Goal: Complete application form: Complete application form

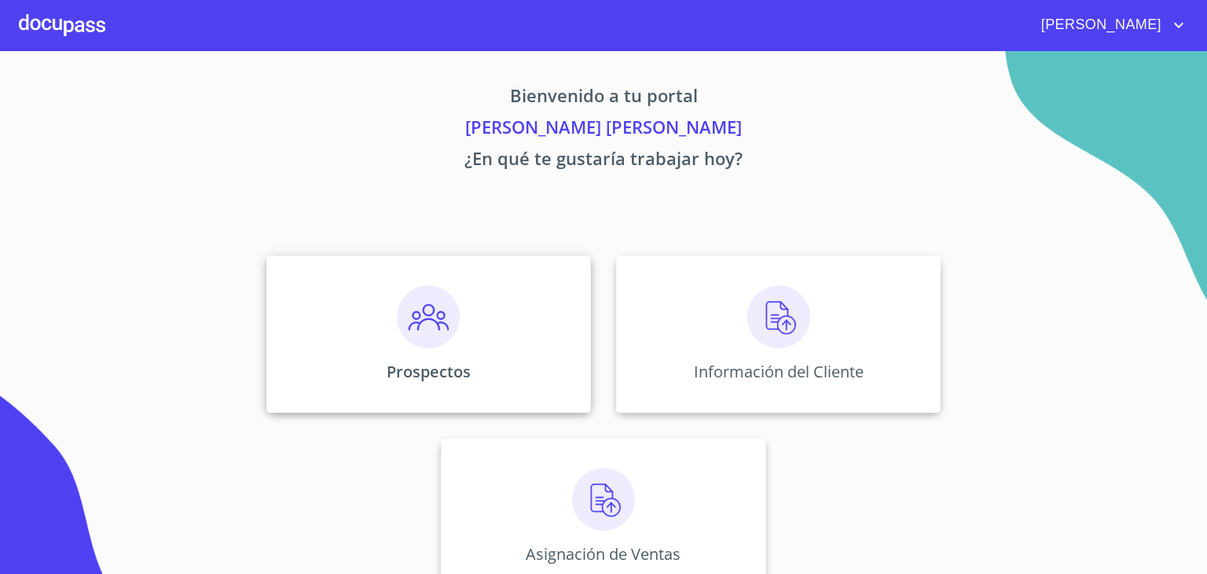
click at [411, 322] on img at bounding box center [428, 316] width 63 height 63
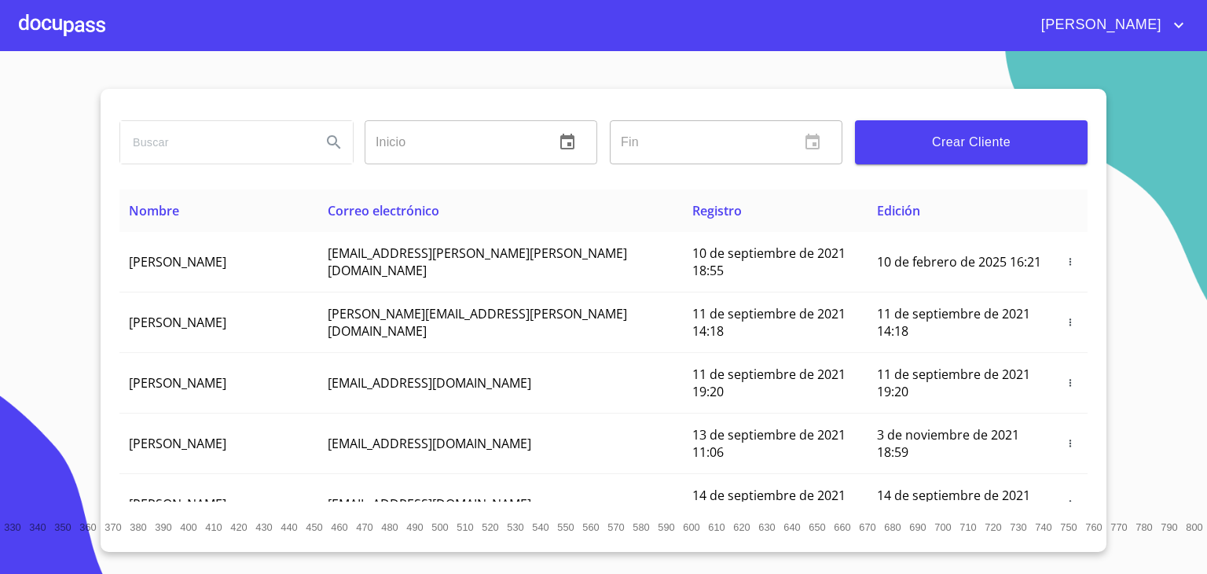
click at [71, 25] on div at bounding box center [62, 25] width 86 height 50
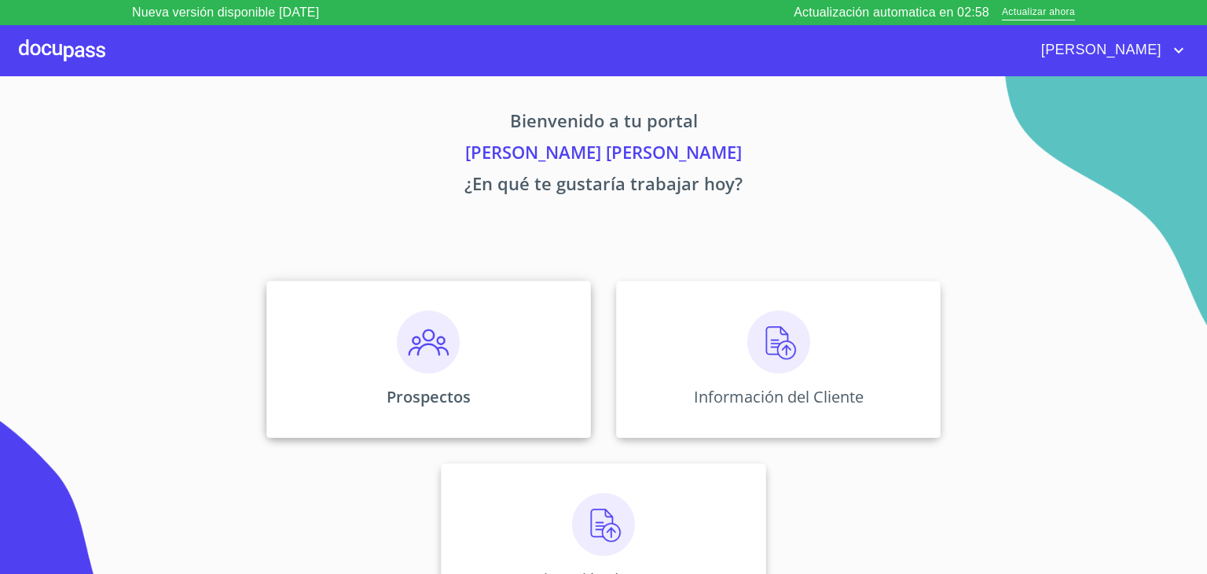
click at [415, 353] on img at bounding box center [428, 341] width 63 height 63
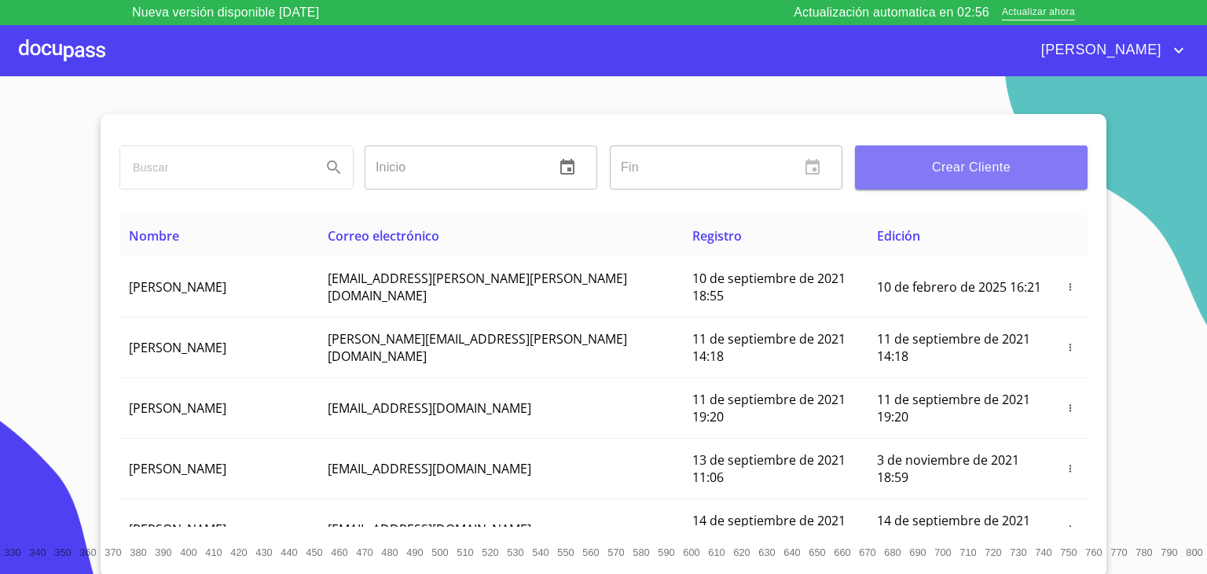
click at [942, 156] on span "Crear Cliente" at bounding box center [971, 167] width 207 height 22
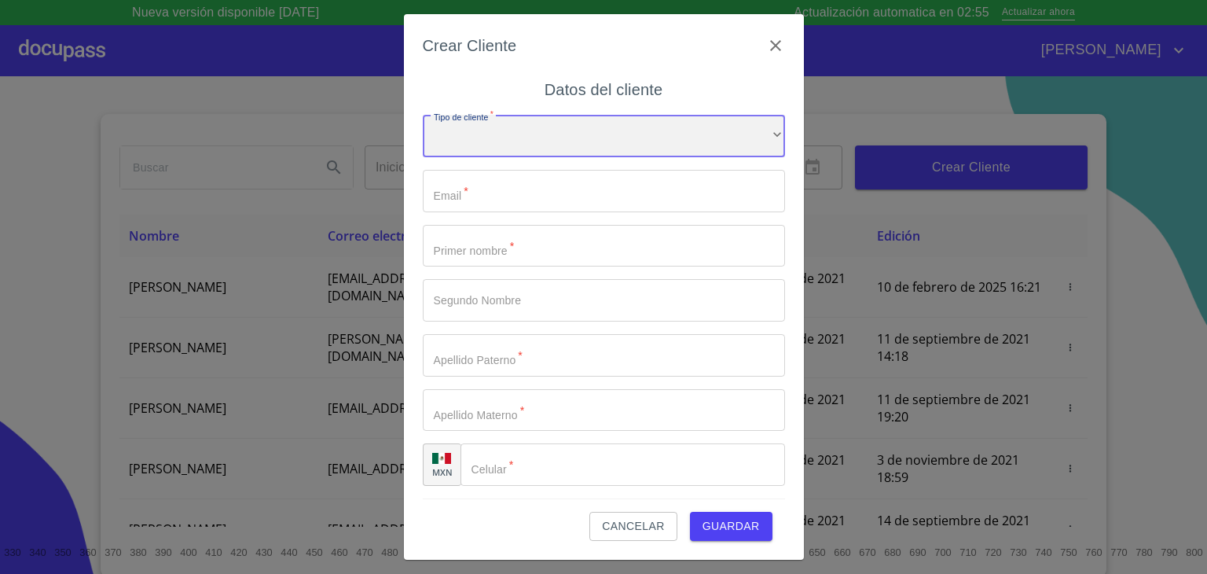
click at [475, 137] on div "​" at bounding box center [604, 136] width 362 height 42
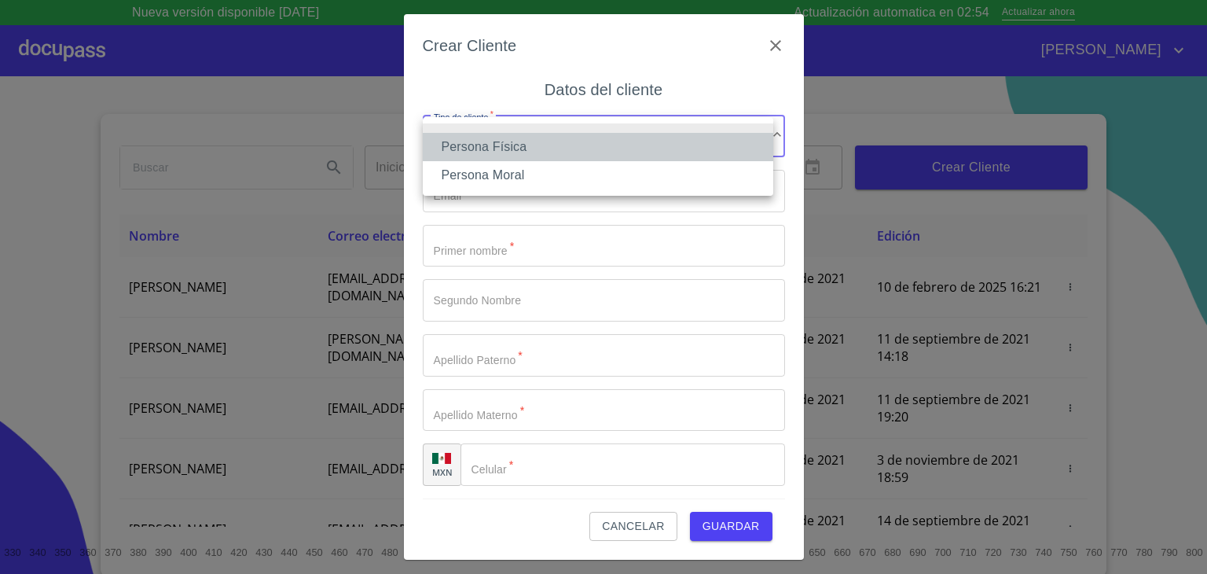
click at [487, 149] on li "Persona Física" at bounding box center [598, 147] width 351 height 28
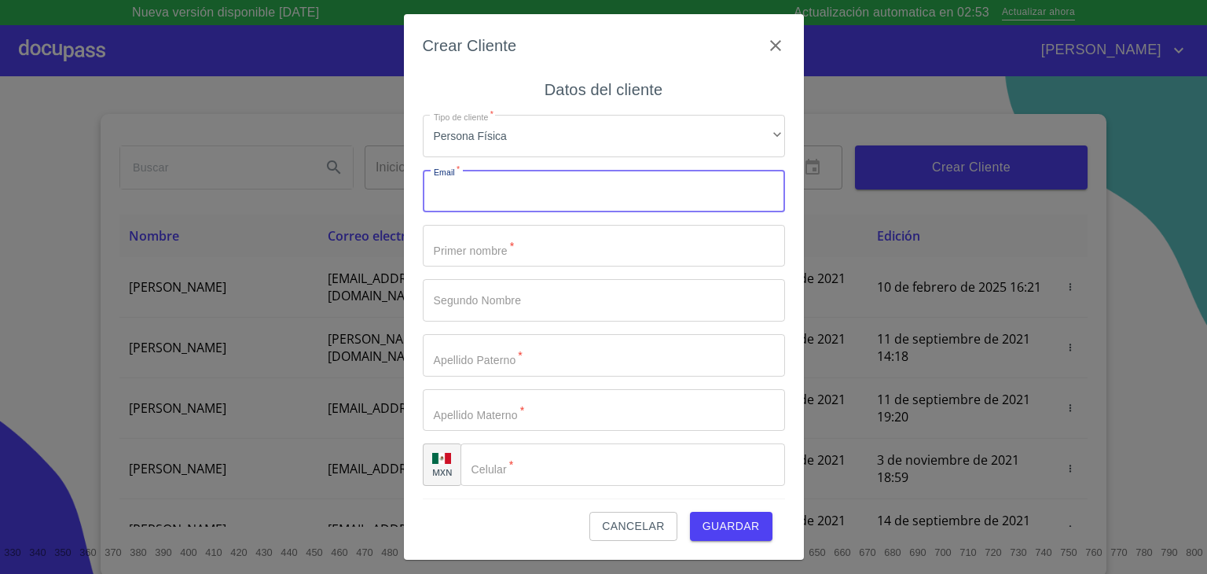
click at [494, 188] on input "Tipo de cliente   *" at bounding box center [604, 191] width 362 height 42
type input "[DOMAIN_NAME]"
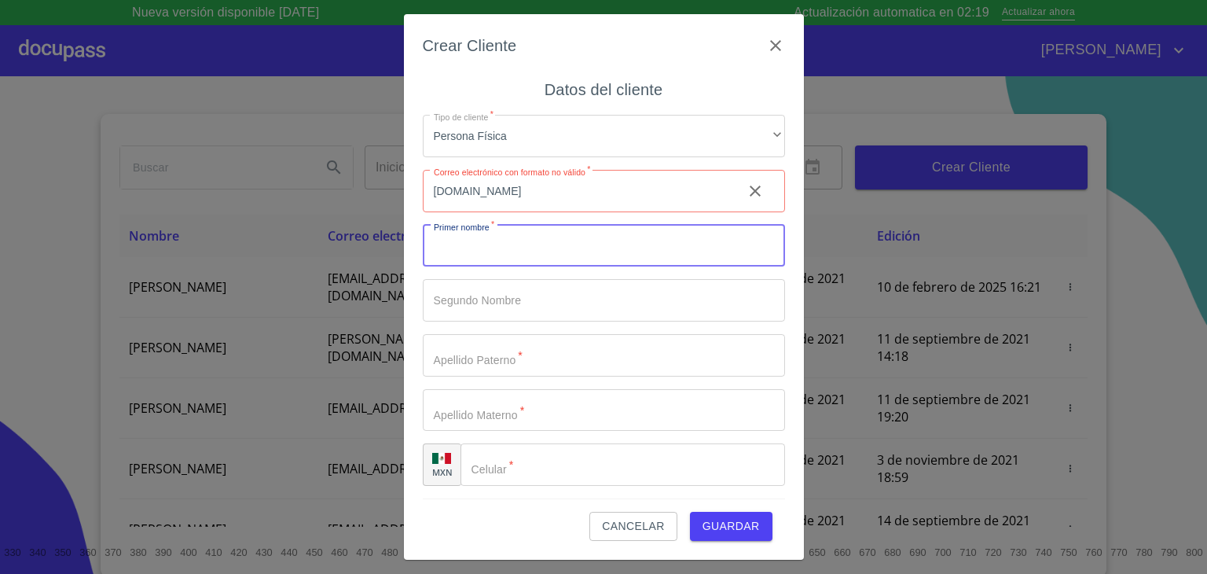
click at [553, 259] on input "Tipo de cliente   *" at bounding box center [604, 246] width 362 height 42
type input "[PERSON_NAME]"
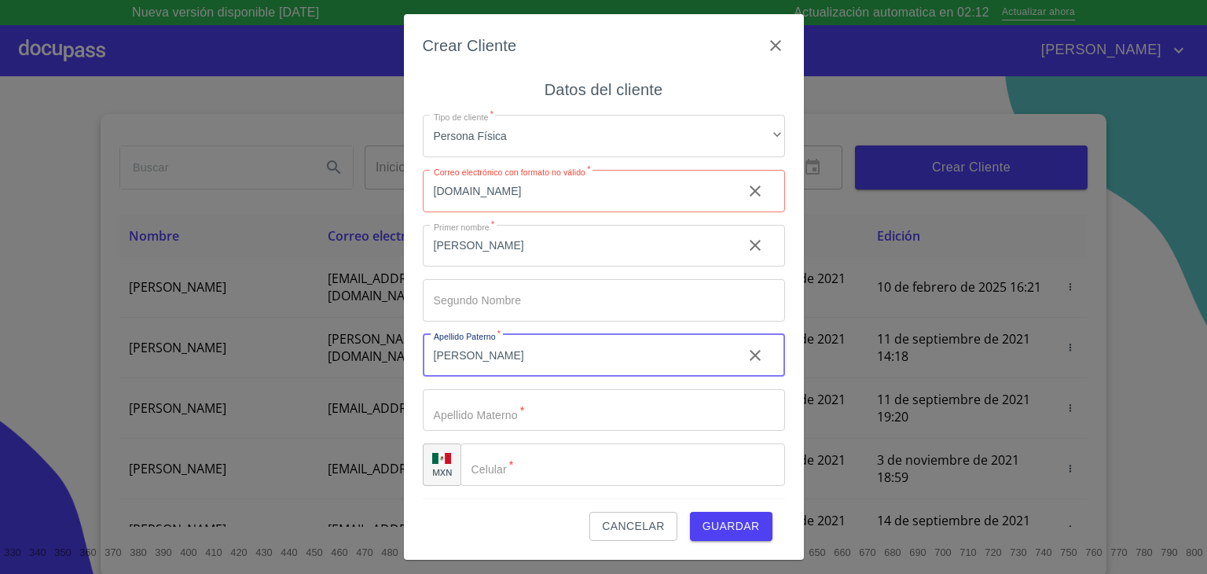
type input "[PERSON_NAME]"
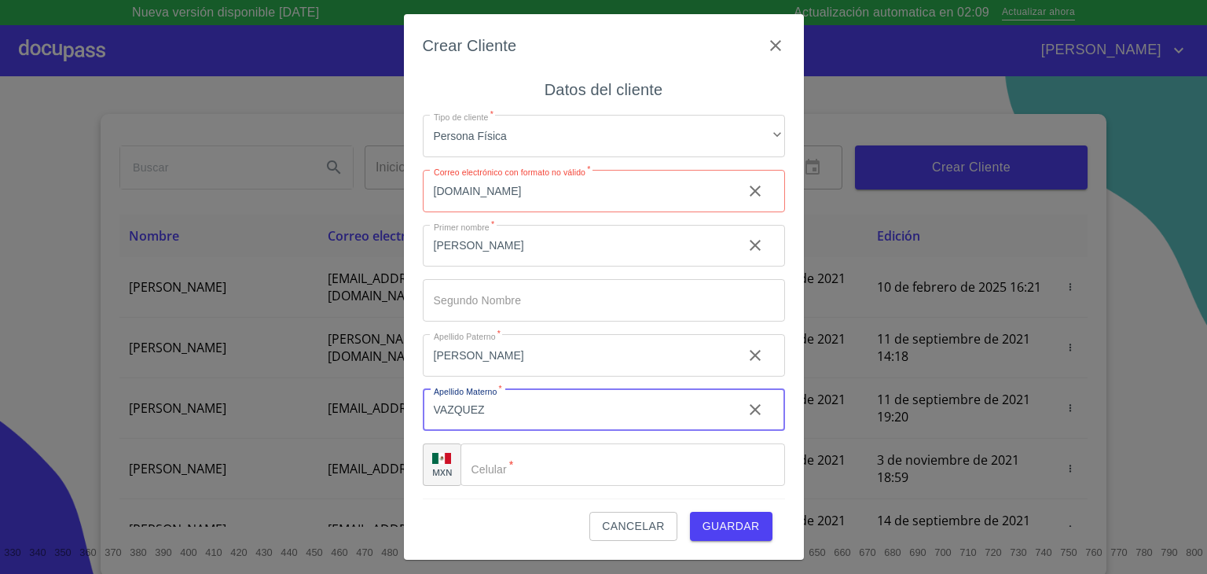
type input "VAZQUEZ"
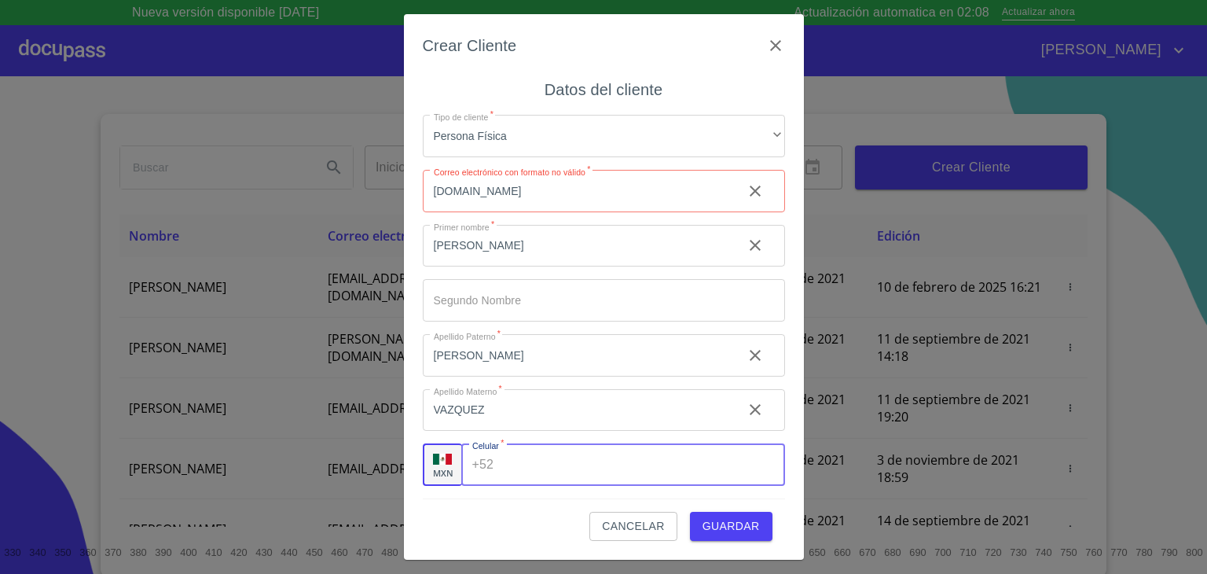
click at [519, 464] on input "Tipo de cliente   *" at bounding box center [642, 464] width 285 height 42
type input "[PHONE_NUMBER]"
click at [483, 191] on input "[DOMAIN_NAME]" at bounding box center [576, 191] width 307 height 42
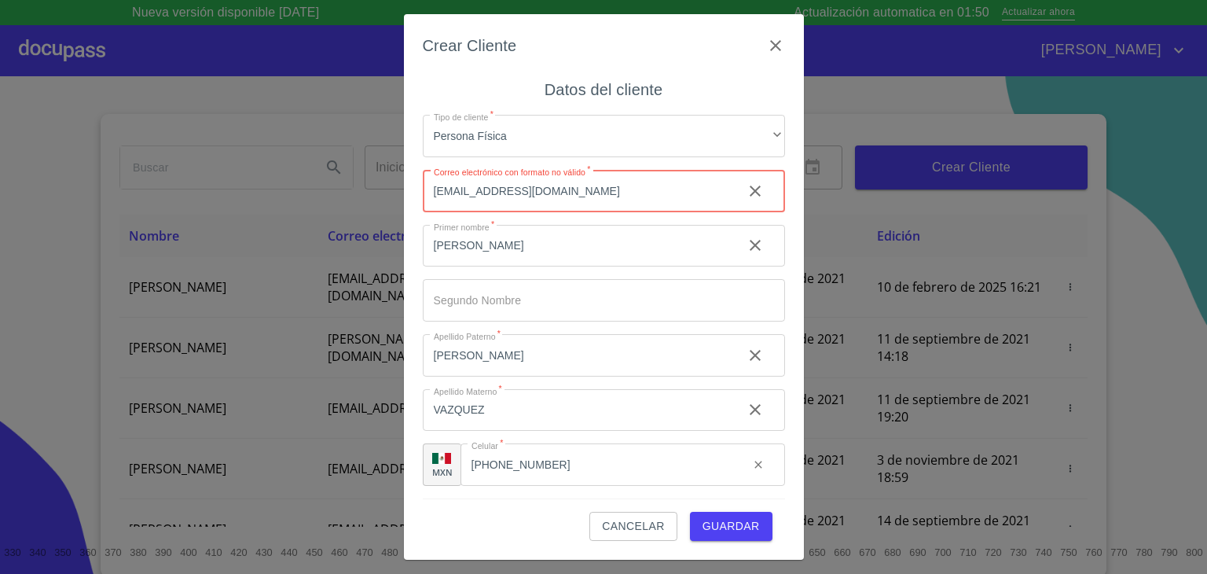
type input "[EMAIL_ADDRESS][DOMAIN_NAME]"
click at [738, 527] on span "Guardar" at bounding box center [731, 526] width 57 height 20
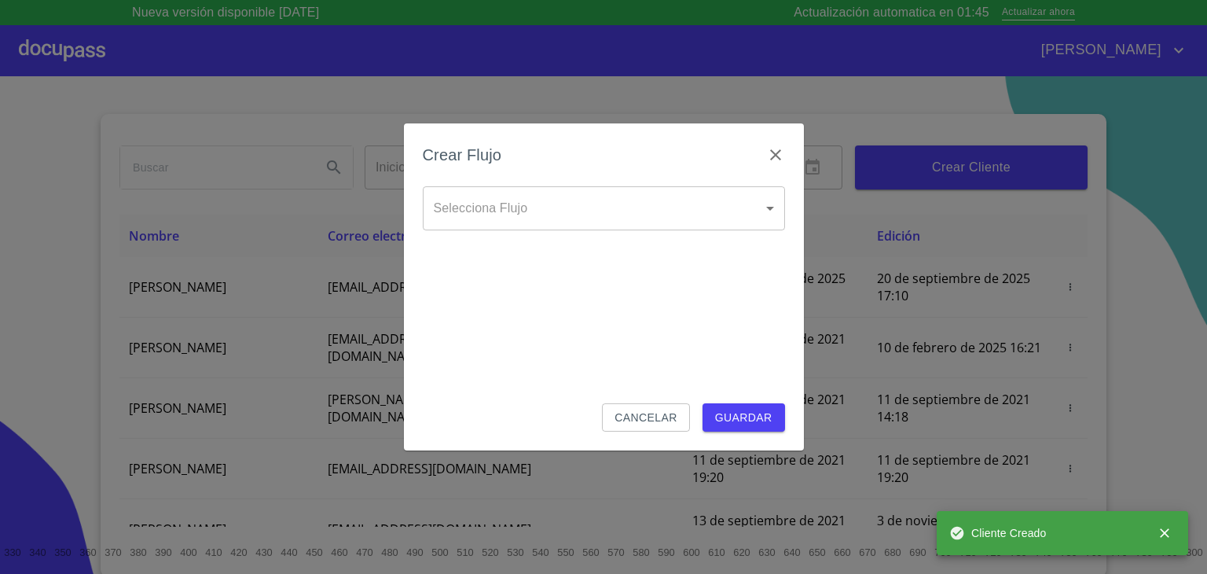
click at [553, 214] on body "Nueva versión disponible [DATE] Actualización automatica en 01:45 Actualizar ah…" at bounding box center [603, 287] width 1207 height 574
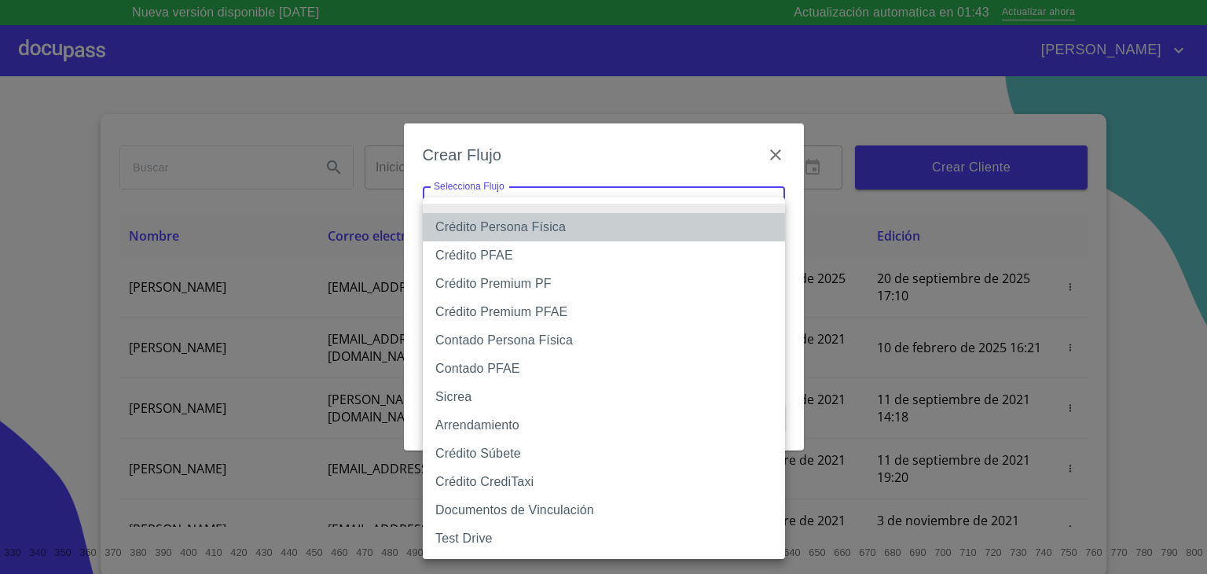
click at [510, 228] on li "Crédito Persona Física" at bounding box center [604, 227] width 362 height 28
type input "6009fb3c7d1714eb8809aa97"
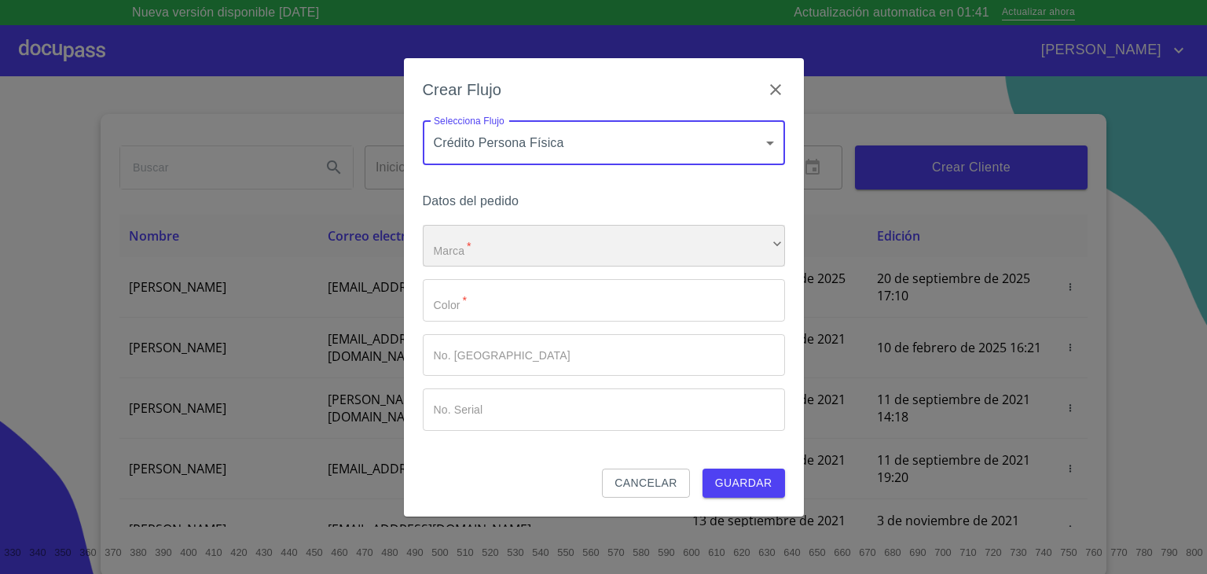
click at [570, 257] on div "​" at bounding box center [604, 246] width 362 height 42
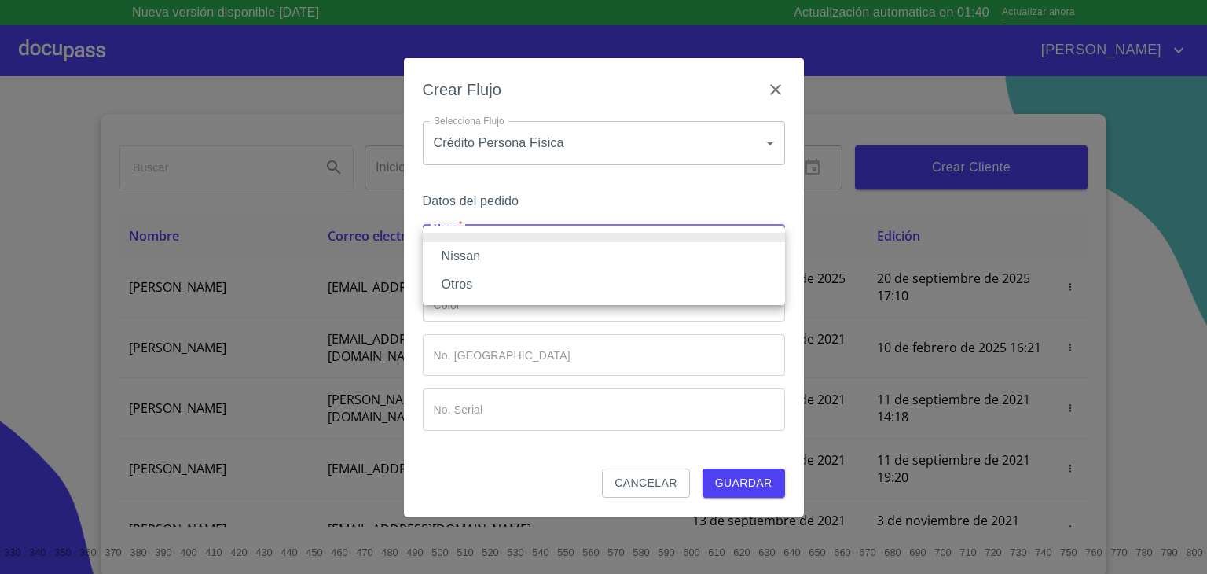
click at [468, 256] on li "Nissan" at bounding box center [604, 256] width 362 height 28
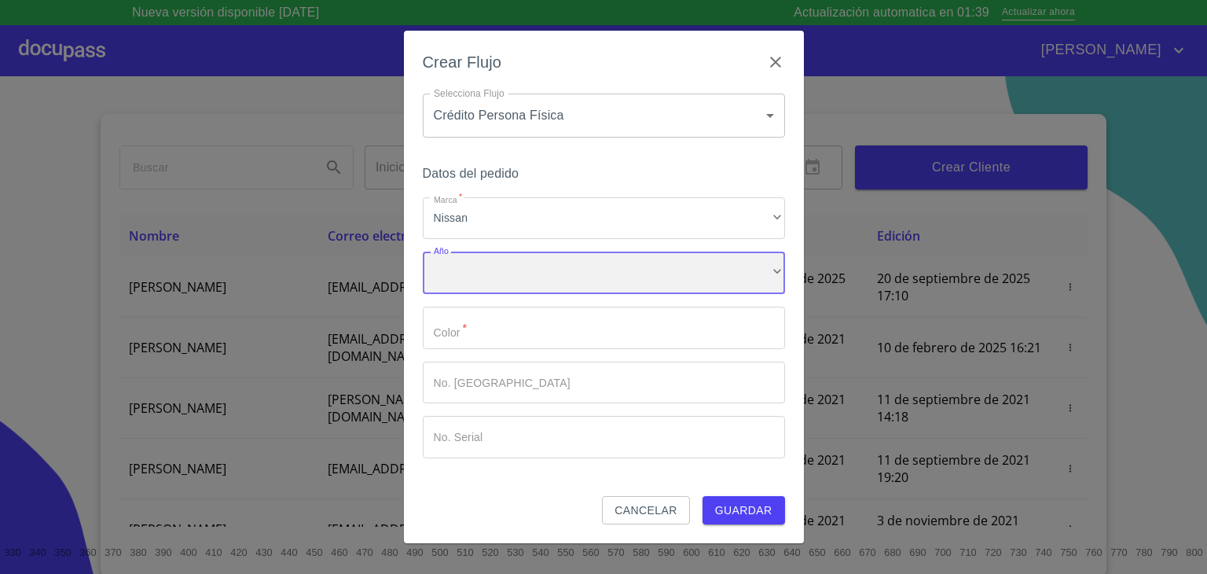
click at [469, 291] on div "​" at bounding box center [604, 272] width 362 height 42
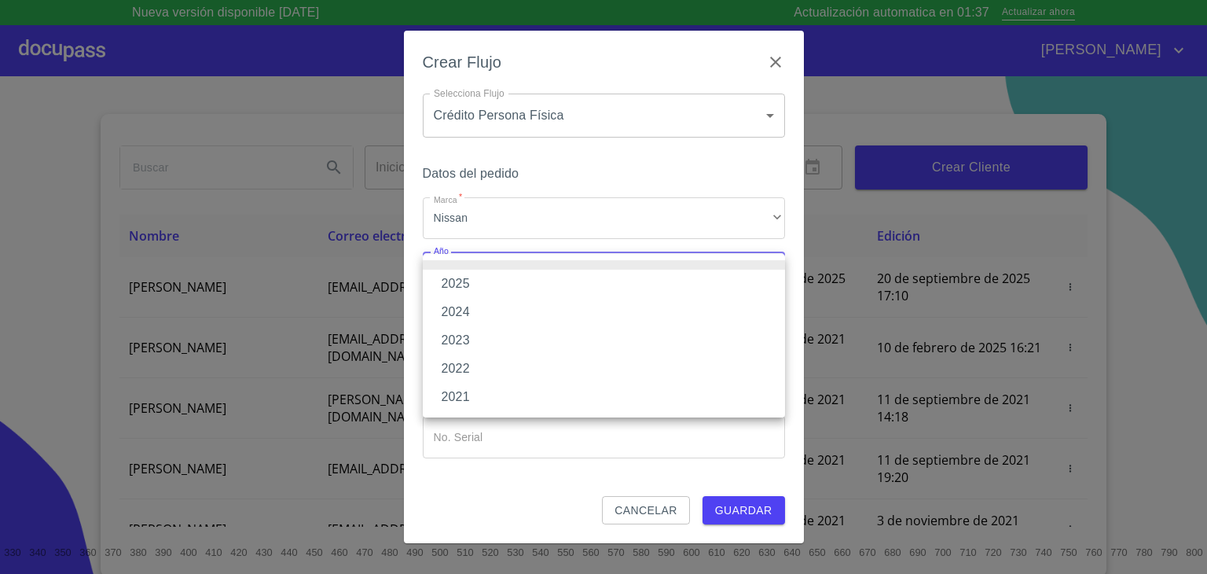
click at [467, 286] on li "2025" at bounding box center [604, 284] width 362 height 28
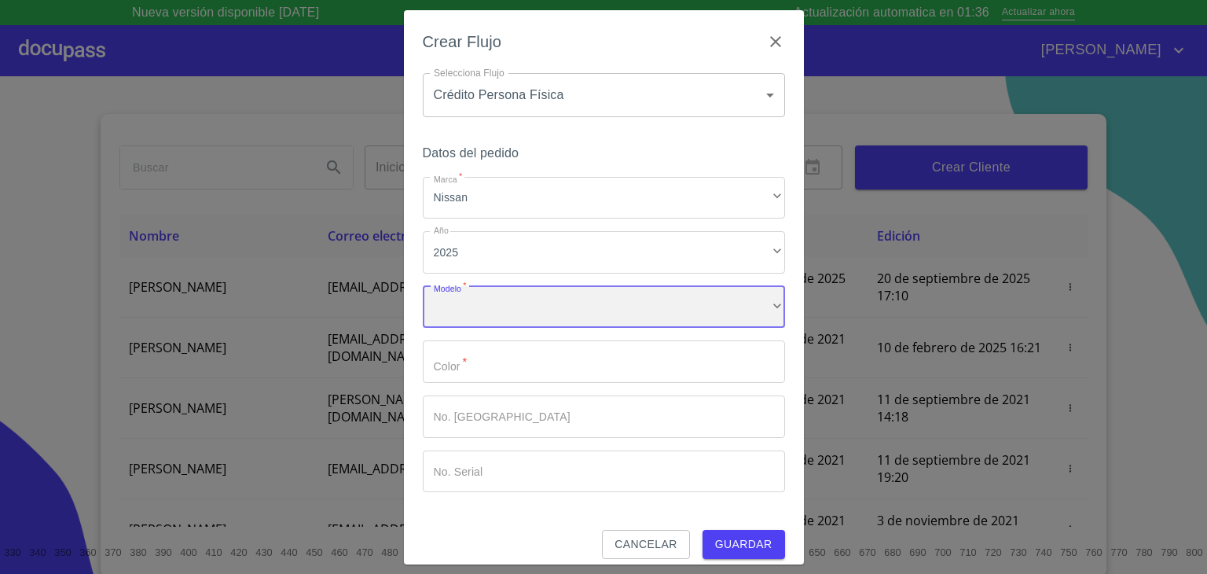
click at [461, 308] on div "​" at bounding box center [604, 307] width 362 height 42
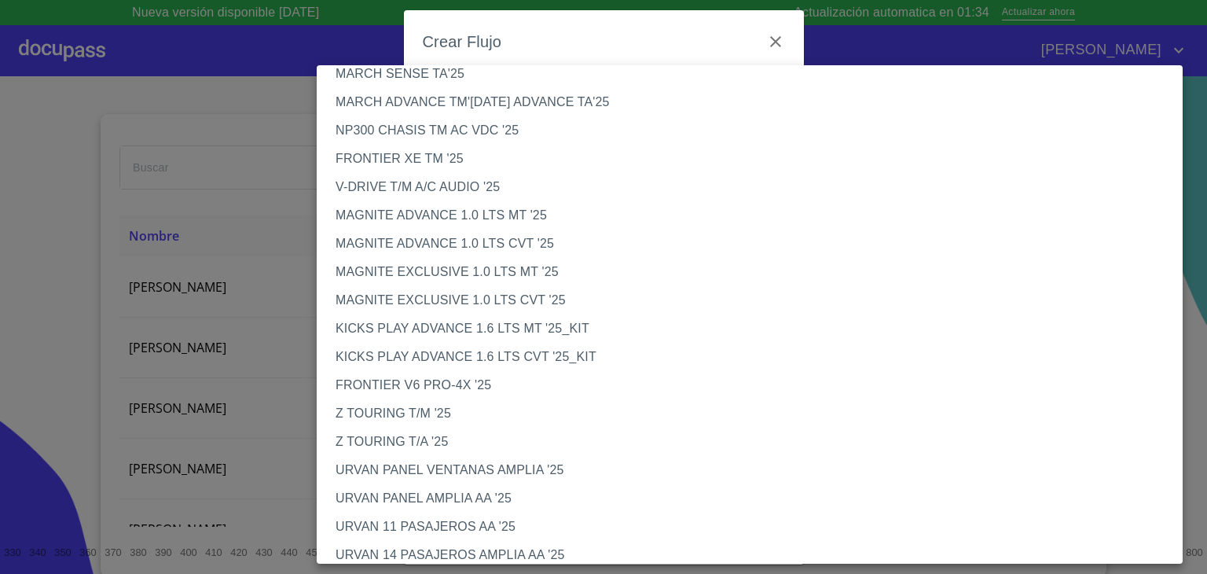
scroll to position [138, 0]
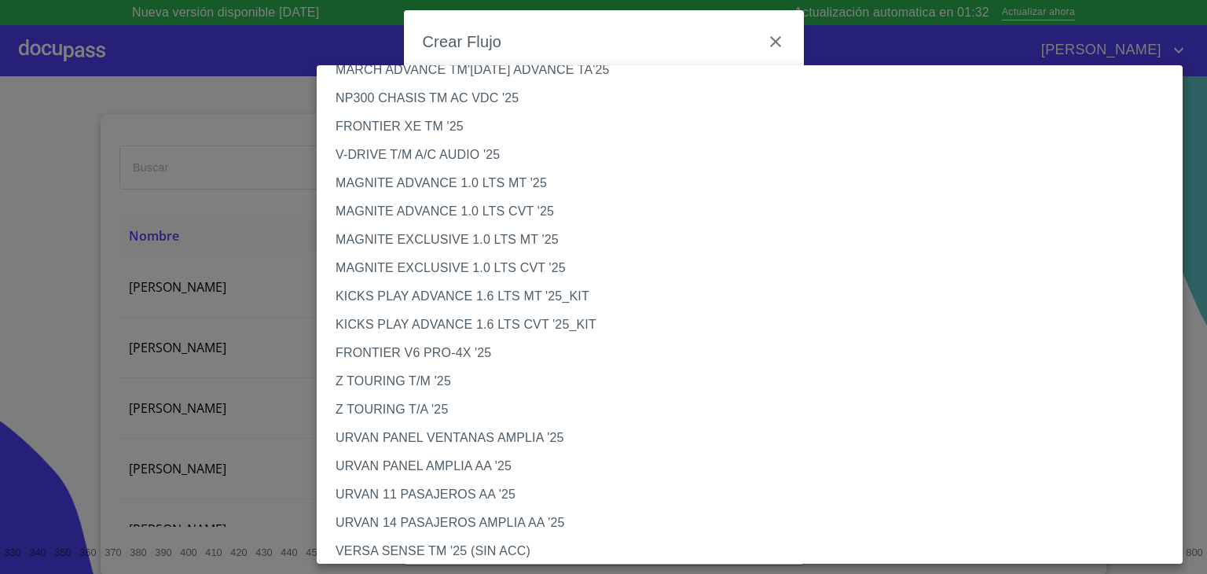
click at [425, 207] on li "MAGNITE ADVANCE 1.0 LTS CVT '25" at bounding box center [756, 211] width 878 height 28
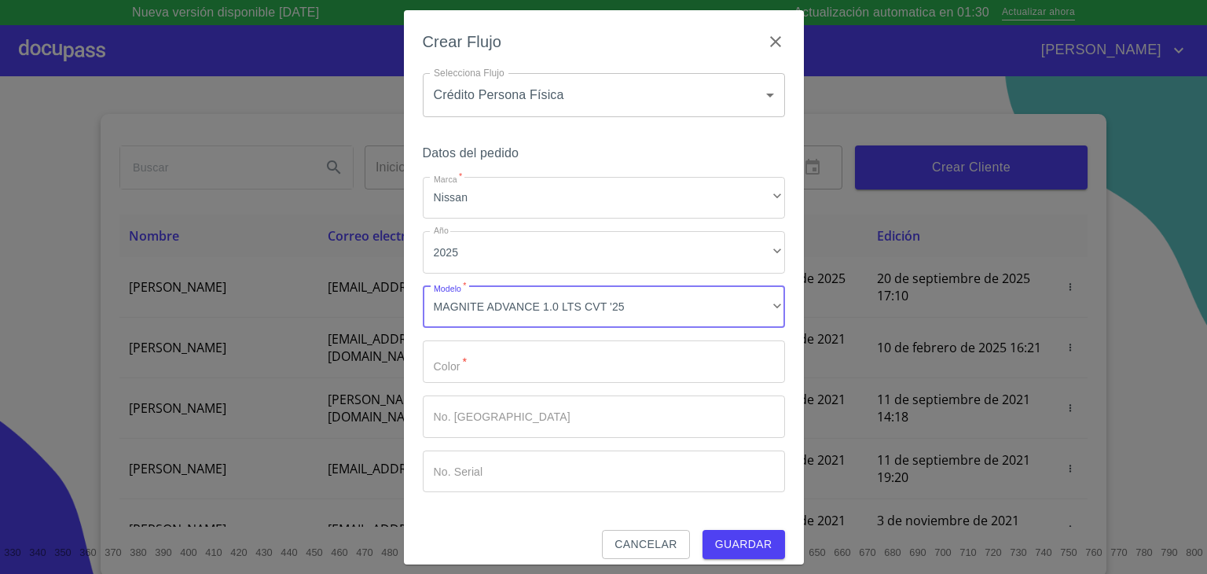
click at [499, 365] on input "Marca   *" at bounding box center [604, 361] width 362 height 42
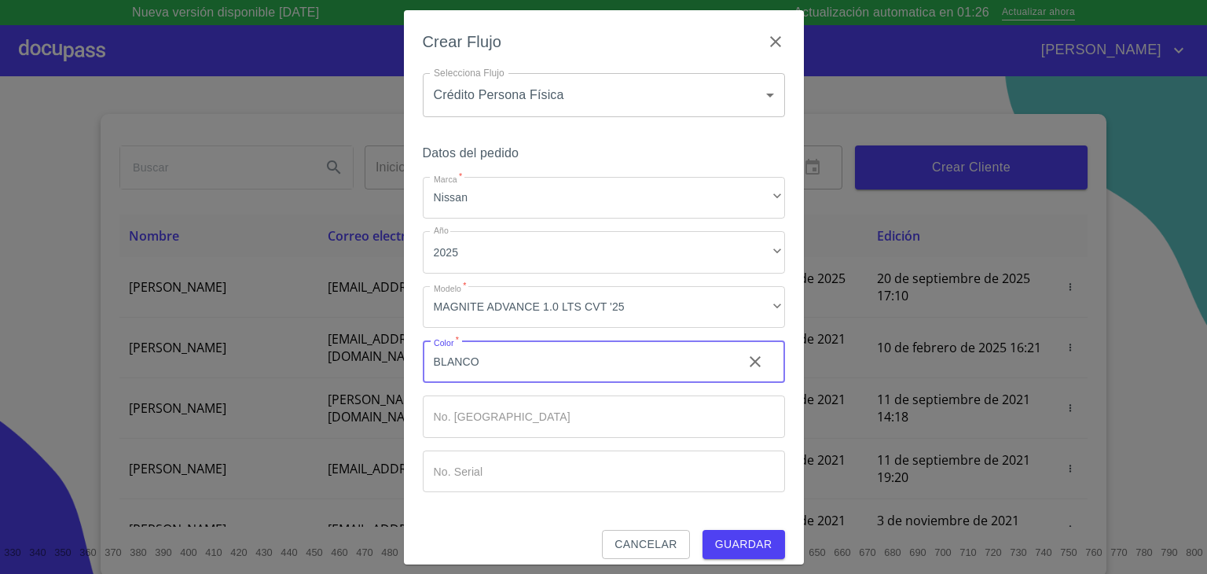
type input "BLANCO"
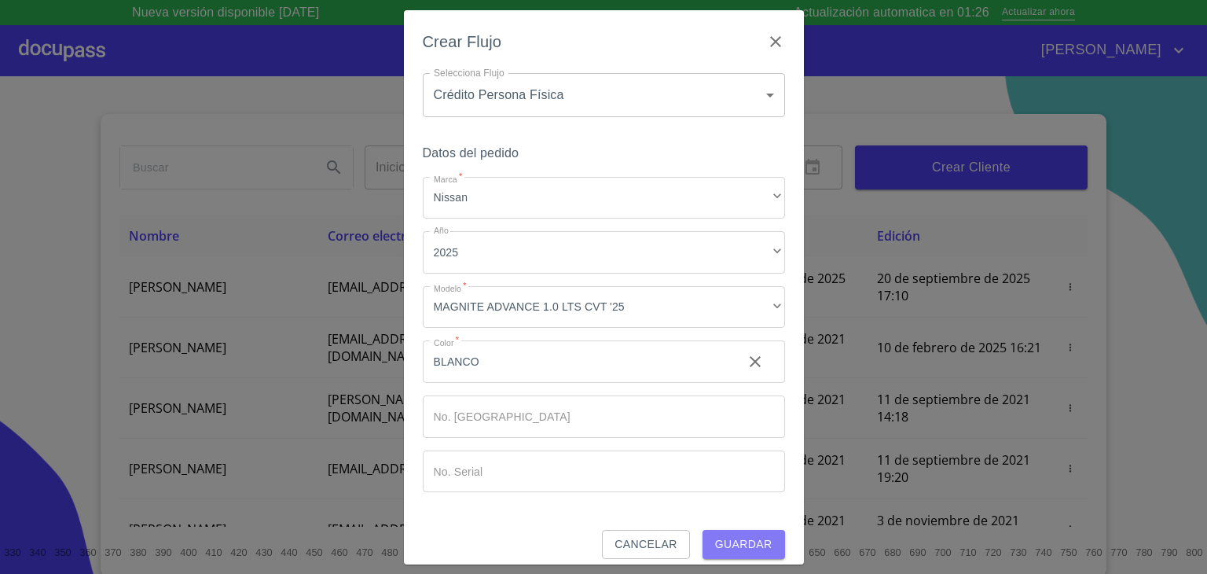
click at [729, 543] on span "Guardar" at bounding box center [743, 544] width 57 height 20
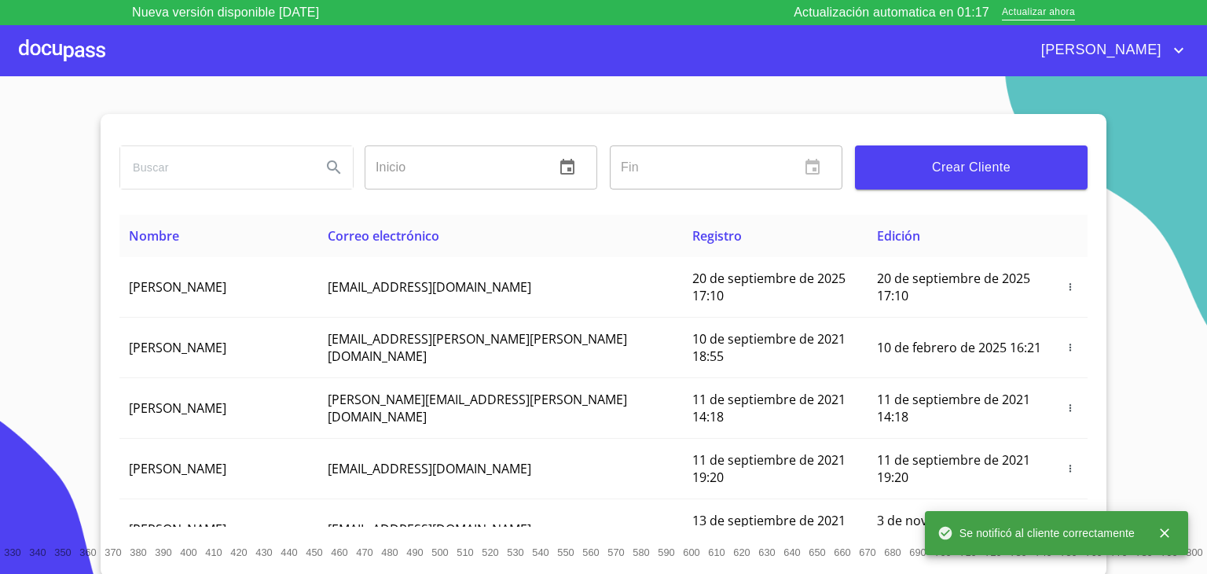
click at [69, 54] on div at bounding box center [62, 50] width 86 height 50
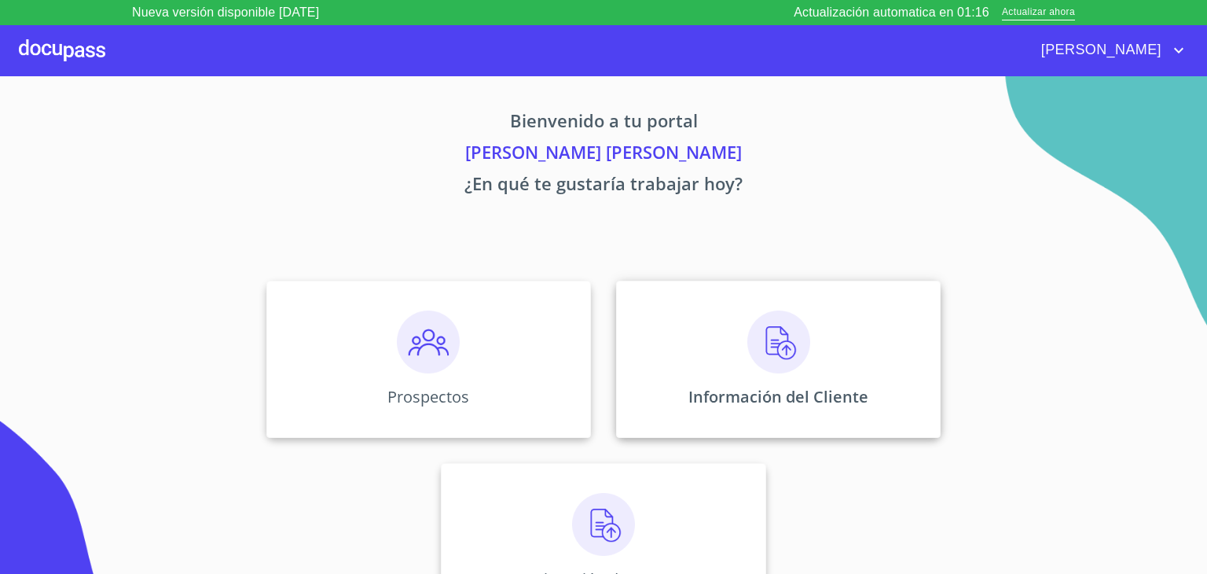
click at [774, 362] on img at bounding box center [778, 341] width 63 height 63
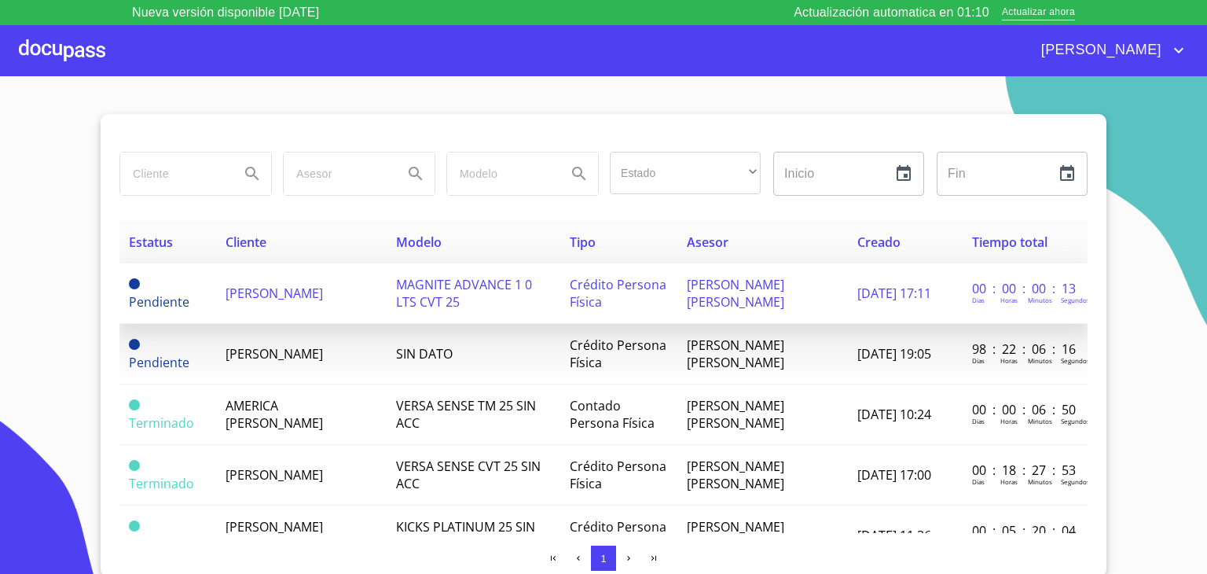
click at [259, 288] on span "[PERSON_NAME]" at bounding box center [274, 293] width 97 height 17
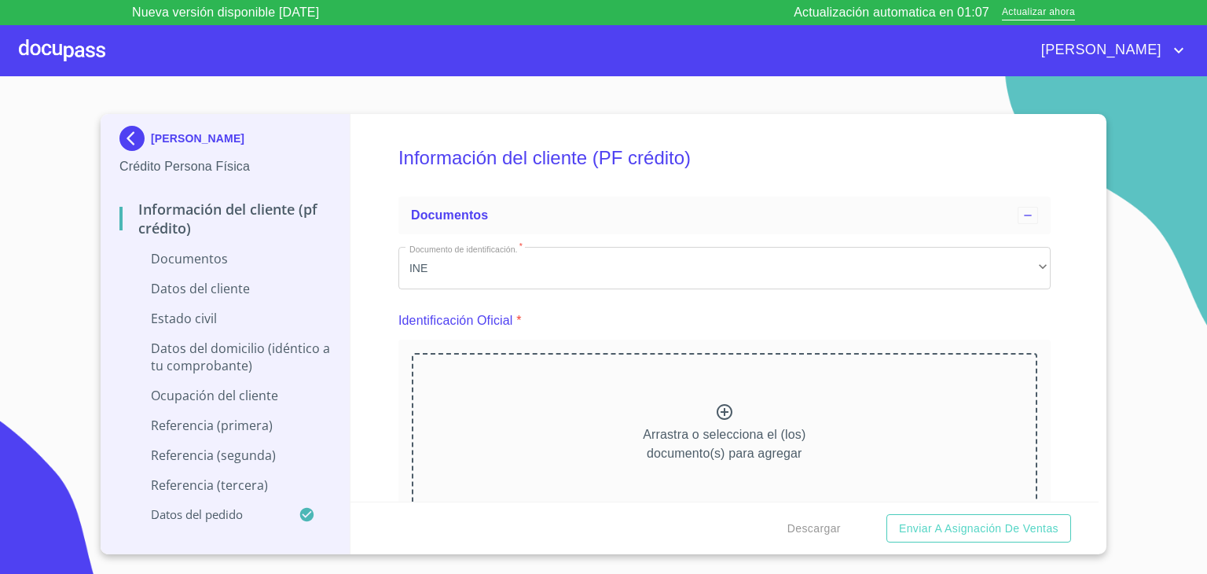
click at [191, 316] on p "Estado Civil" at bounding box center [224, 318] width 211 height 17
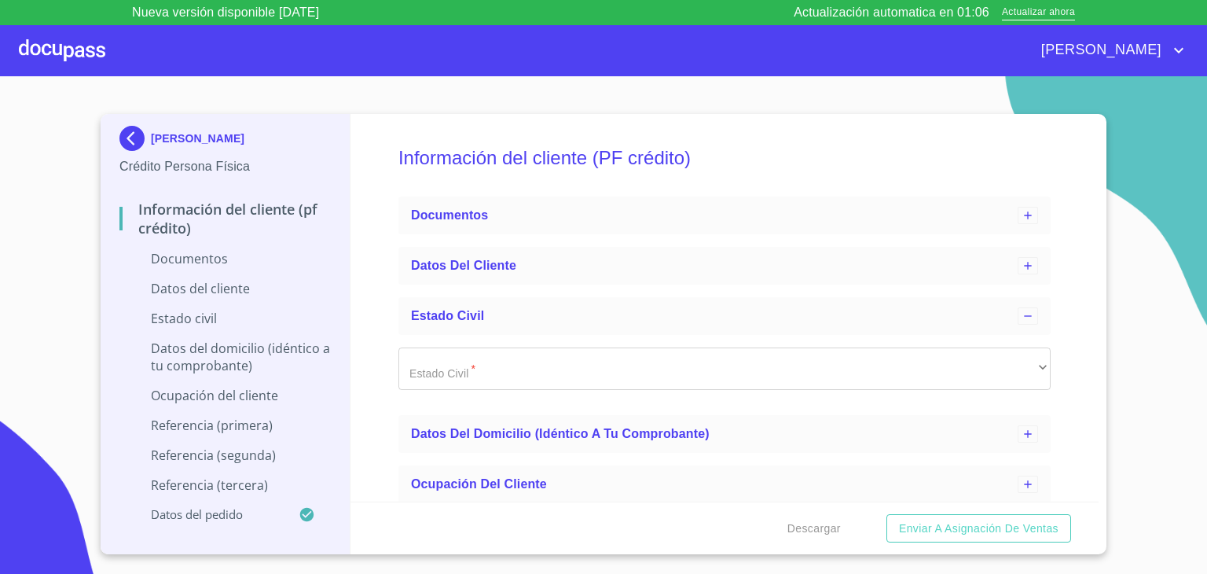
click at [202, 352] on p "Datos del domicilio (idéntico a tu comprobante)" at bounding box center [224, 357] width 211 height 35
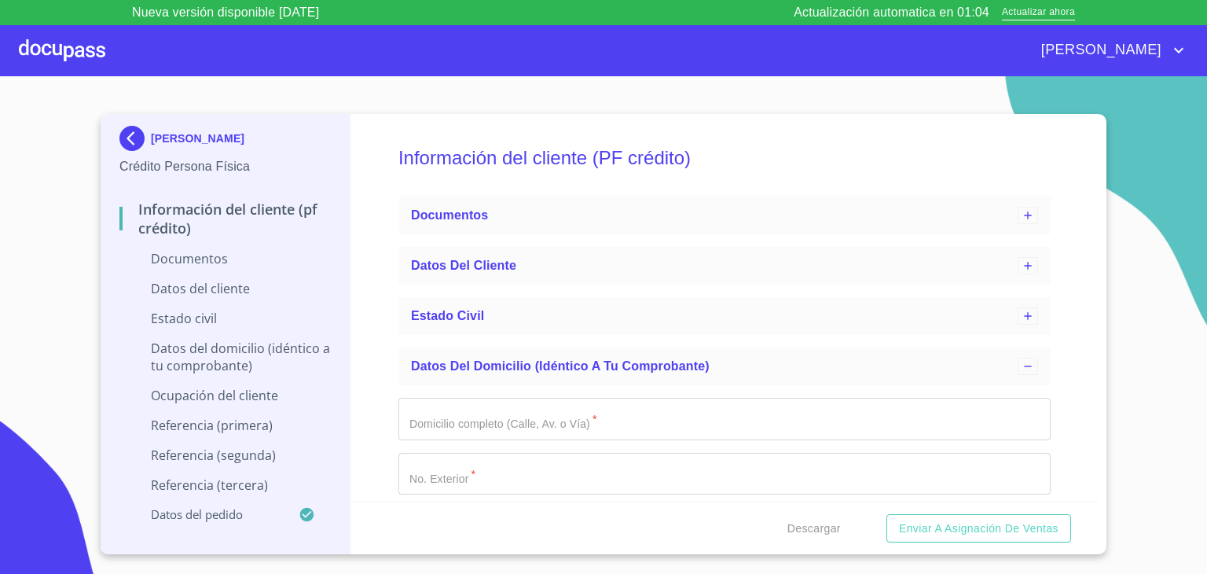
click at [208, 394] on p "Ocupación del Cliente" at bounding box center [224, 395] width 211 height 17
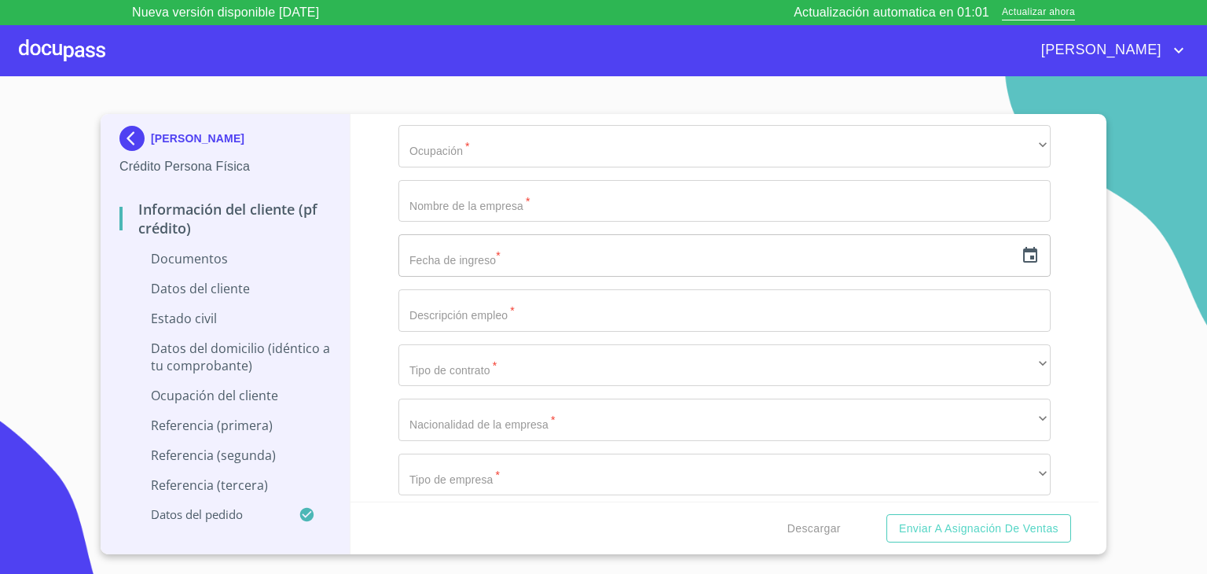
scroll to position [322, 0]
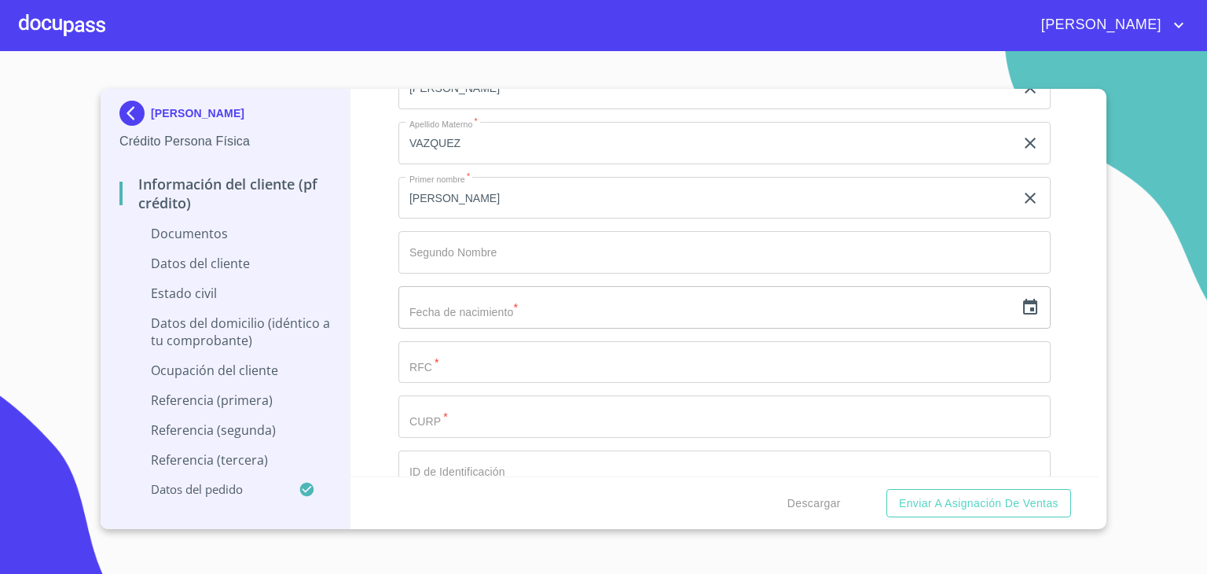
scroll to position [2004, 0]
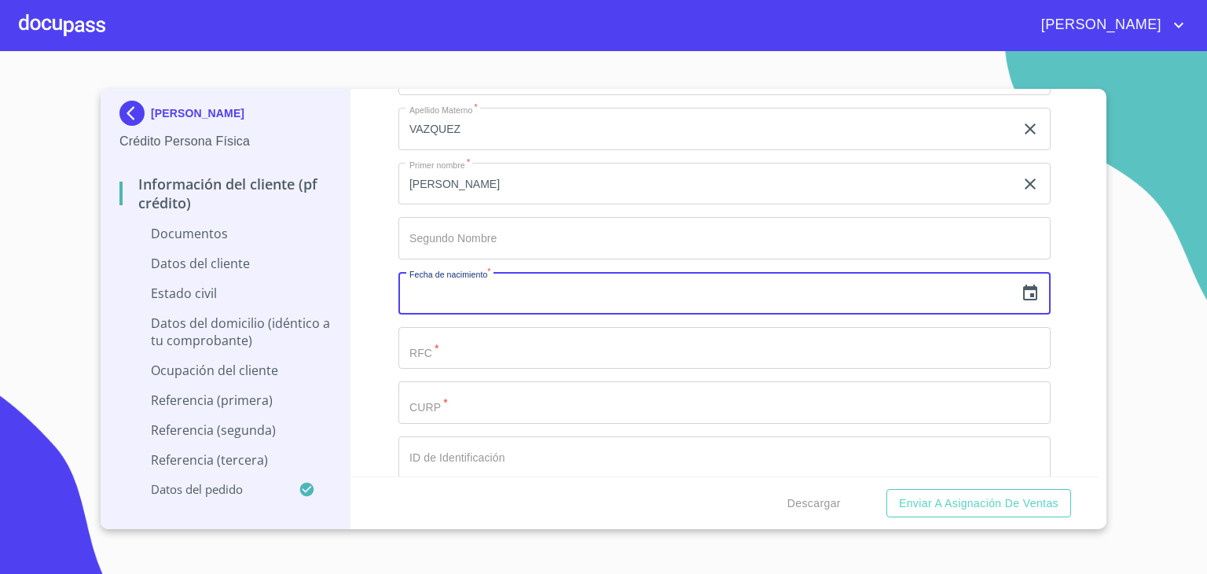
click at [587, 293] on input "text" at bounding box center [706, 293] width 616 height 42
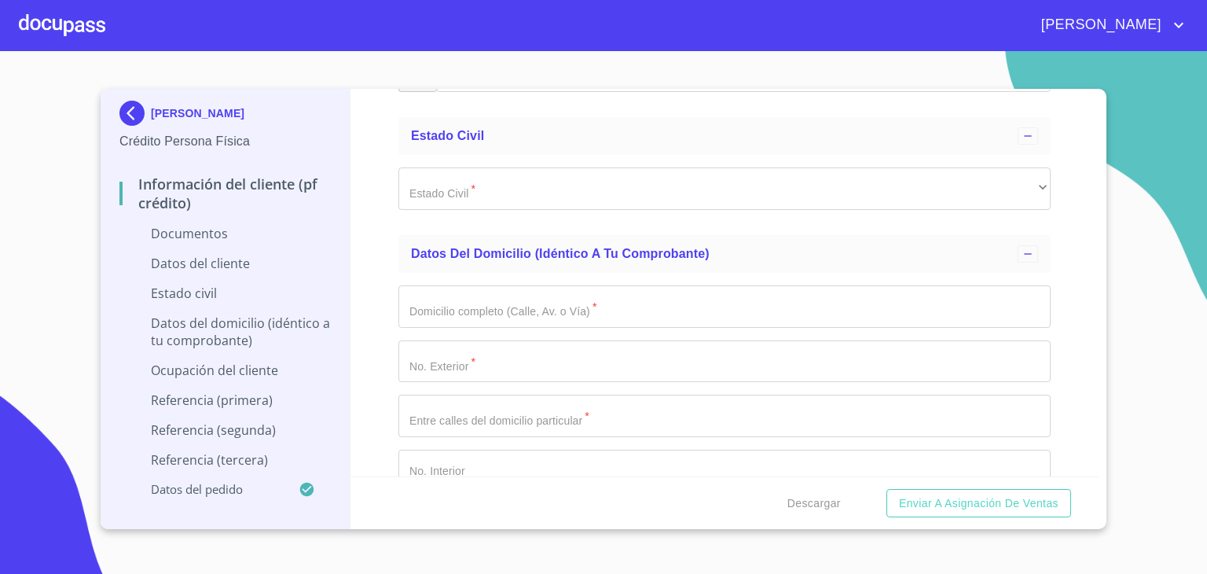
scroll to position [2609, 0]
click at [241, 368] on p "Ocupación del Cliente" at bounding box center [224, 370] width 211 height 17
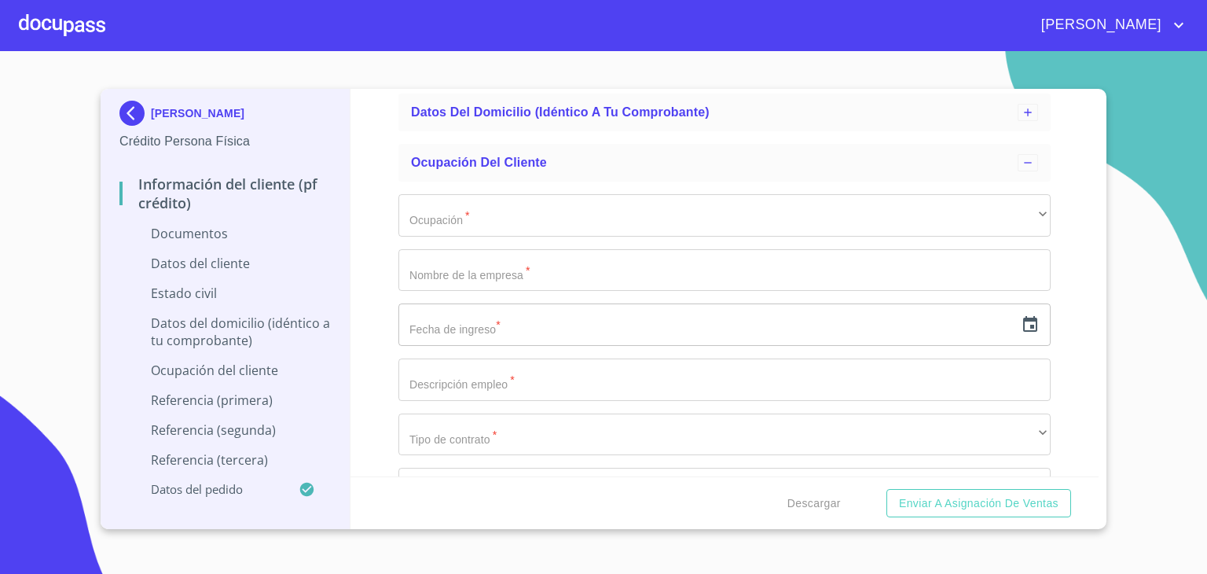
scroll to position [180, 0]
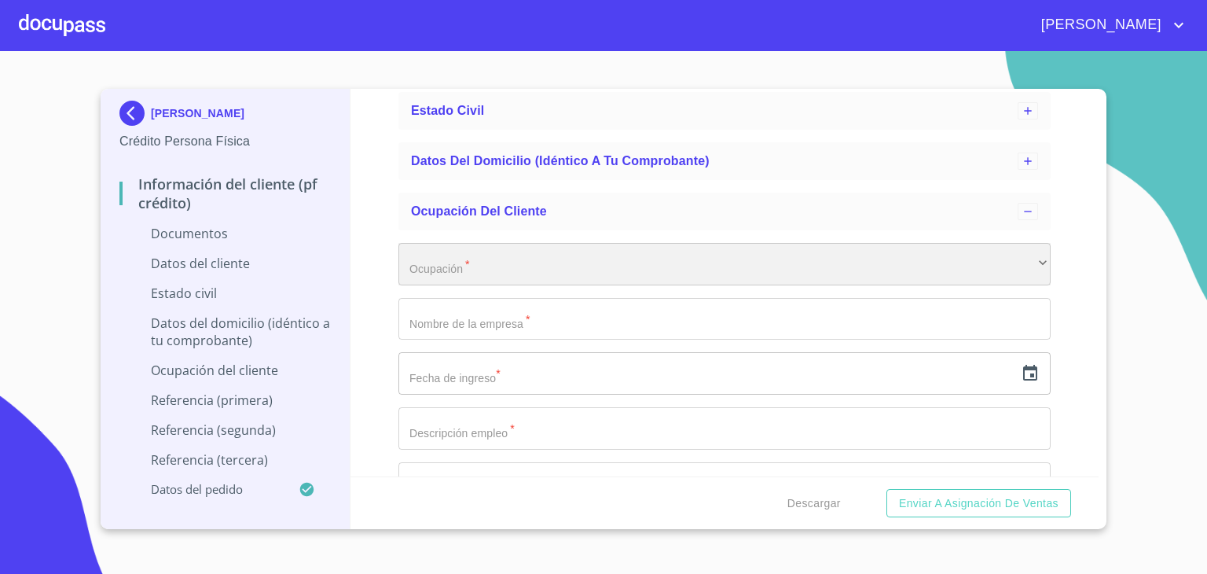
click at [577, 253] on div "​" at bounding box center [724, 264] width 652 height 42
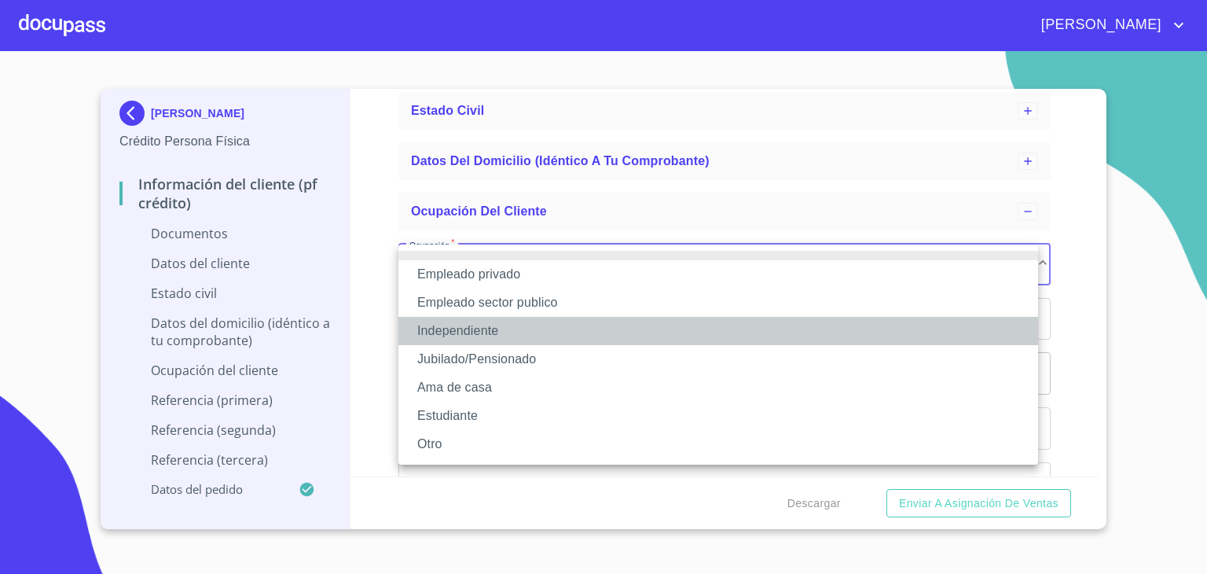
click at [472, 329] on li "Independiente" at bounding box center [718, 331] width 640 height 28
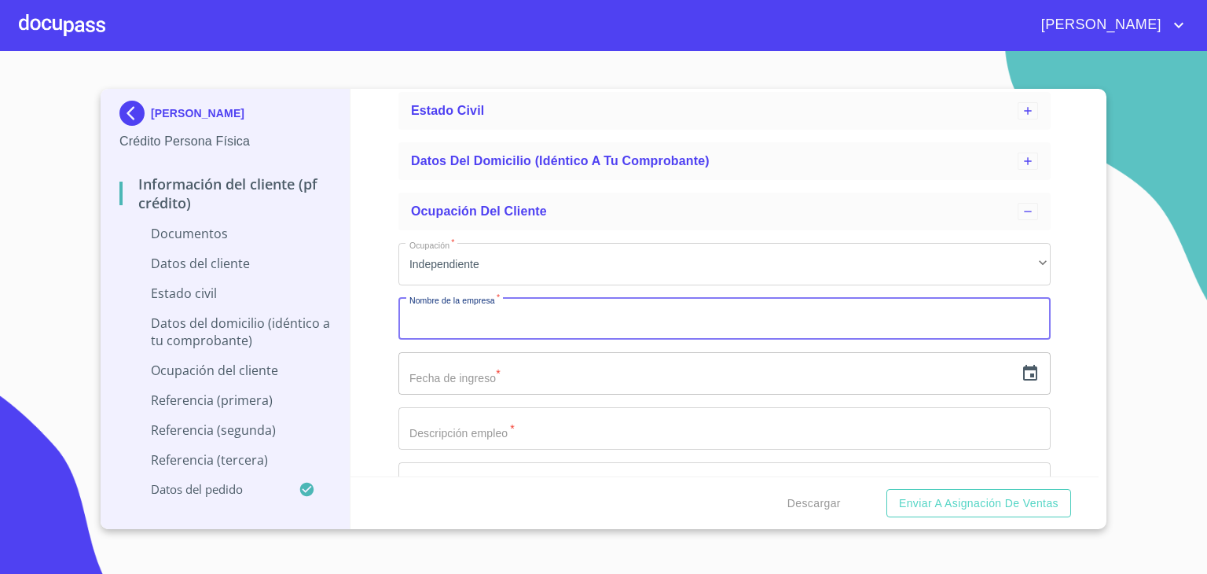
click at [511, 321] on input "Ocupación   *" at bounding box center [724, 319] width 652 height 42
click at [505, 325] on input "Ocupación   *" at bounding box center [724, 319] width 652 height 42
click at [538, 314] on input "Ocupación   *" at bounding box center [724, 319] width 652 height 42
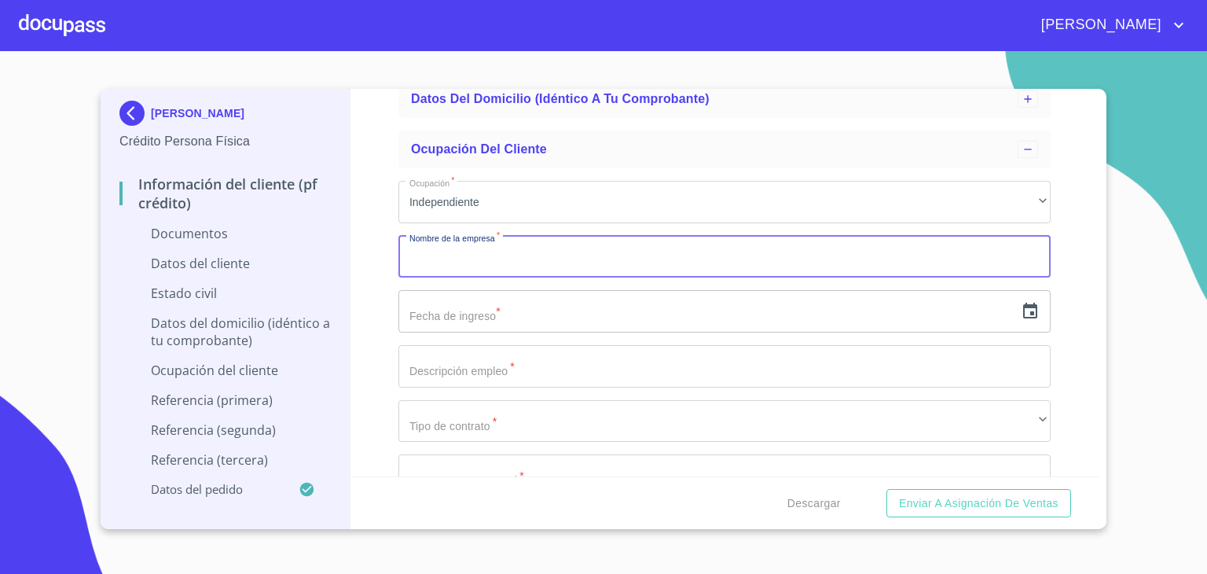
scroll to position [296, 0]
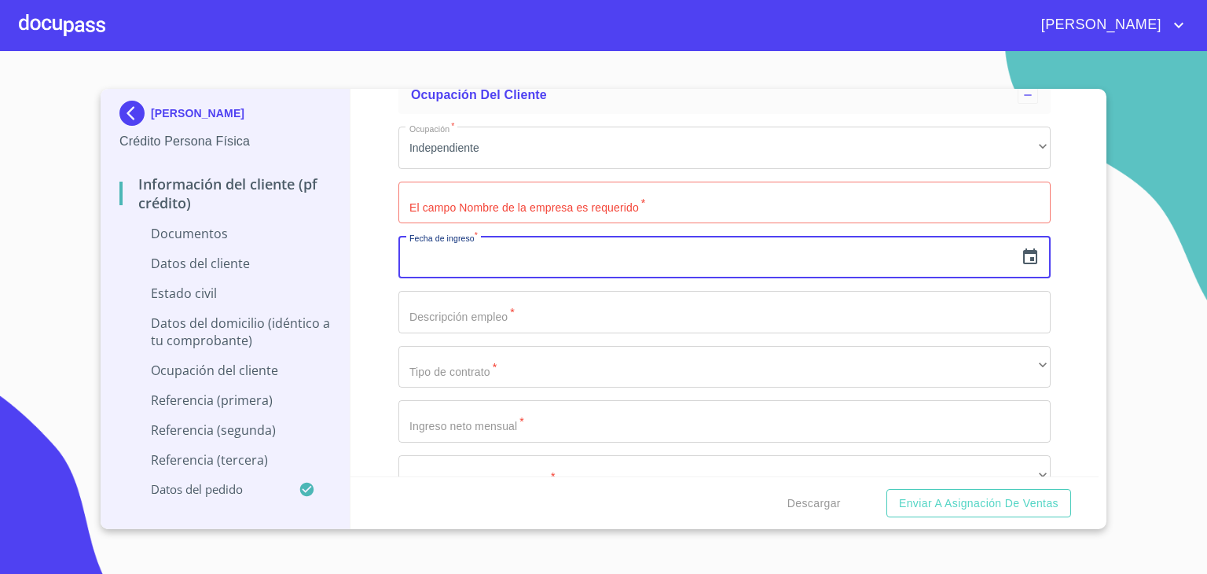
click at [524, 262] on input "text" at bounding box center [706, 257] width 616 height 42
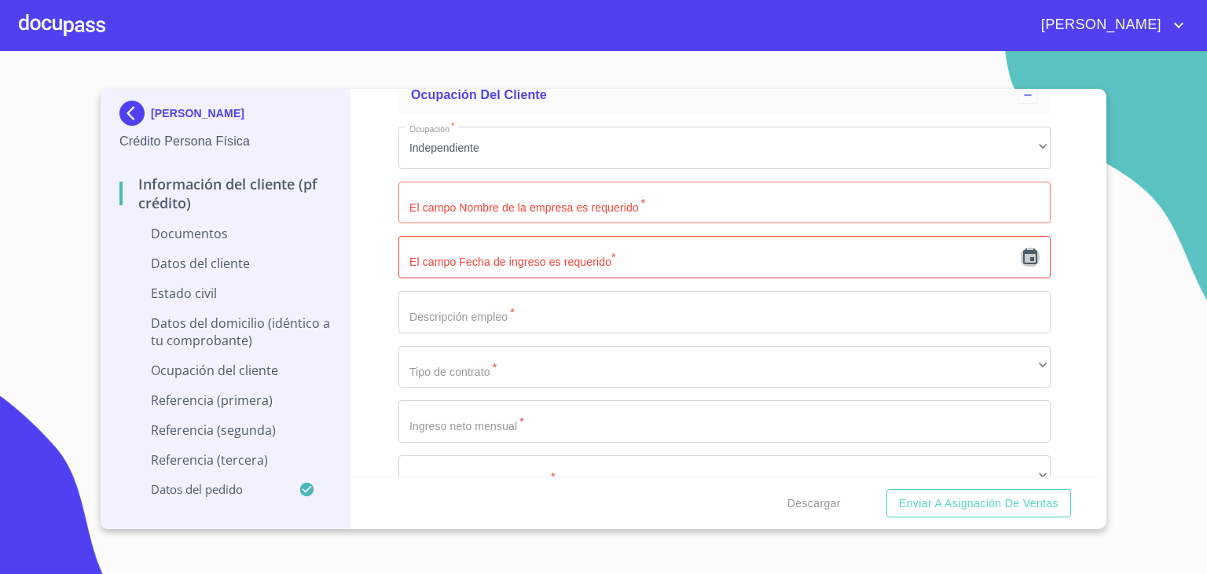
click at [1021, 255] on icon "button" at bounding box center [1030, 257] width 19 height 19
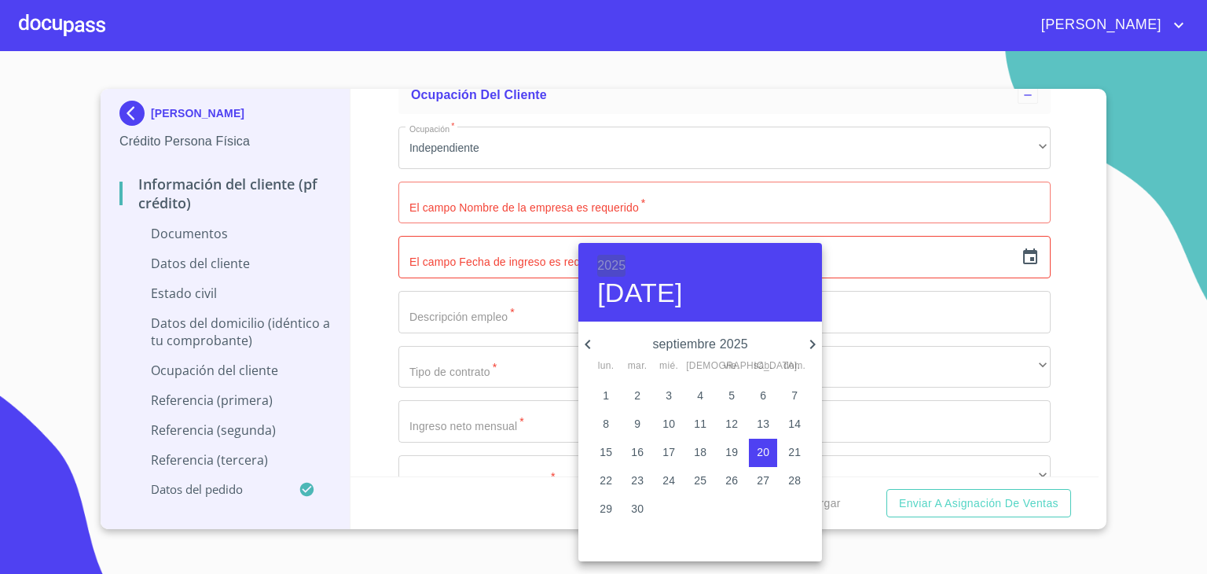
click at [611, 266] on h6 "2025" at bounding box center [611, 266] width 28 height 22
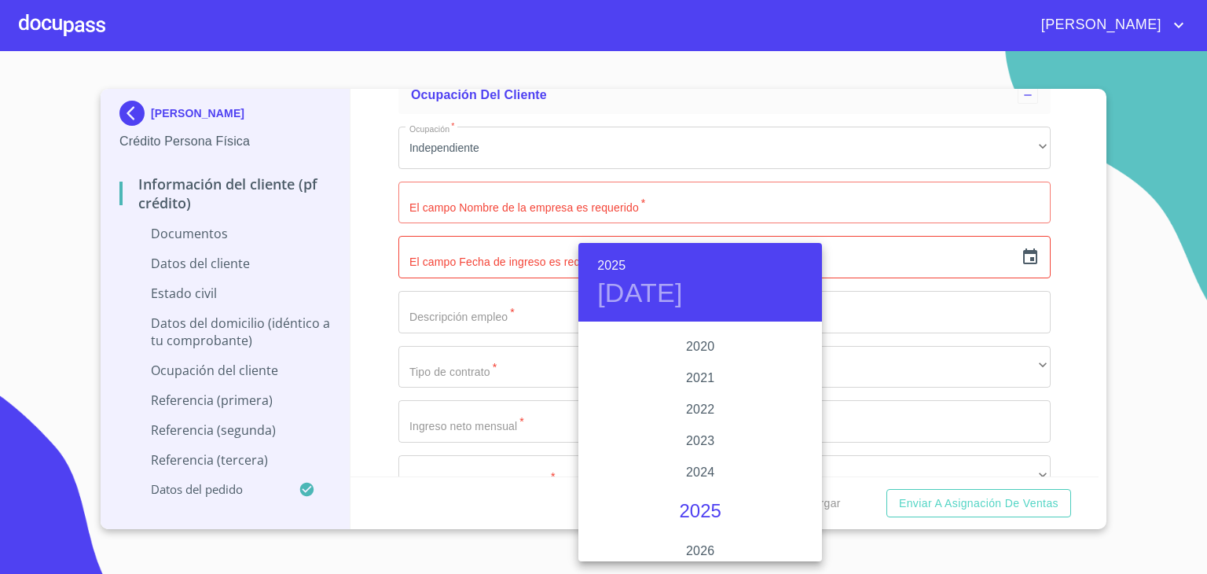
scroll to position [2971, 0]
click at [699, 353] on div "2020" at bounding box center [700, 355] width 244 height 31
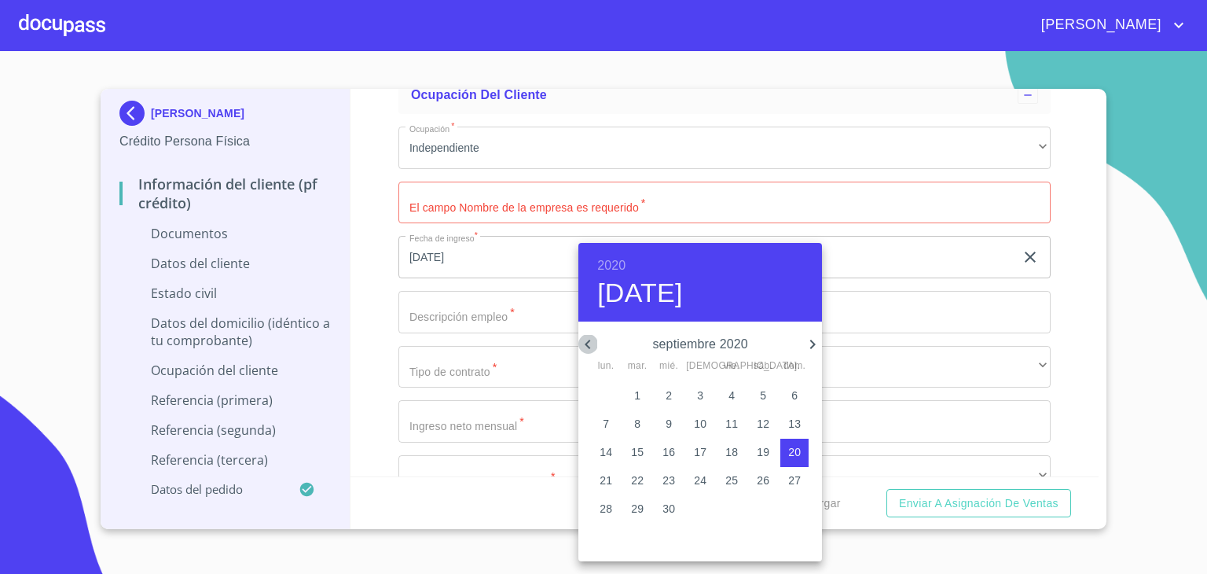
click at [586, 345] on icon "button" at bounding box center [587, 344] width 19 height 19
click at [669, 393] on p "1" at bounding box center [669, 395] width 6 height 16
type input "1 de jul. de 2020"
click at [474, 317] on div at bounding box center [603, 287] width 1207 height 574
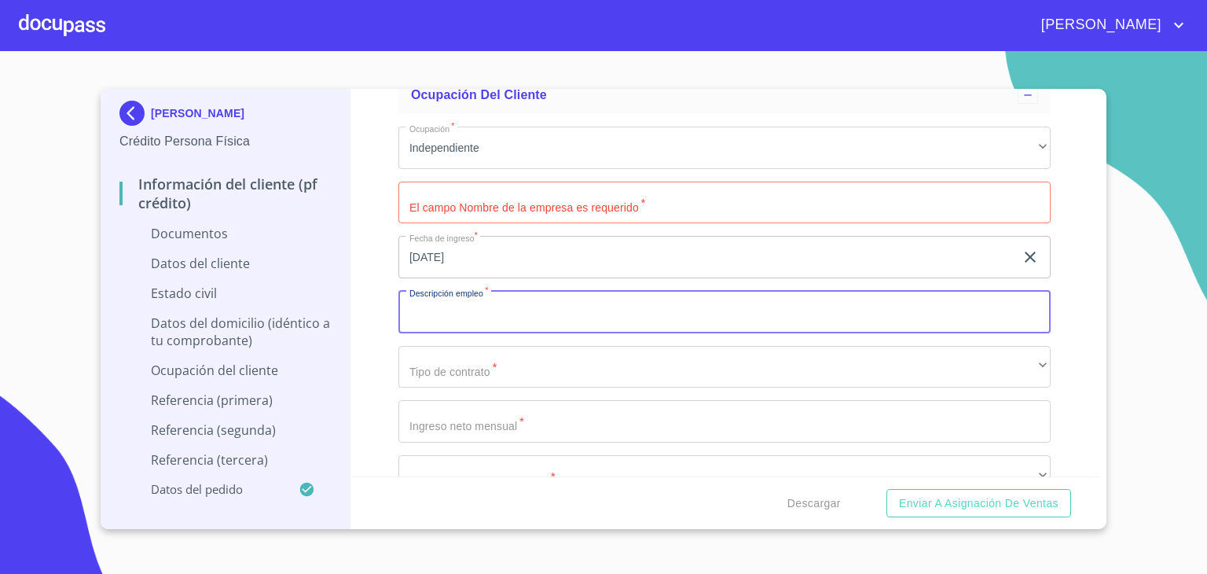
click at [456, 312] on input "Ocupación   *" at bounding box center [724, 312] width 652 height 42
click at [490, 312] on input "Ocupación   *" at bounding box center [724, 312] width 652 height 42
click at [483, 312] on input "Ocupación   *" at bounding box center [724, 312] width 652 height 42
click at [524, 314] on input "Ocupación   *" at bounding box center [724, 312] width 652 height 42
click at [528, 260] on input "1 de jul. de 2020" at bounding box center [709, 257] width 622 height 42
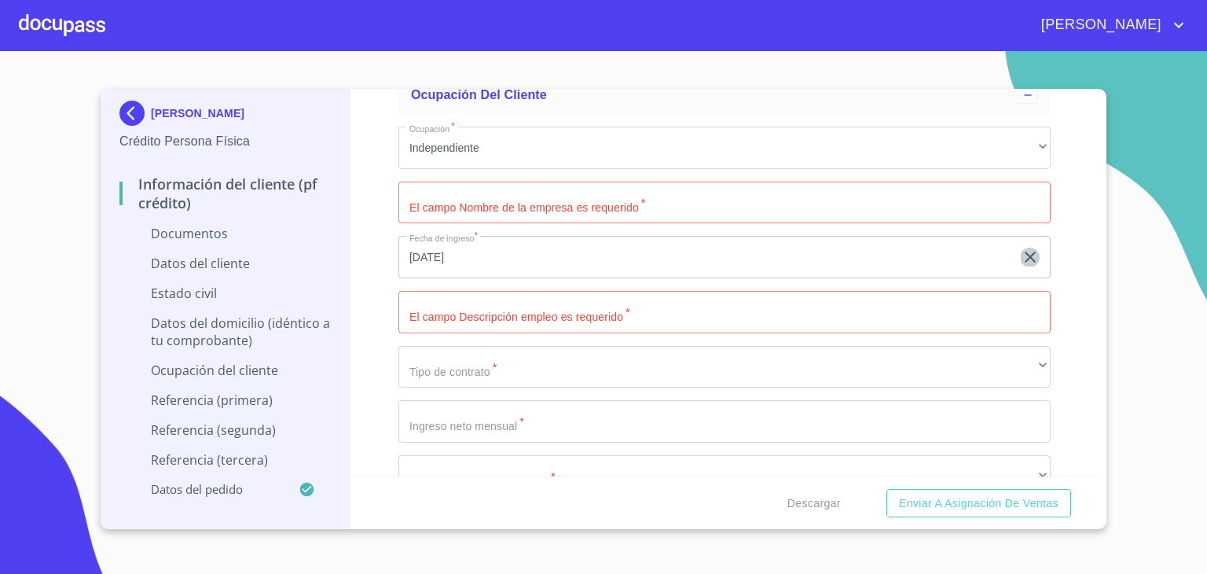
click at [1022, 255] on icon "button" at bounding box center [1030, 257] width 19 height 19
click at [644, 256] on input "text" at bounding box center [706, 257] width 616 height 42
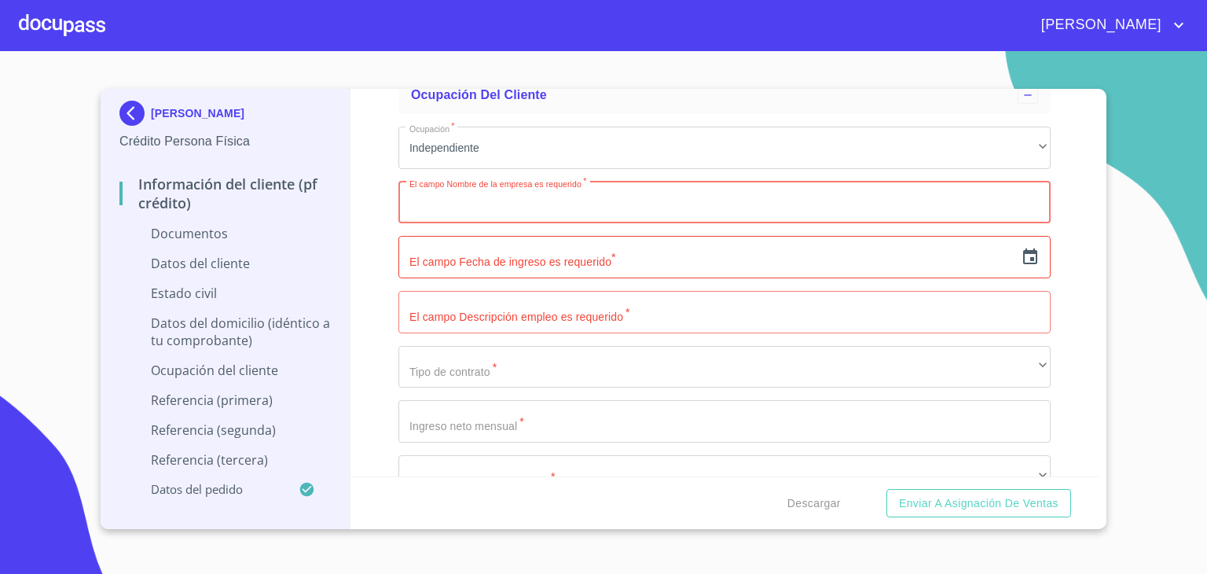
click at [543, 198] on input "Ocupación   *" at bounding box center [724, 203] width 652 height 42
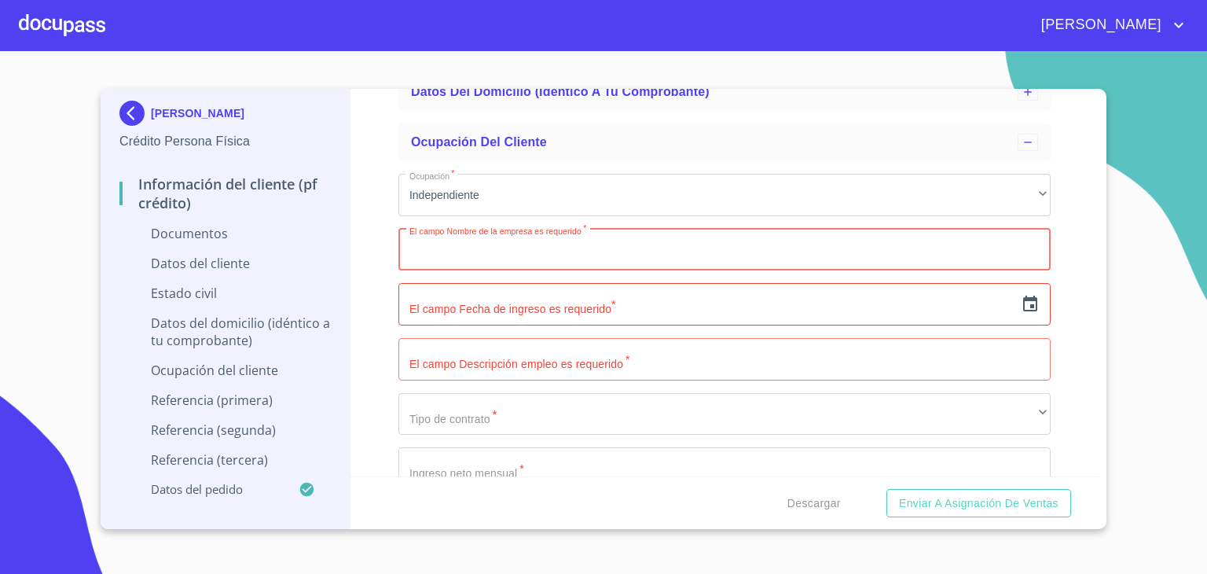
scroll to position [248, 0]
click at [525, 307] on input "text" at bounding box center [706, 305] width 616 height 42
click at [1021, 301] on icon "button" at bounding box center [1030, 305] width 19 height 19
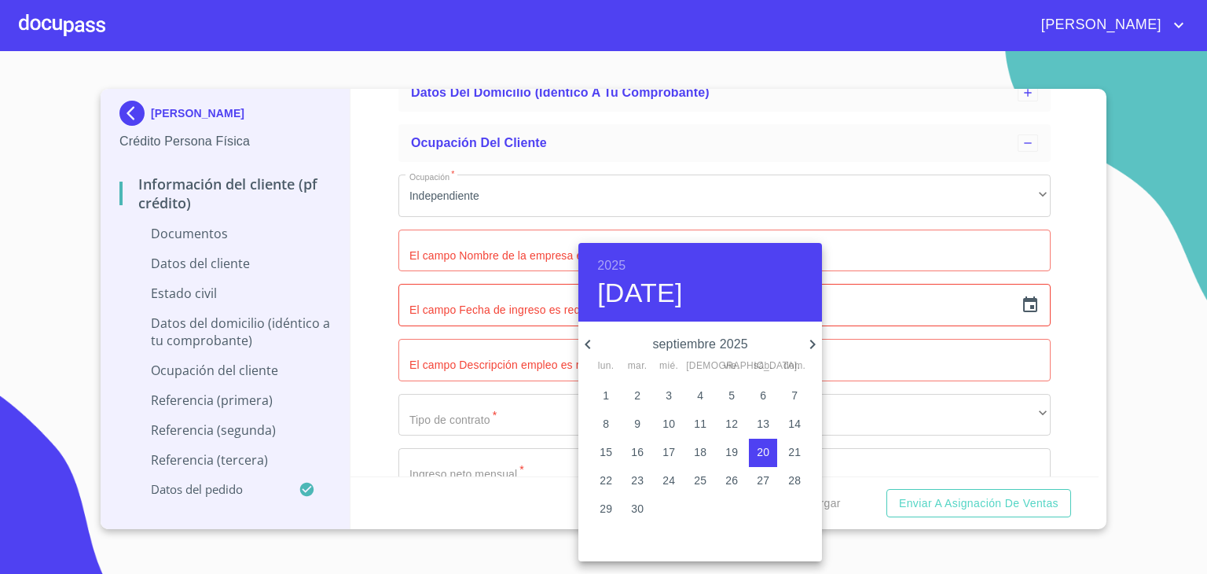
click at [608, 259] on h6 "2025" at bounding box center [611, 266] width 28 height 22
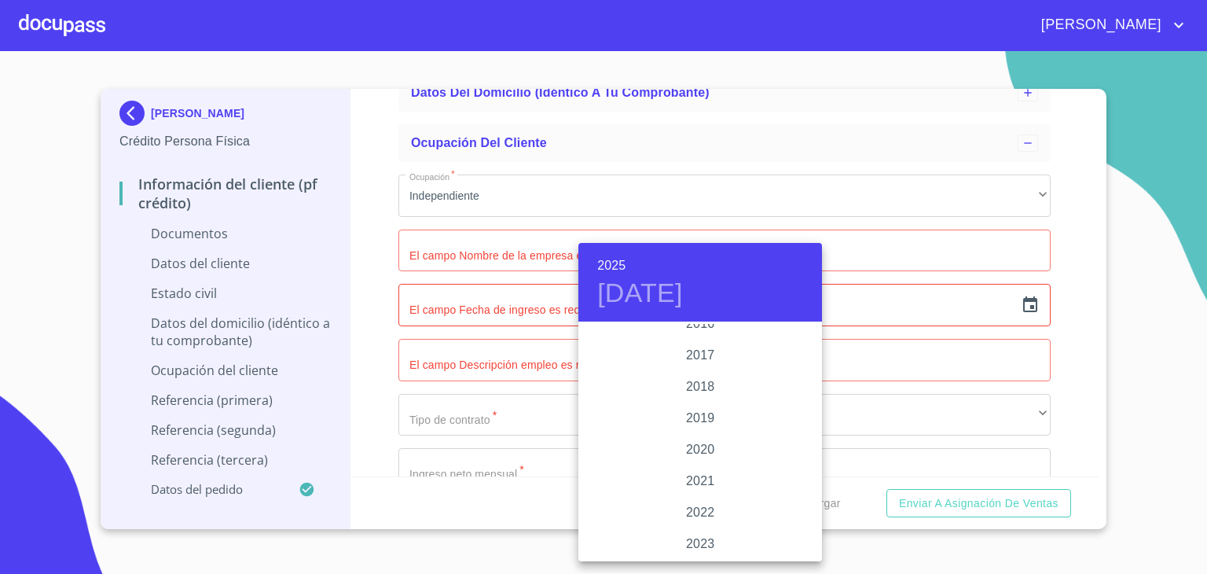
scroll to position [2815, 0]
click at [702, 415] on div "2017" at bounding box center [700, 416] width 244 height 31
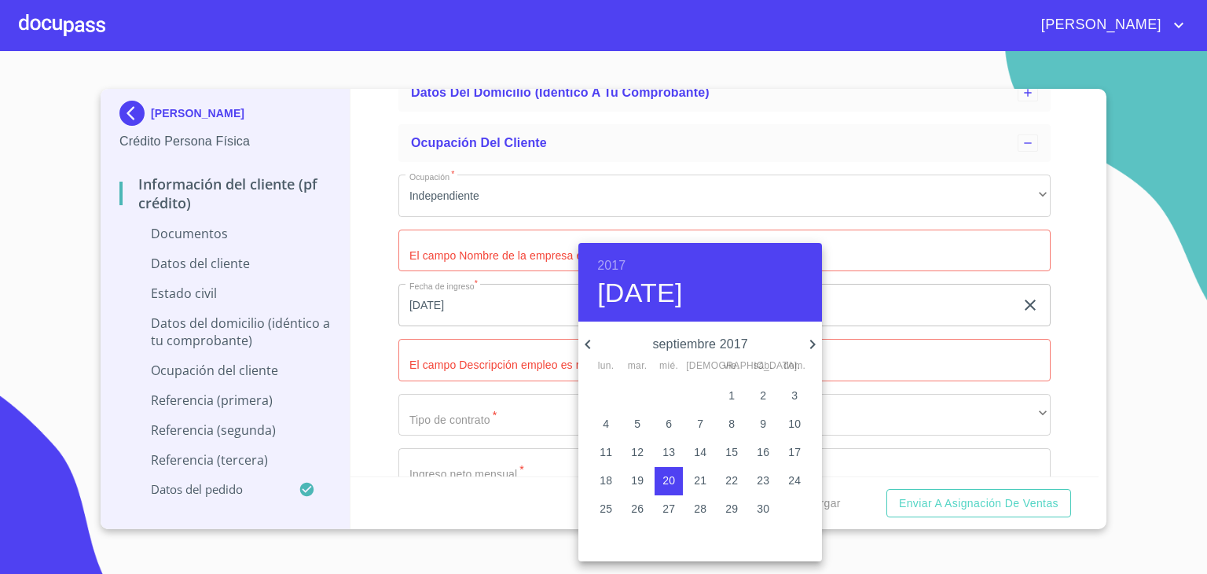
click at [683, 296] on h4 "mié., sep. 20" at bounding box center [640, 293] width 86 height 33
click at [588, 341] on icon "button" at bounding box center [588, 344] width 6 height 9
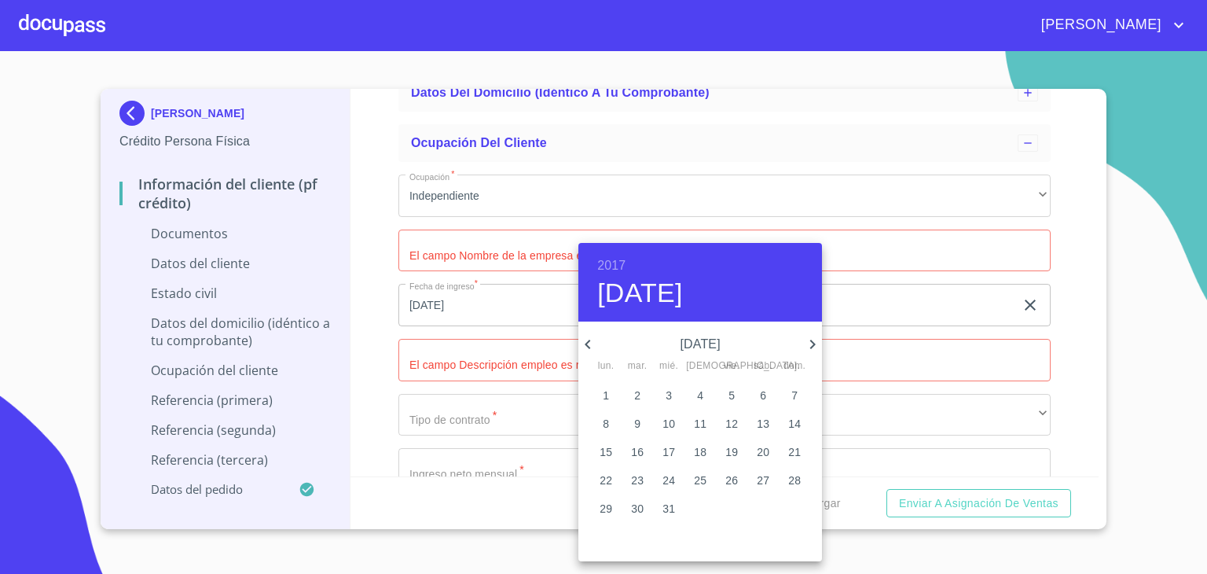
click at [813, 338] on icon "button" at bounding box center [812, 344] width 19 height 19
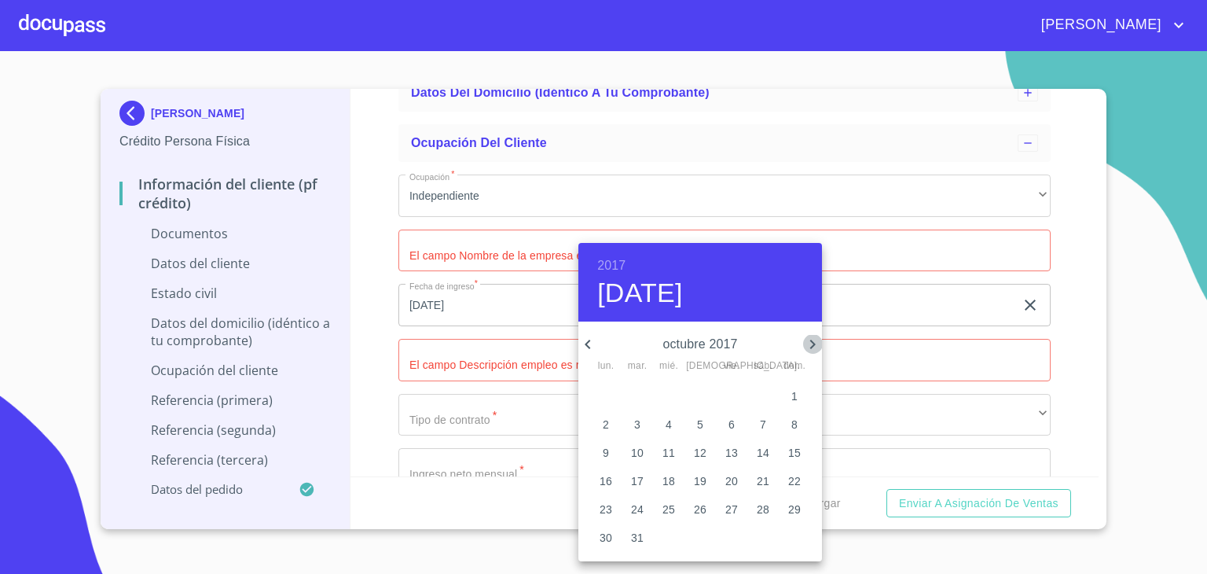
click at [813, 338] on icon "button" at bounding box center [812, 344] width 19 height 19
click at [588, 342] on icon "button" at bounding box center [588, 344] width 6 height 9
click at [673, 393] on span "1" at bounding box center [669, 395] width 28 height 16
type input "1 de nov. de 2017"
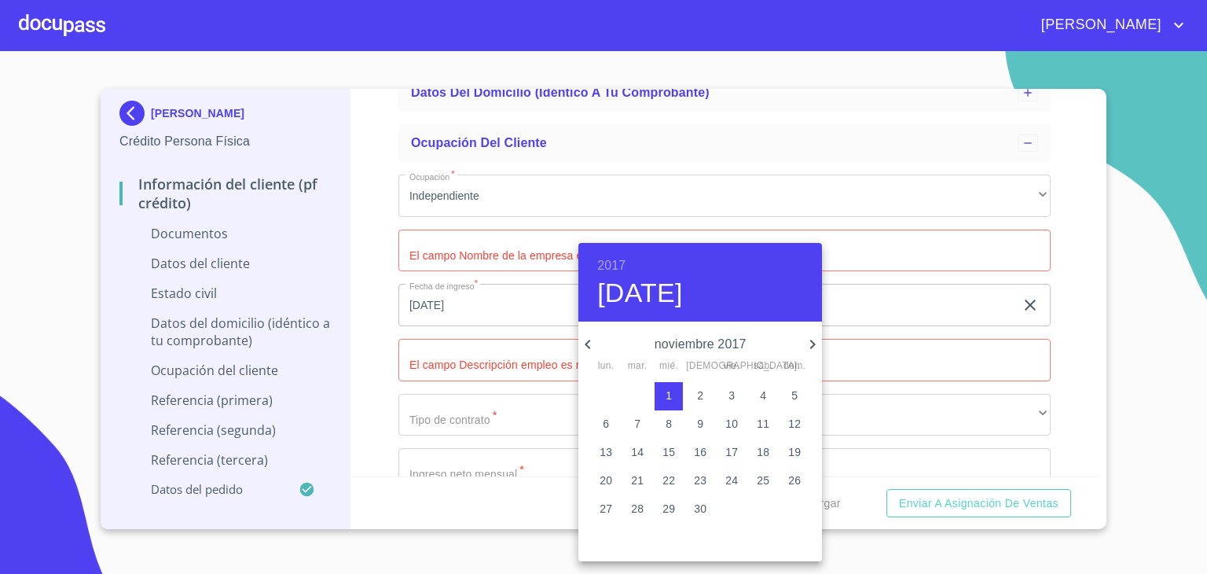
click at [471, 357] on div at bounding box center [603, 287] width 1207 height 574
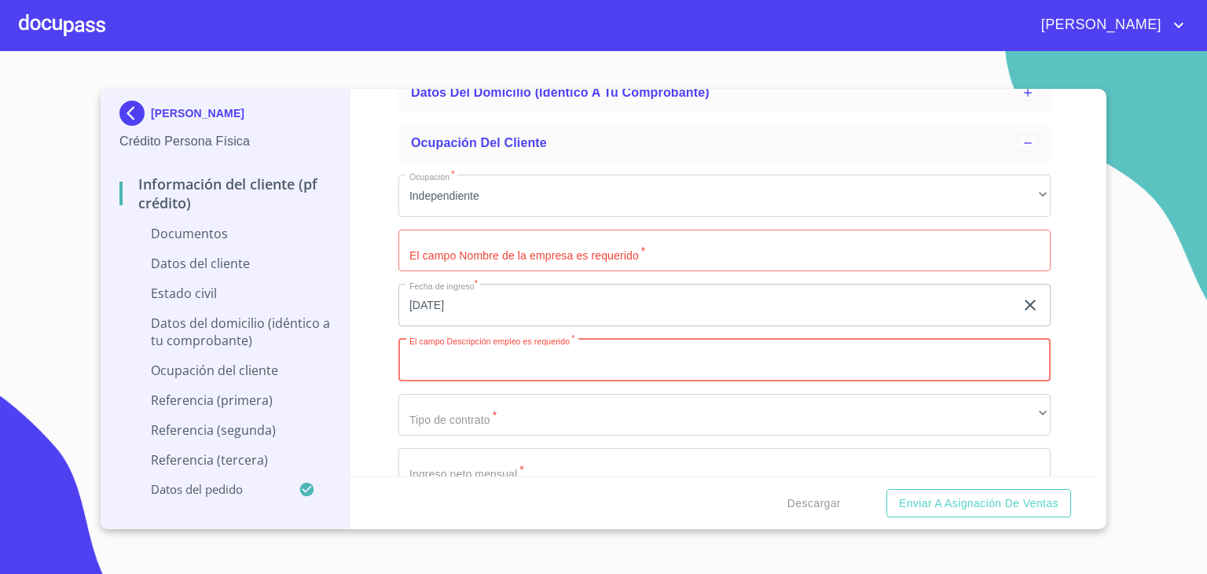
click at [641, 369] on input "Ocupación   *" at bounding box center [724, 360] width 652 height 42
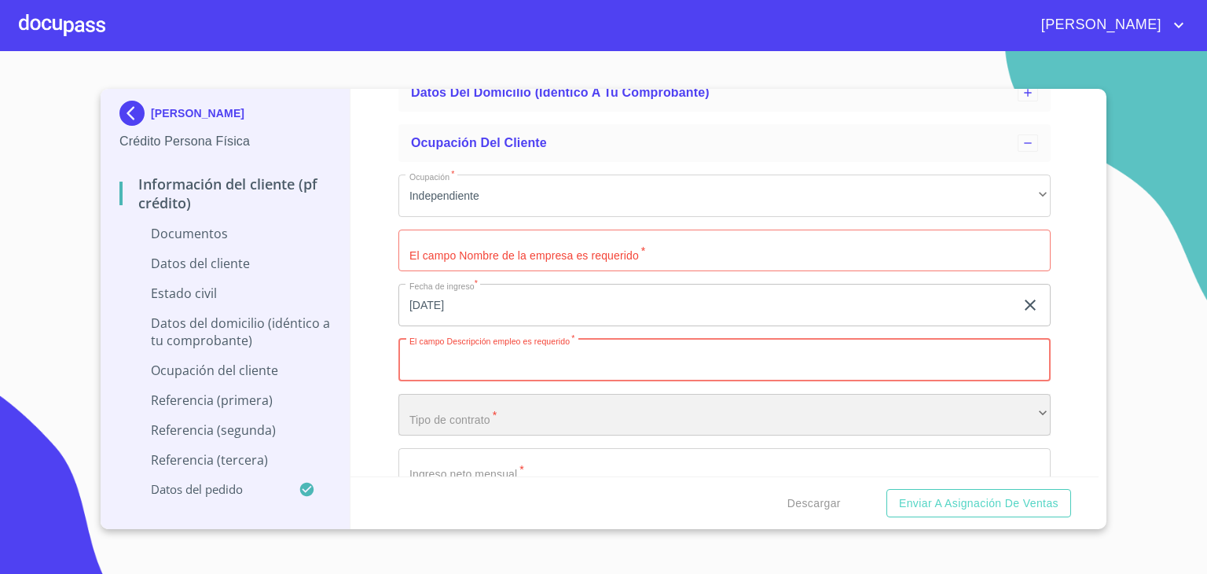
click at [574, 410] on div "​" at bounding box center [724, 415] width 652 height 42
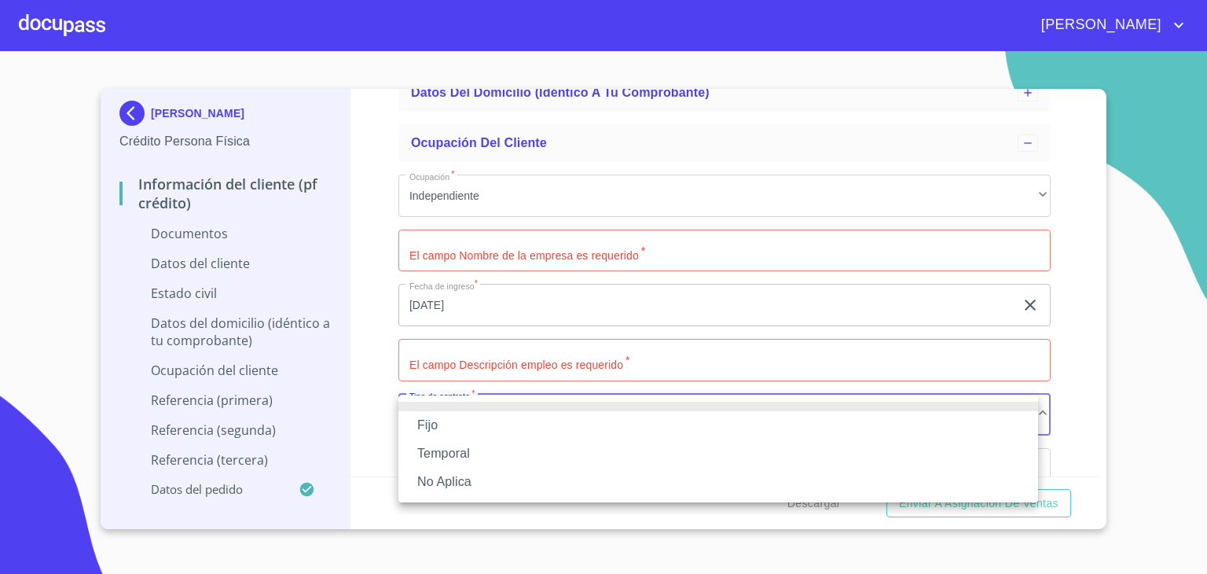
click at [597, 364] on div at bounding box center [603, 287] width 1207 height 574
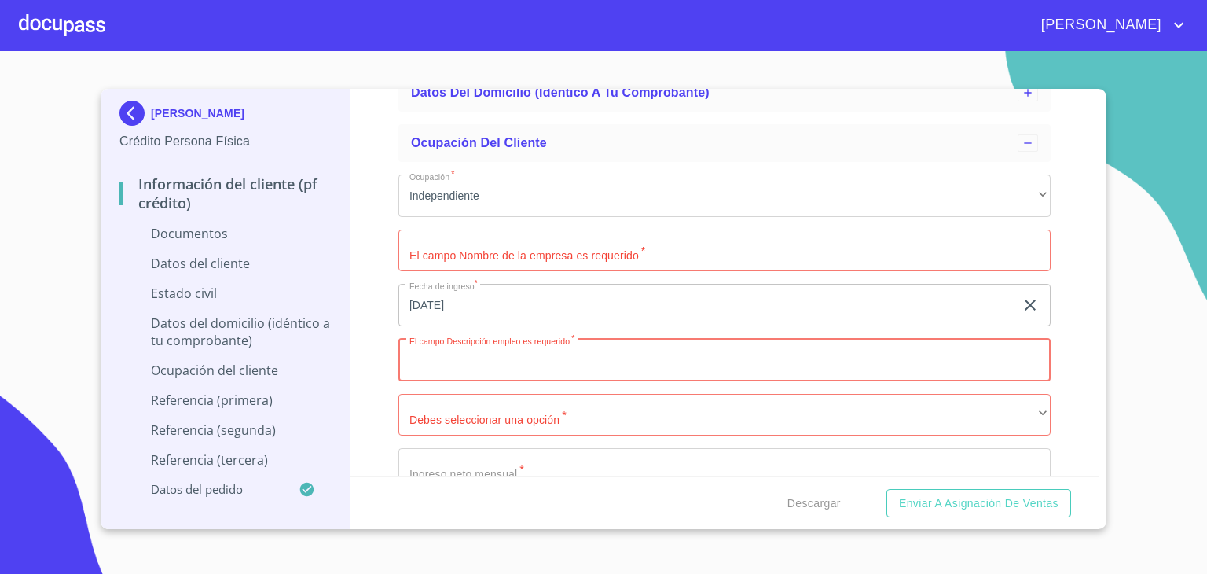
click at [619, 363] on input "Ocupación   *" at bounding box center [724, 360] width 652 height 42
click at [592, 365] on input "Ocupación   *" at bounding box center [724, 360] width 652 height 42
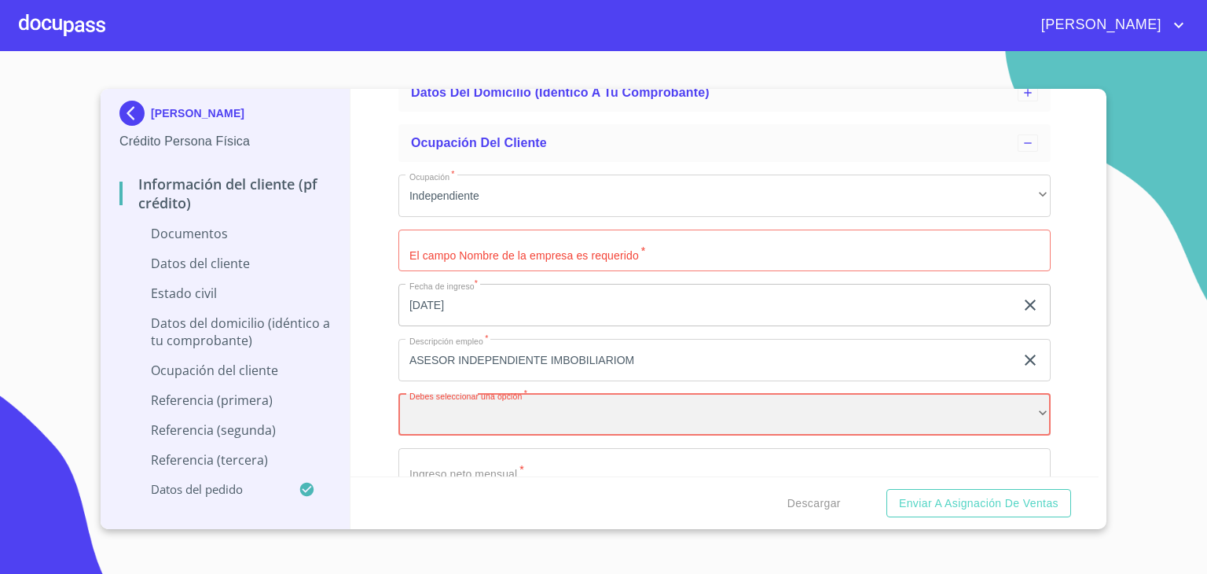
click at [597, 406] on div "​" at bounding box center [724, 415] width 652 height 42
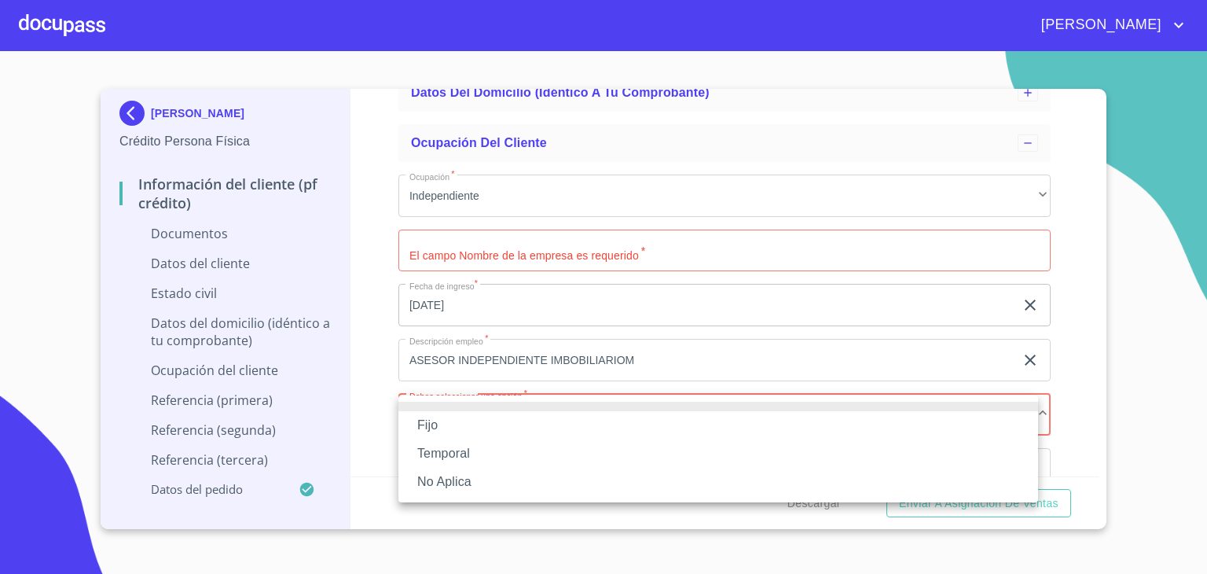
click at [442, 422] on li "Fijo" at bounding box center [718, 425] width 640 height 28
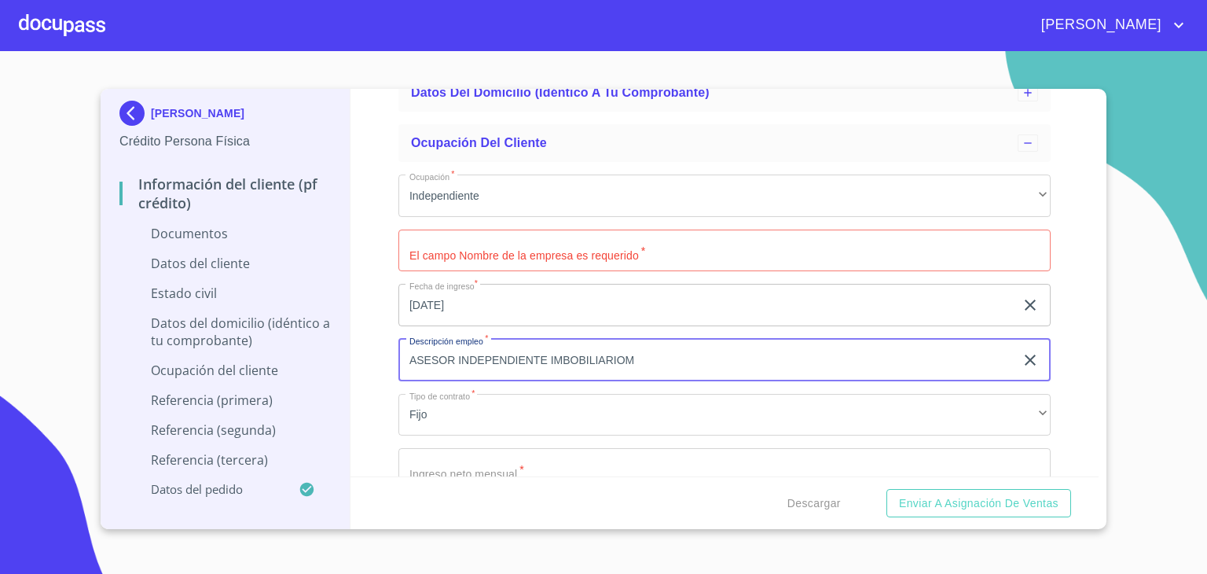
click at [663, 365] on input "ASESOR INDEPENDIENTE IMBOBILIARIOM" at bounding box center [706, 360] width 616 height 42
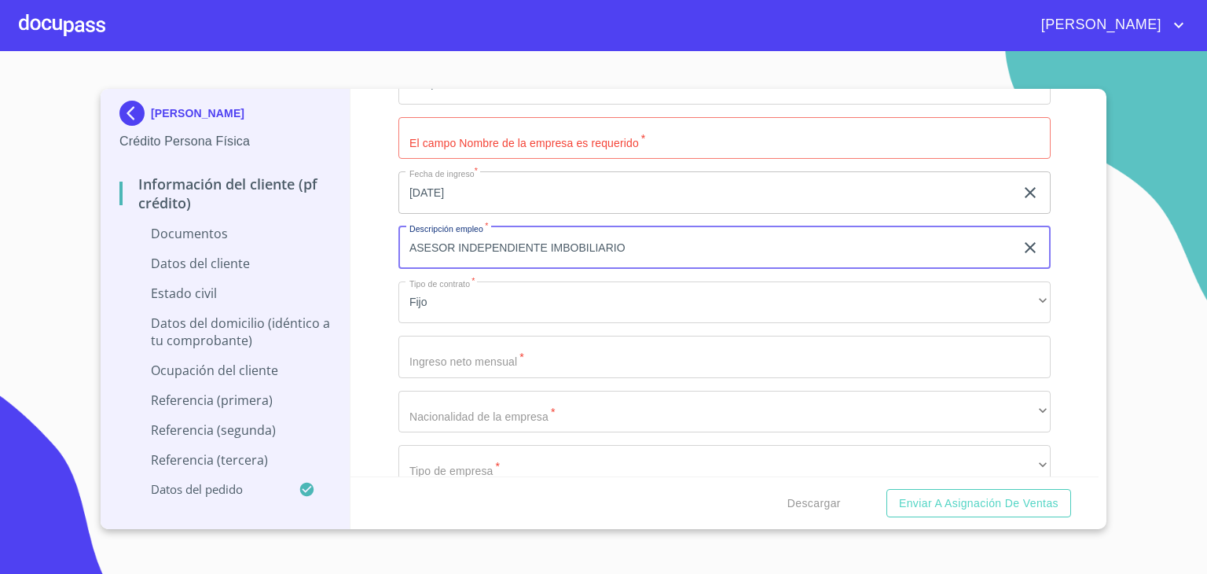
type input "ASESOR INDEPENDIENTE IMBOBILIARIO"
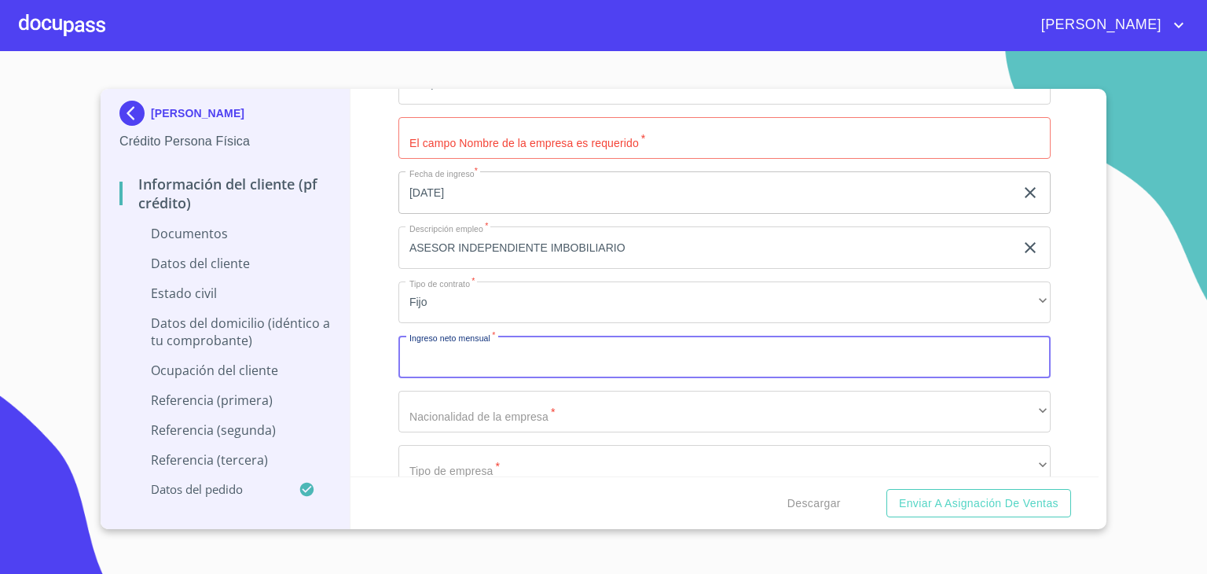
click at [519, 367] on input "Ocupación   *" at bounding box center [724, 357] width 652 height 42
click at [887, 489] on button "Enviar a Asignación de Ventas" at bounding box center [979, 503] width 185 height 29
click at [503, 369] on input "30000" at bounding box center [706, 357] width 616 height 42
type input "3"
type input "40000"
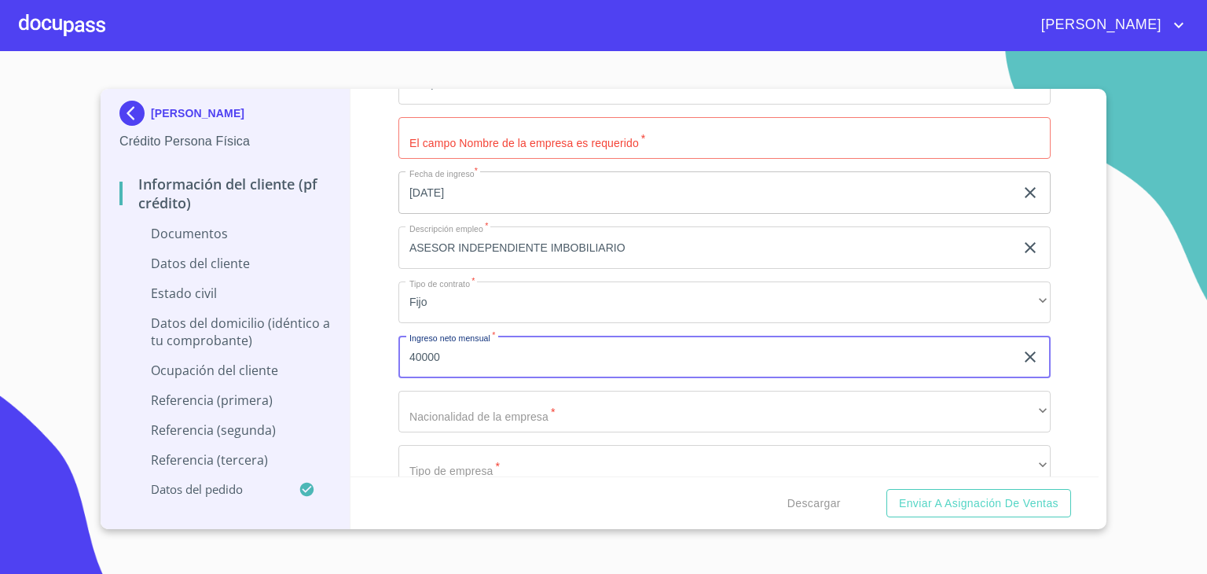
click at [887, 489] on button "Enviar a Asignación de Ventas" at bounding box center [979, 503] width 185 height 29
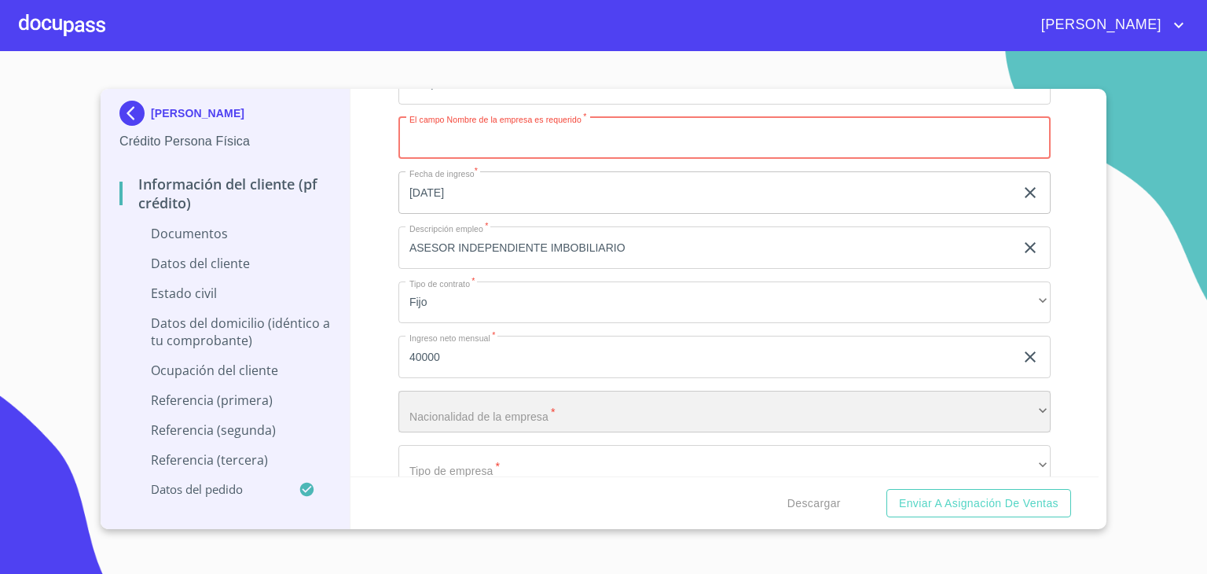
click at [534, 402] on div "​" at bounding box center [724, 412] width 652 height 42
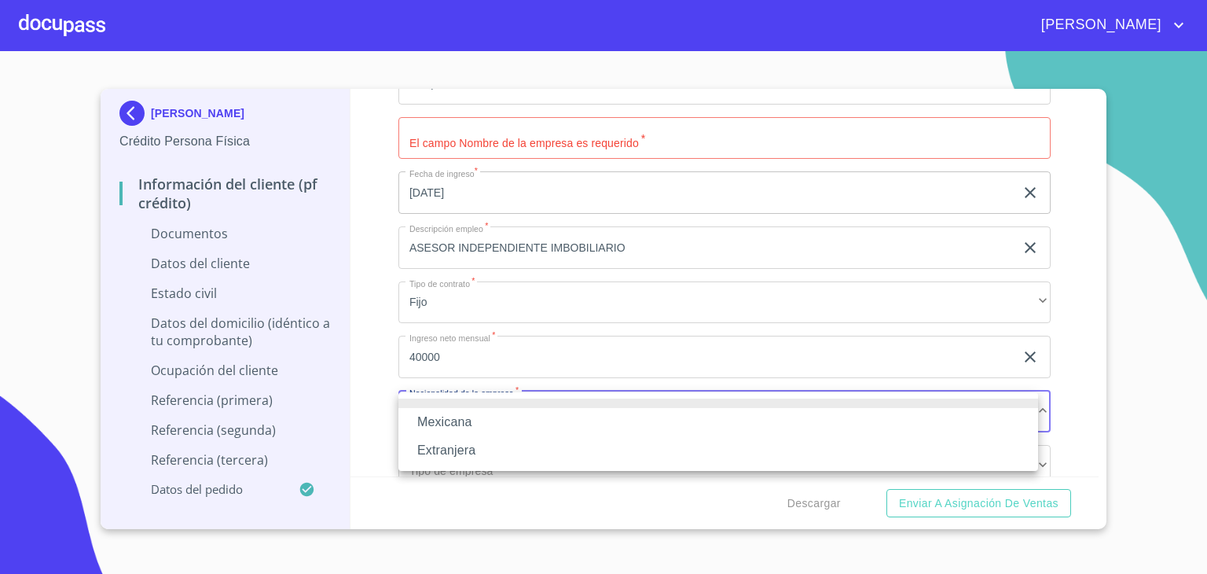
click at [450, 425] on li "Mexicana" at bounding box center [718, 422] width 640 height 28
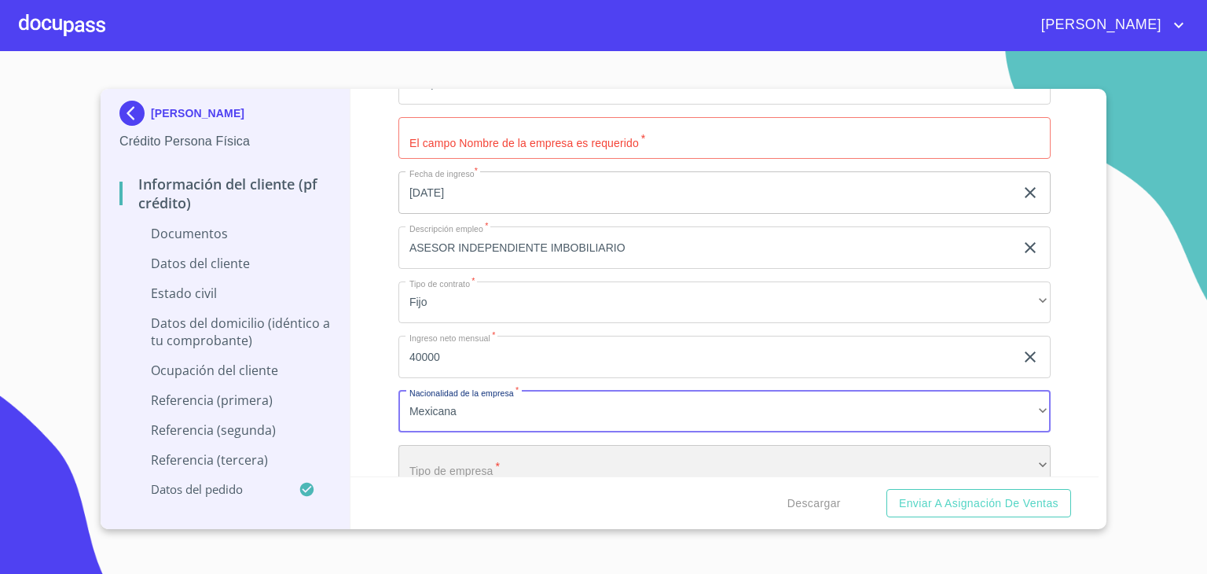
click at [490, 472] on div "​" at bounding box center [724, 466] width 652 height 42
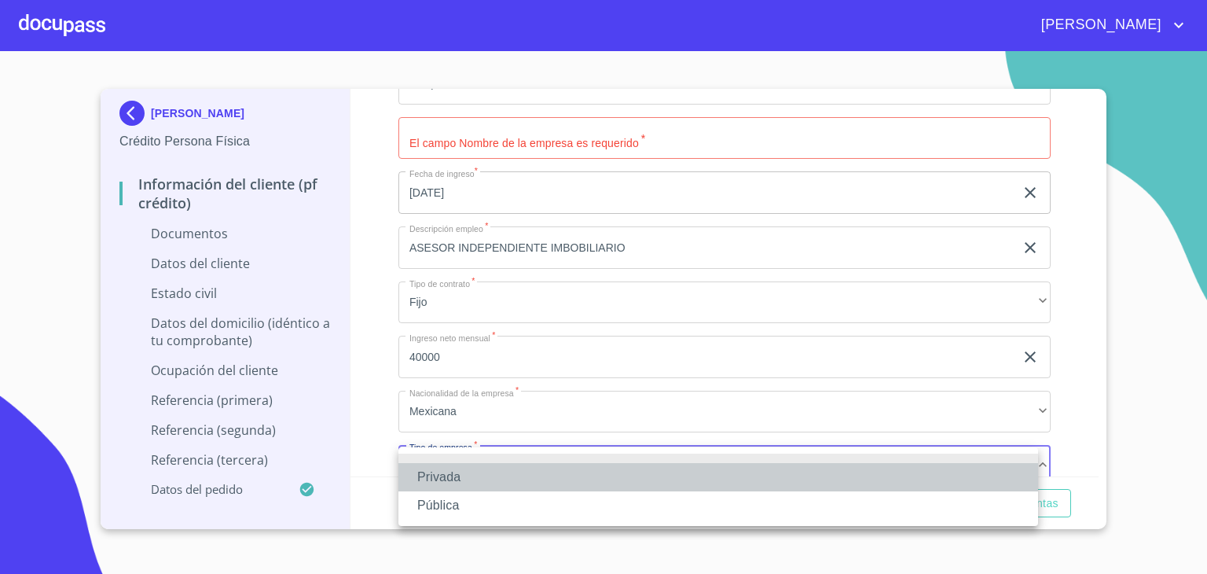
click at [450, 479] on li "Privada" at bounding box center [718, 477] width 640 height 28
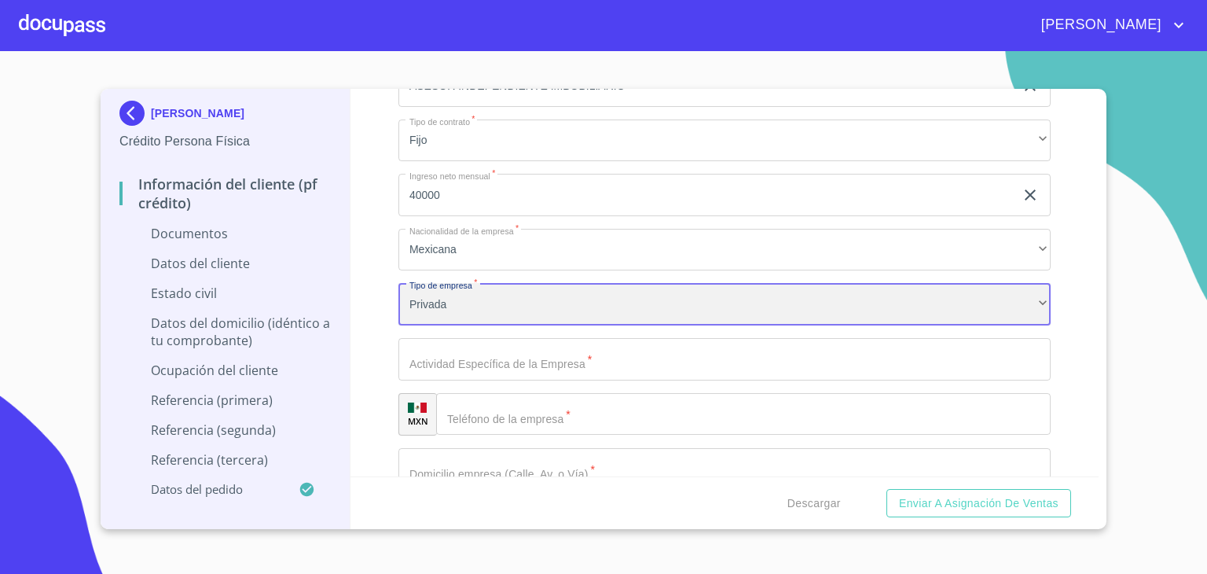
scroll to position [534, 0]
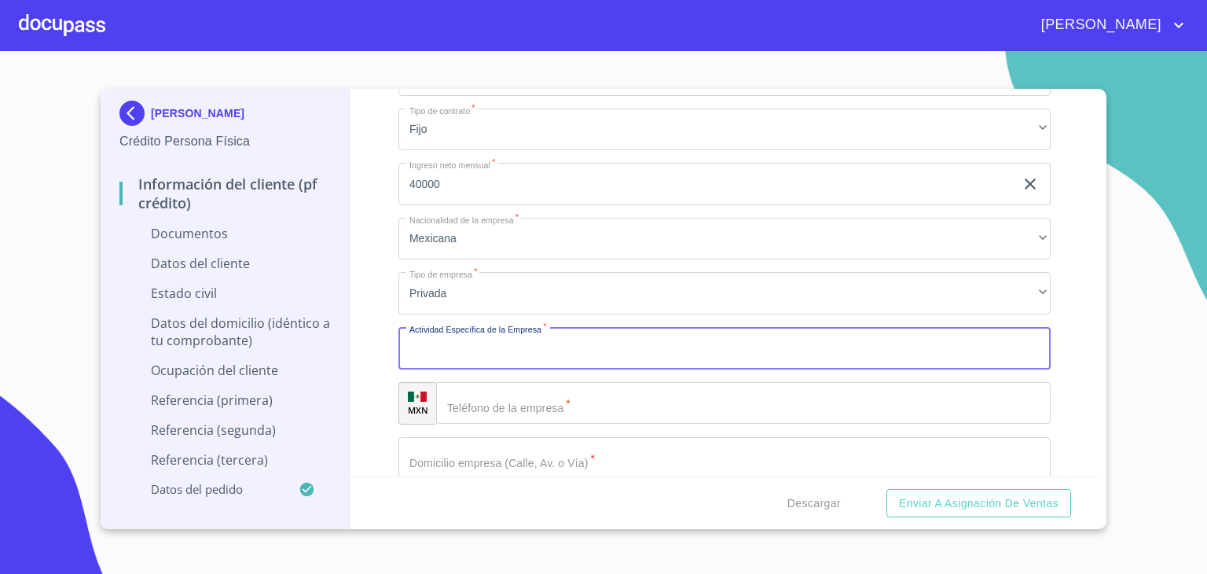
click at [588, 351] on input "Ocupación   *" at bounding box center [724, 348] width 652 height 42
type input "VENTA DE INMUEBLES"
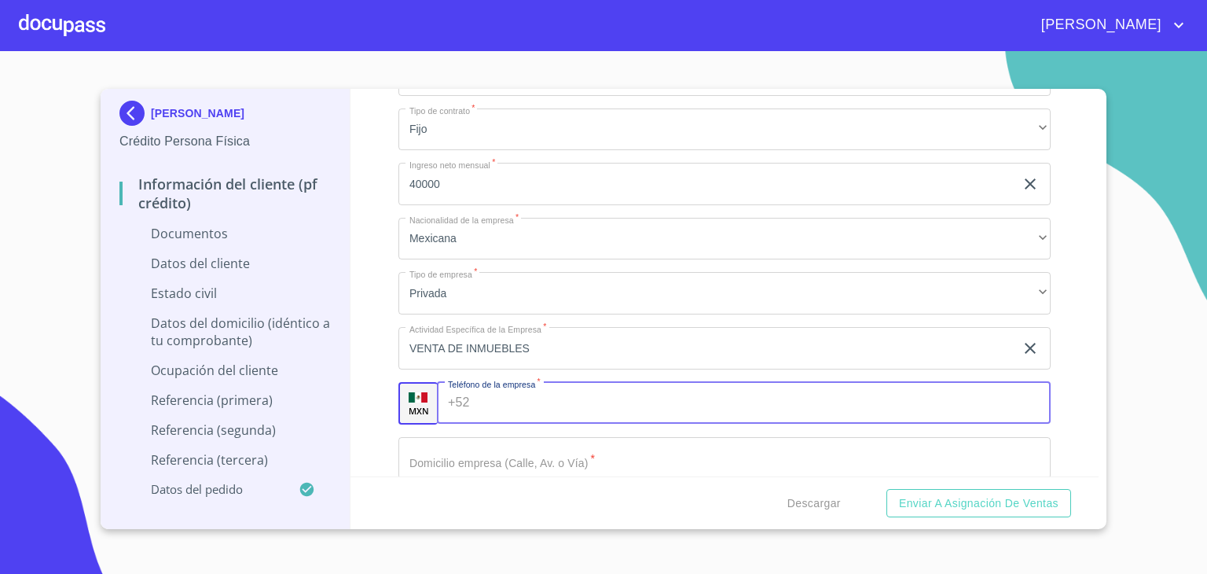
click at [544, 408] on input "Ocupación   *" at bounding box center [763, 403] width 575 height 42
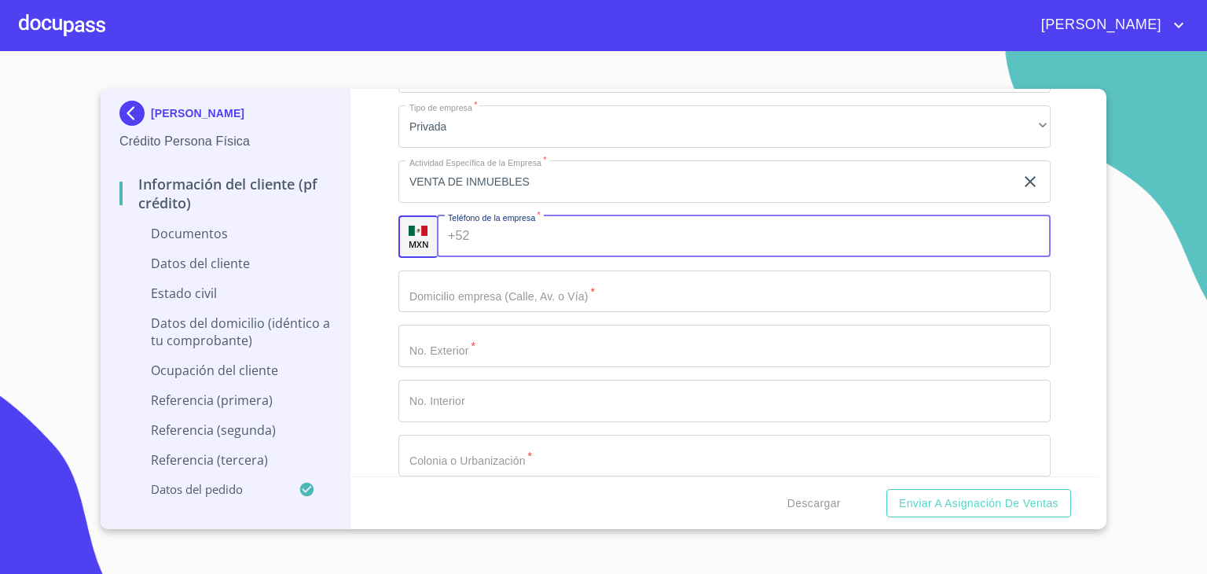
scroll to position [705, 0]
click at [491, 279] on input "Ocupación   *" at bounding box center [724, 287] width 652 height 42
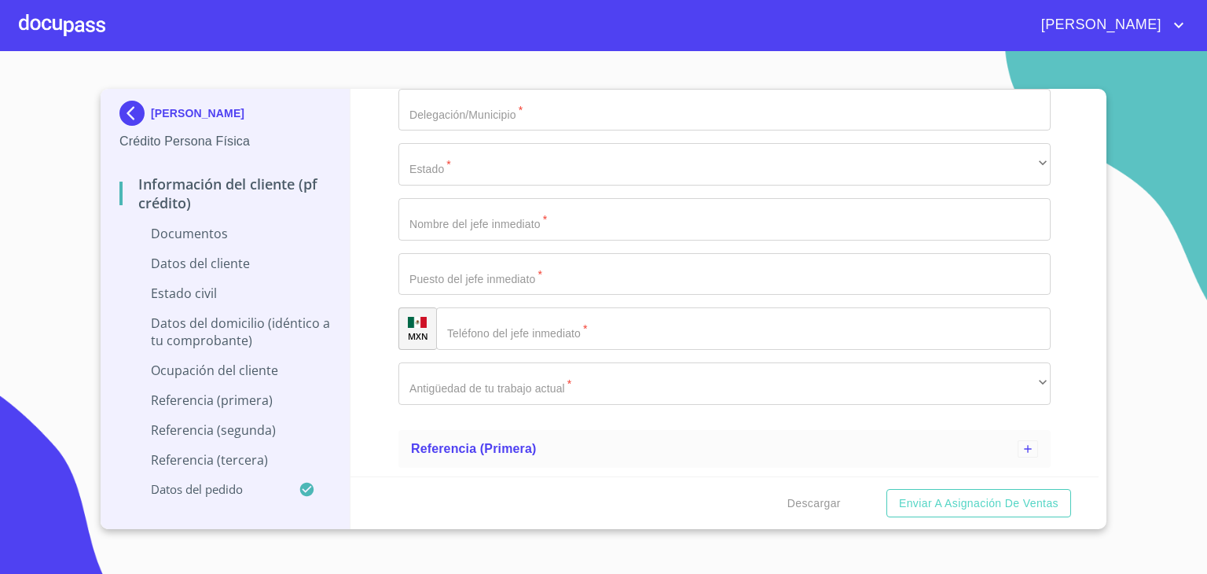
scroll to position [1155, 0]
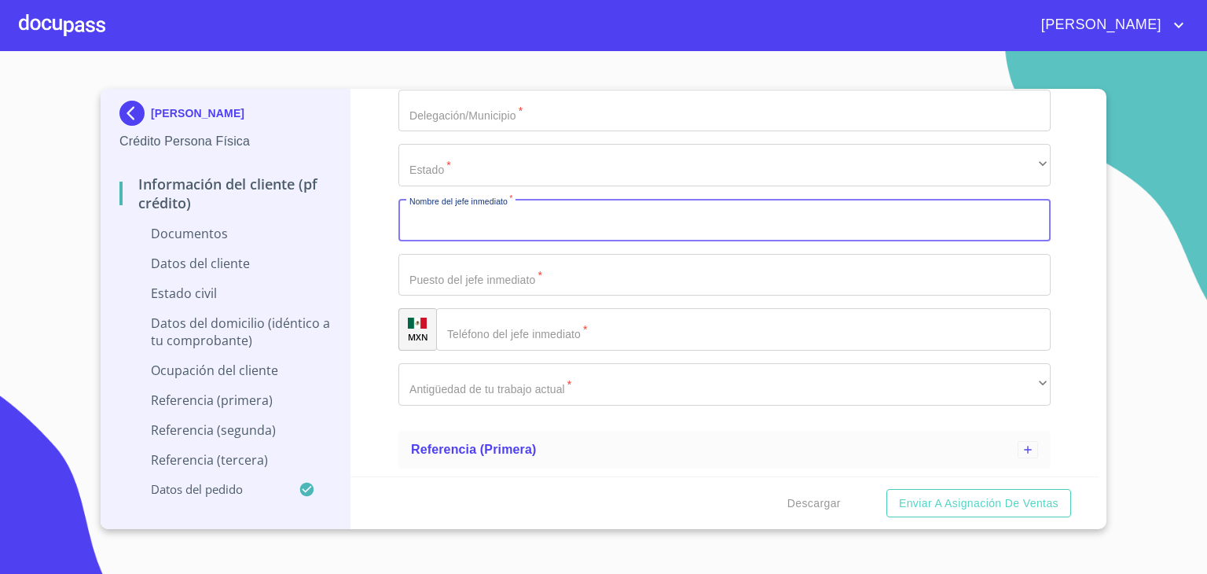
click at [514, 227] on input "Ocupación   *" at bounding box center [724, 220] width 652 height 42
type input "[PERSON_NAME]"
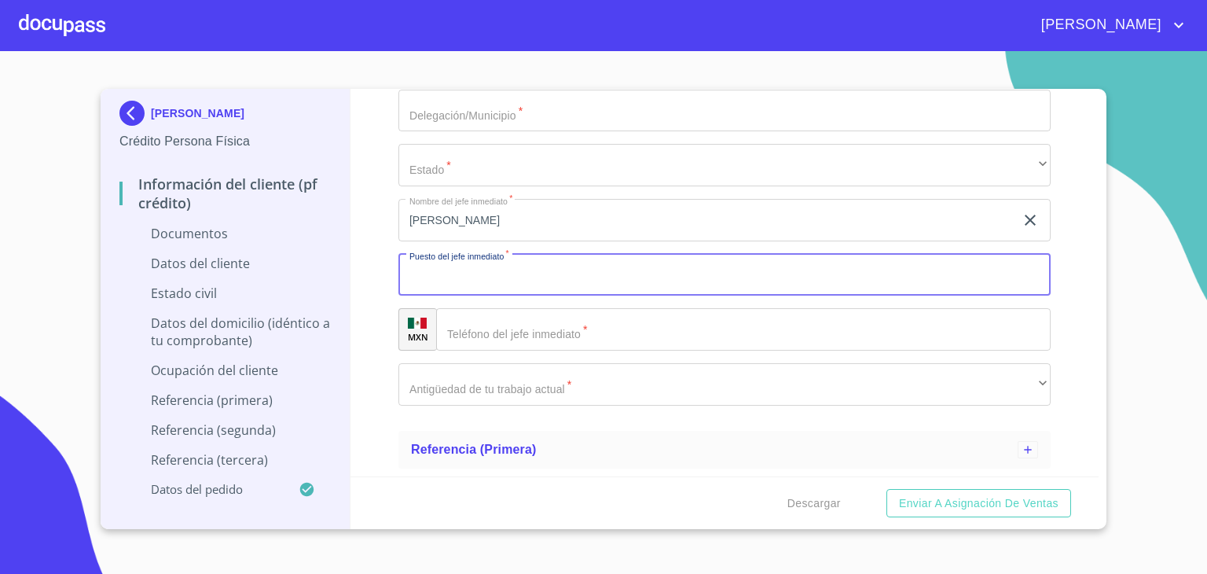
click at [548, 267] on input "Ocupación   *" at bounding box center [724, 275] width 652 height 42
type input "GERENTE"
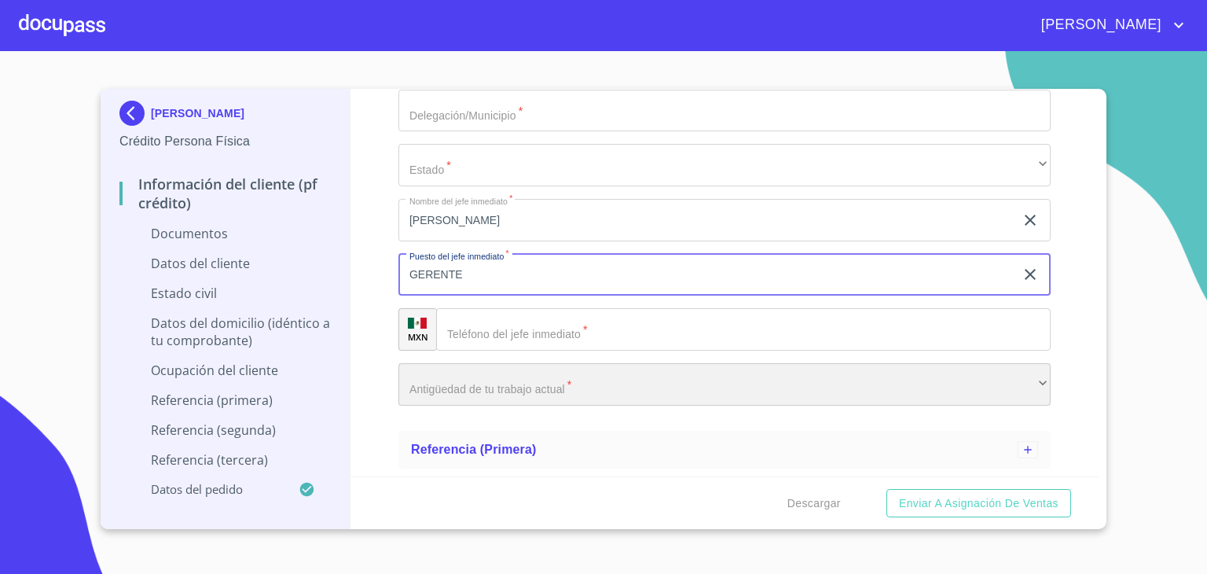
click at [516, 390] on div "​" at bounding box center [724, 384] width 652 height 42
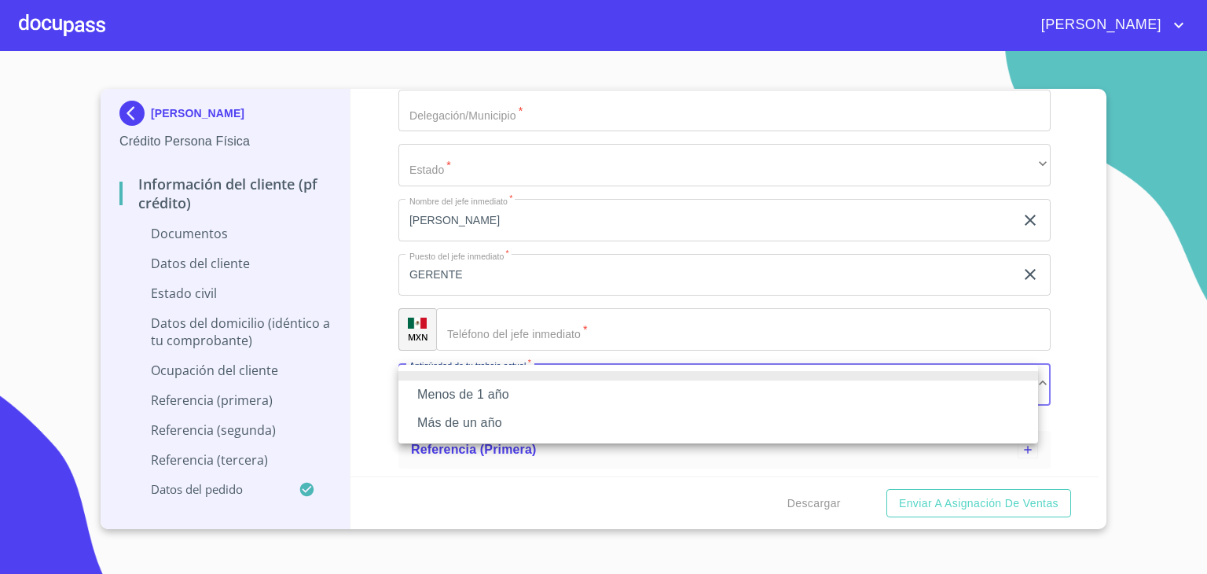
click at [457, 425] on li "Más de un año" at bounding box center [718, 423] width 640 height 28
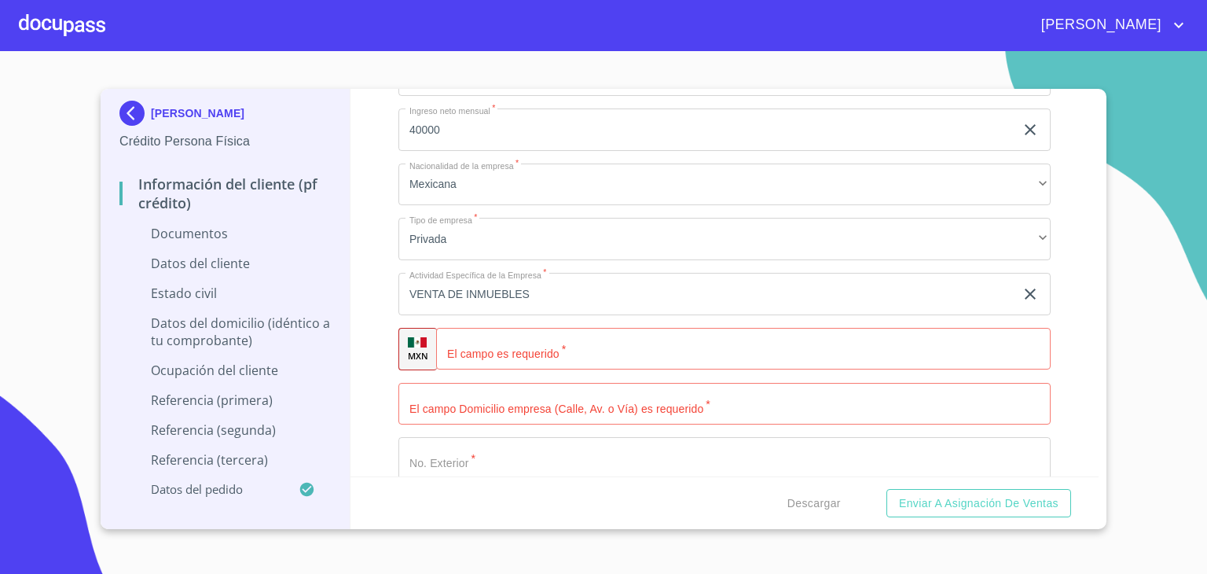
scroll to position [589, 0]
click at [509, 352] on input "Ocupación   *" at bounding box center [762, 347] width 575 height 42
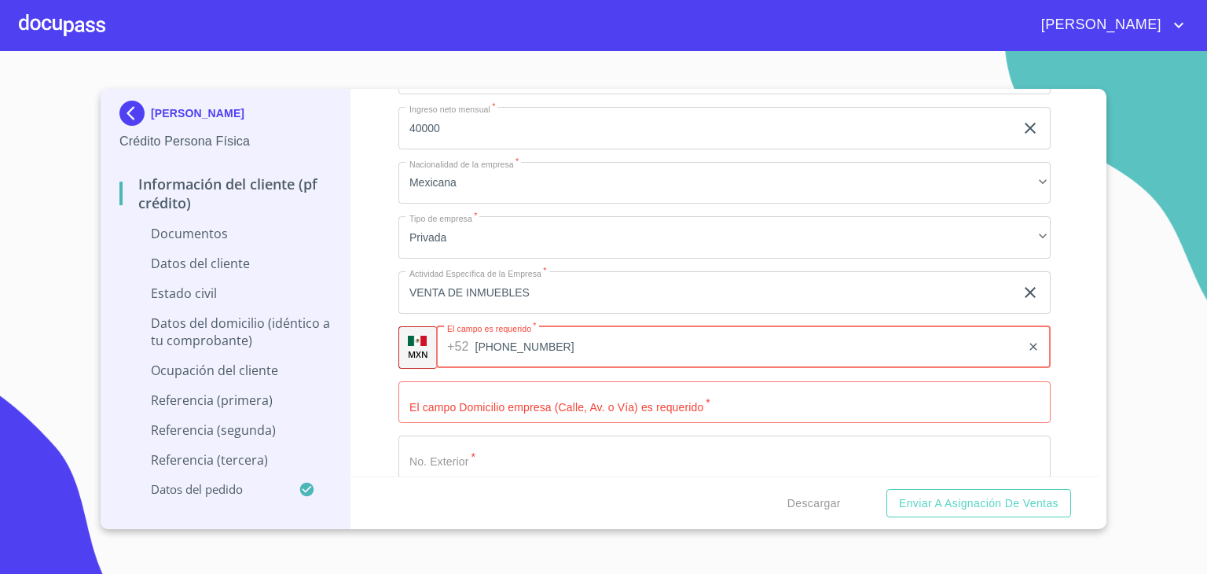
type input "[PHONE_NUMBER]"
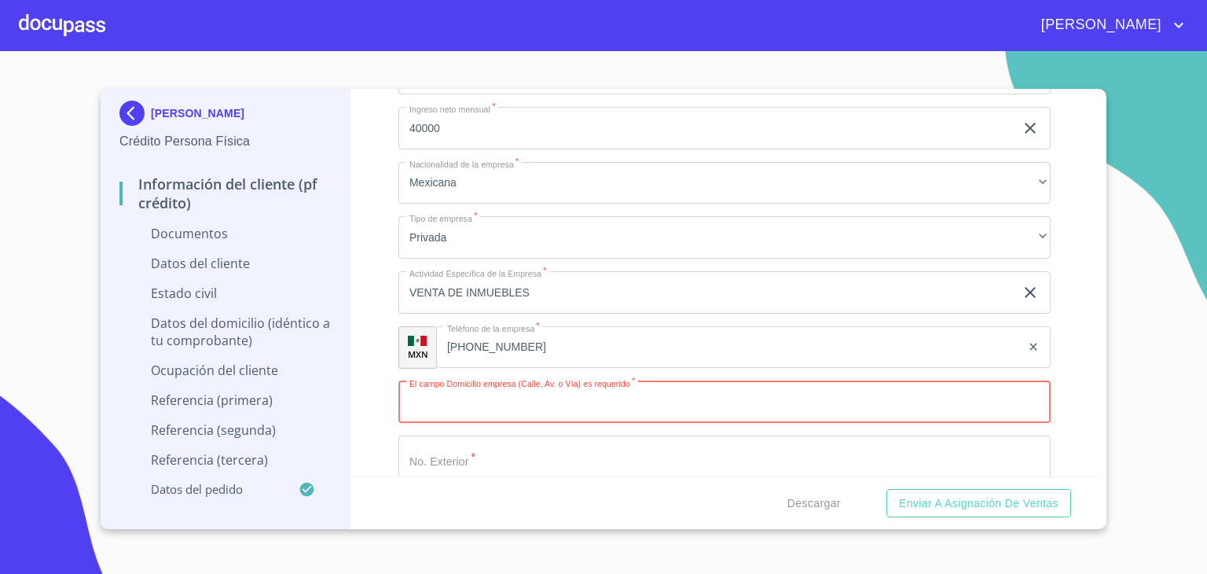
click at [601, 409] on input "Ocupación   *" at bounding box center [724, 402] width 652 height 42
click at [442, 412] on input "Ocupación   *" at bounding box center [724, 402] width 652 height 42
click at [453, 409] on input "Ocupación   *" at bounding box center [724, 402] width 652 height 42
type input "SANTA CATALINA"
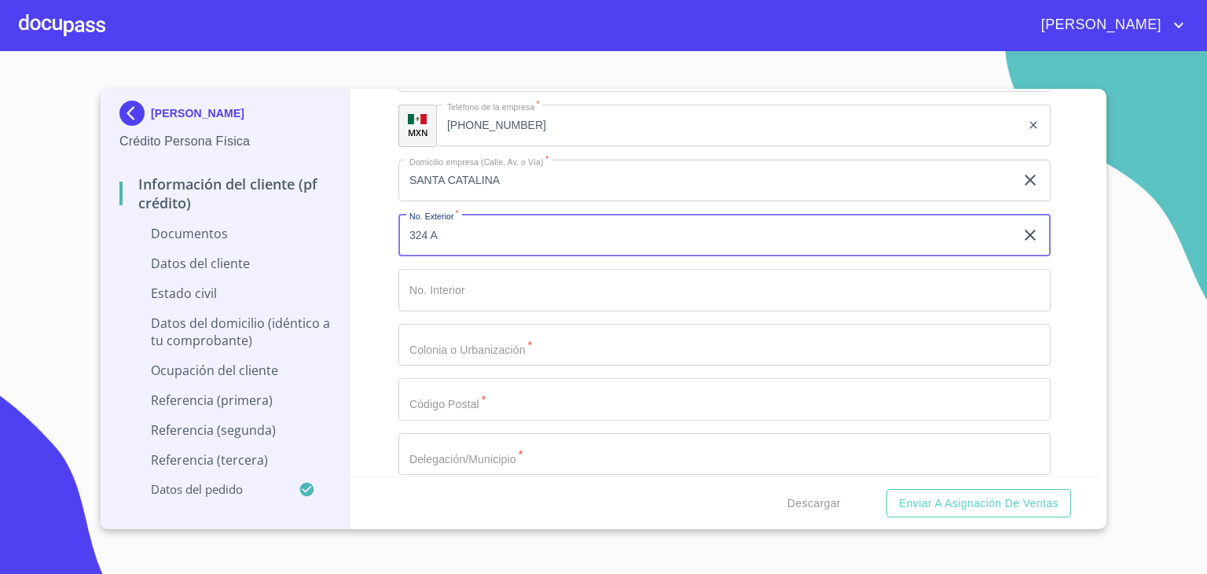
scroll to position [812, 0]
type input "324 A"
click at [512, 340] on input "Ocupación   *" at bounding box center [724, 344] width 652 height 42
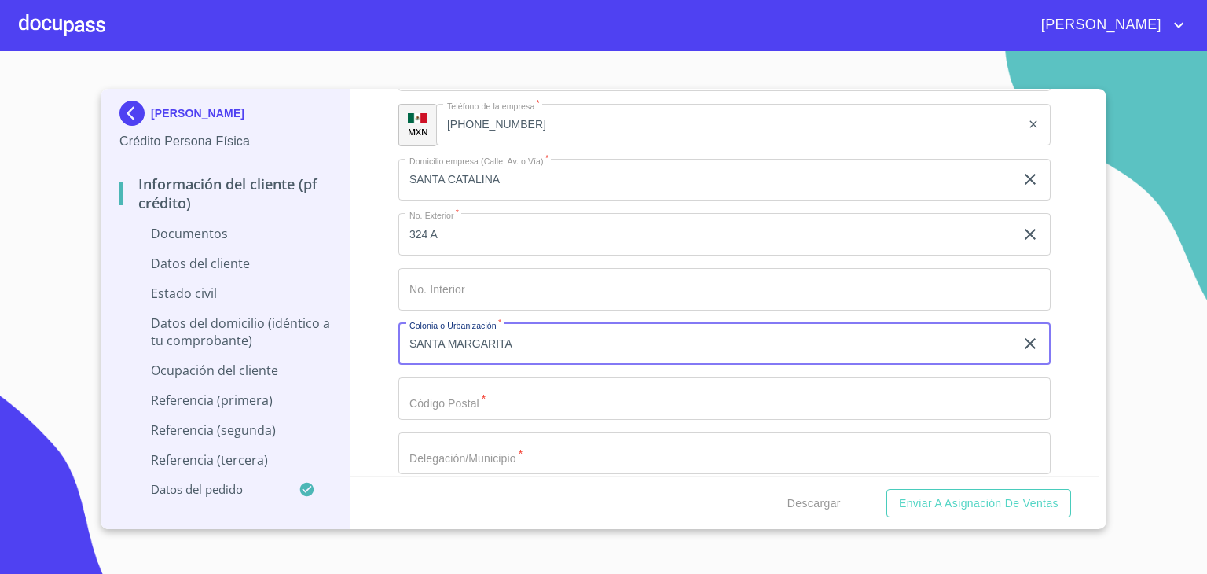
type input "SANTA MARGARITA"
click at [487, 402] on input "Ocupación   *" at bounding box center [724, 398] width 652 height 42
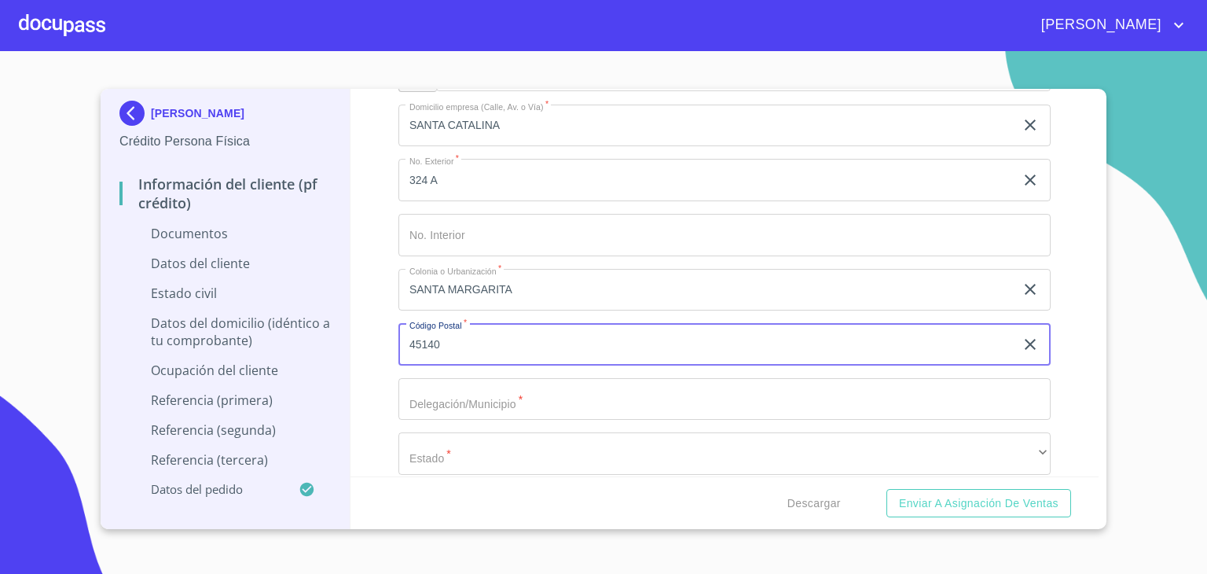
scroll to position [882, 0]
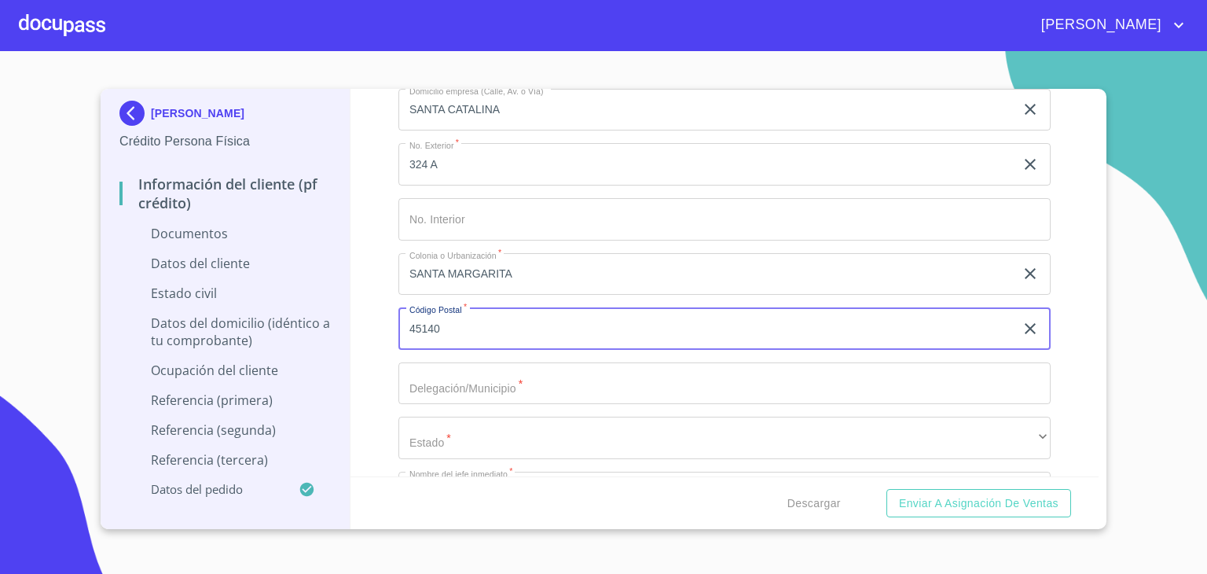
type input "45140"
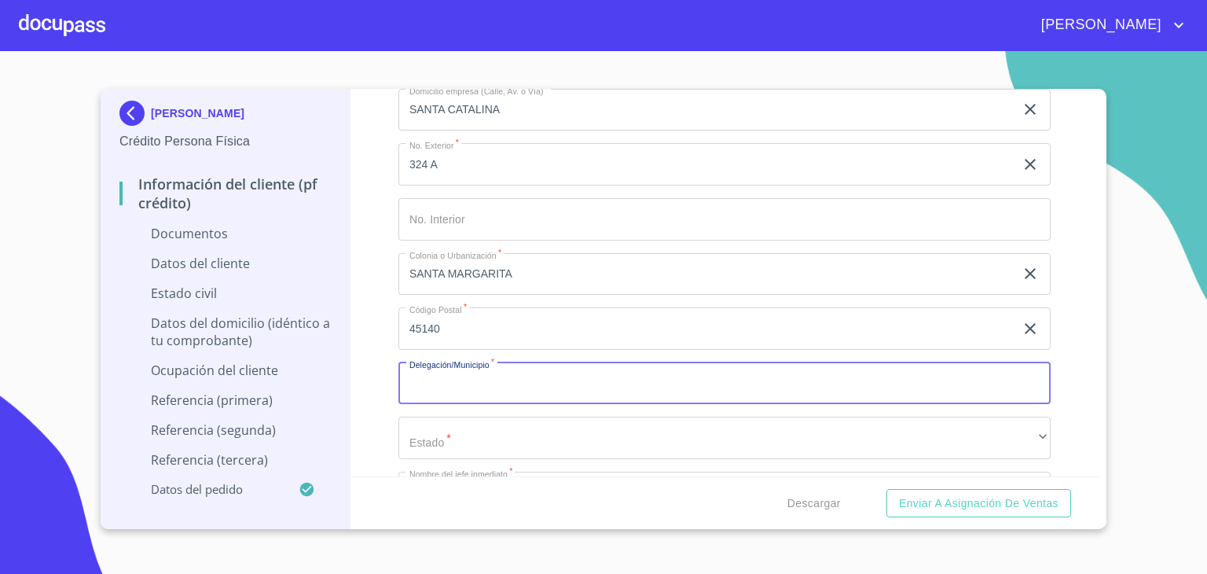
click at [468, 388] on input "Ocupación   *" at bounding box center [724, 383] width 652 height 42
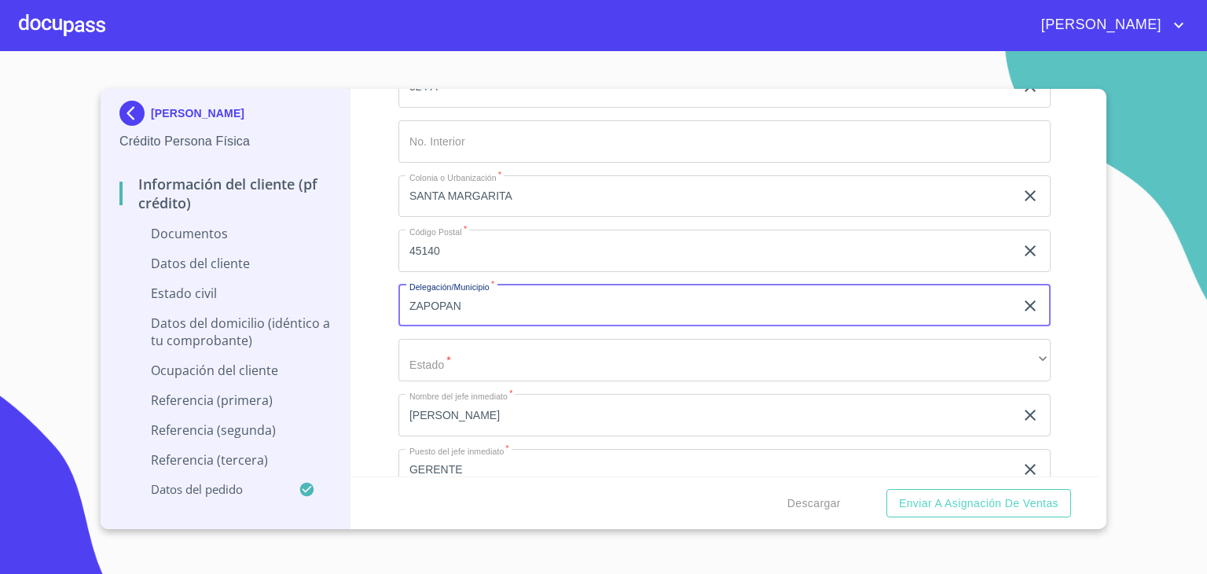
type input "ZAPOPAN"
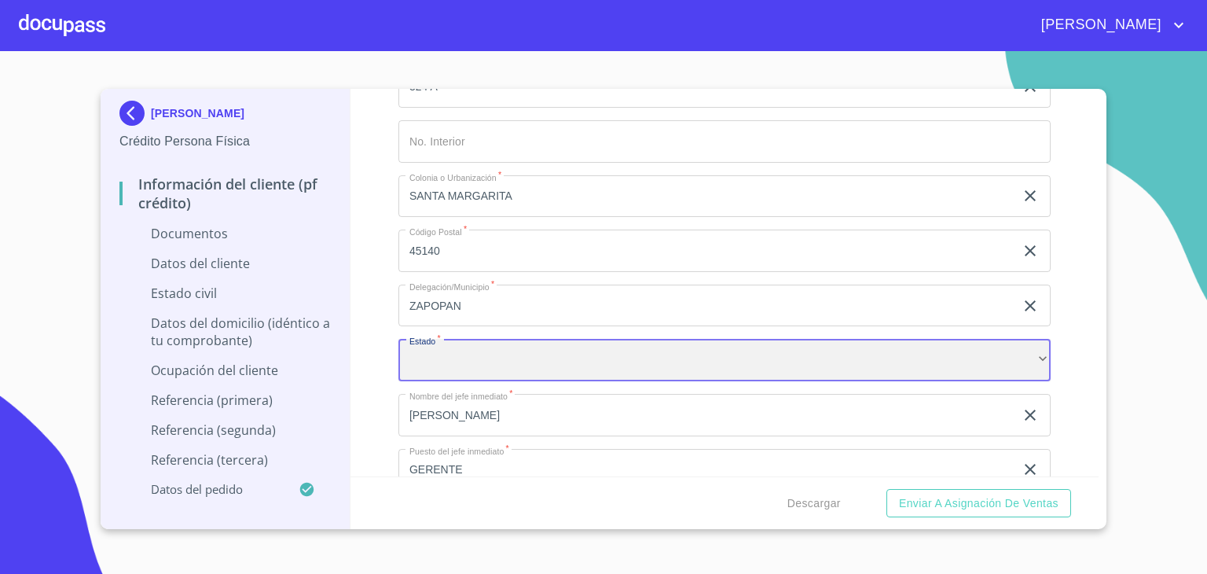
click at [465, 372] on div "​" at bounding box center [724, 360] width 652 height 42
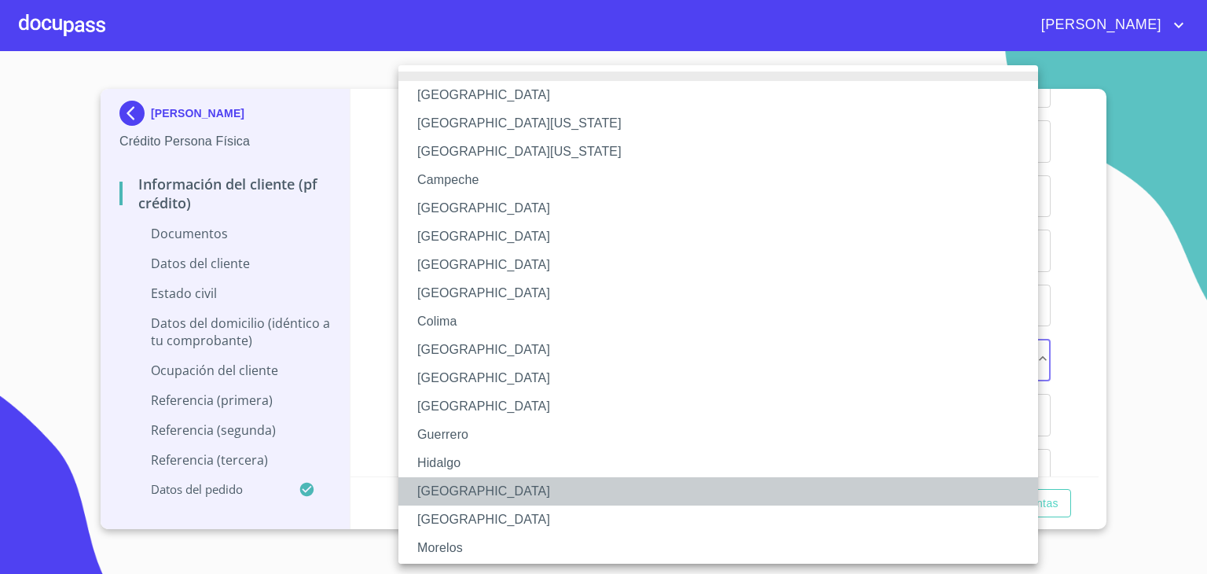
click at [434, 488] on li "Jalisco" at bounding box center [724, 491] width 652 height 28
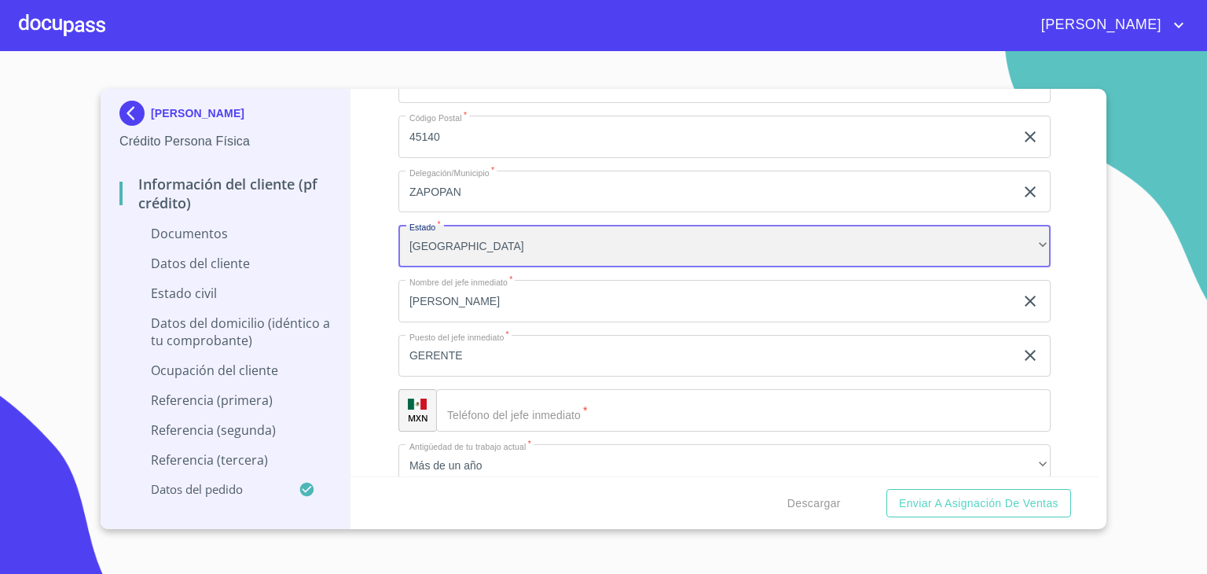
scroll to position [1076, 0]
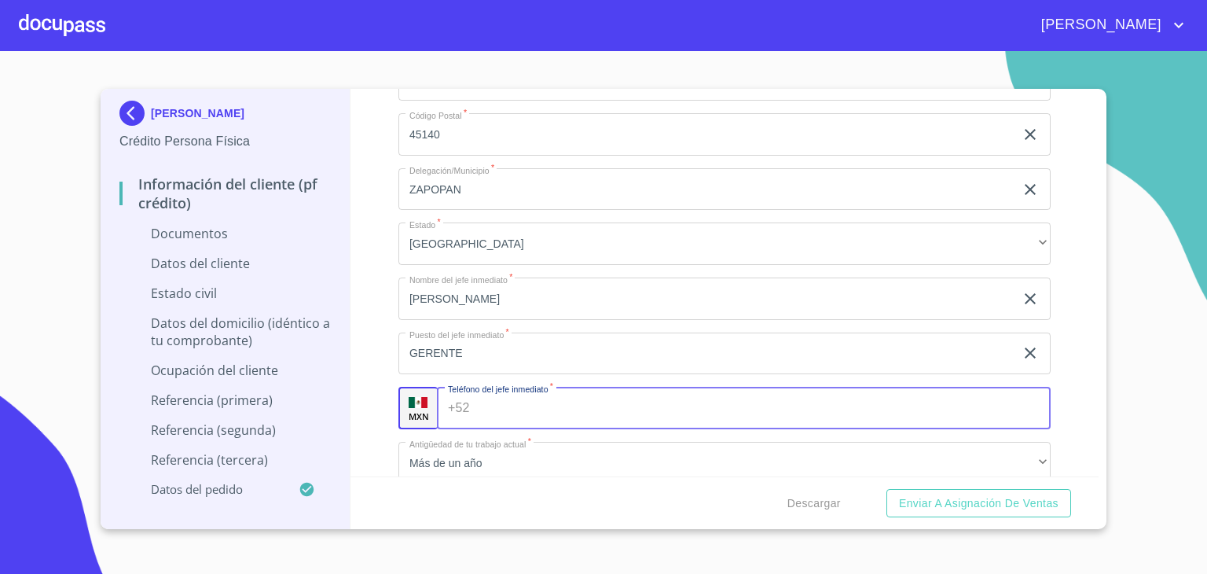
click at [556, 391] on input "Ocupación   *" at bounding box center [763, 408] width 575 height 42
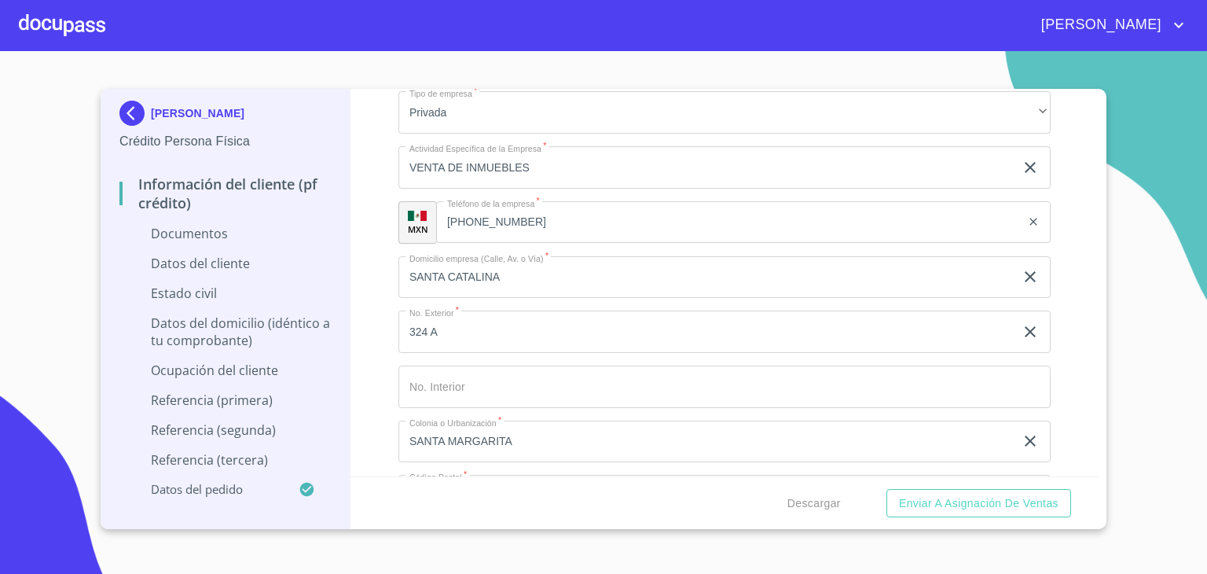
scroll to position [704, 0]
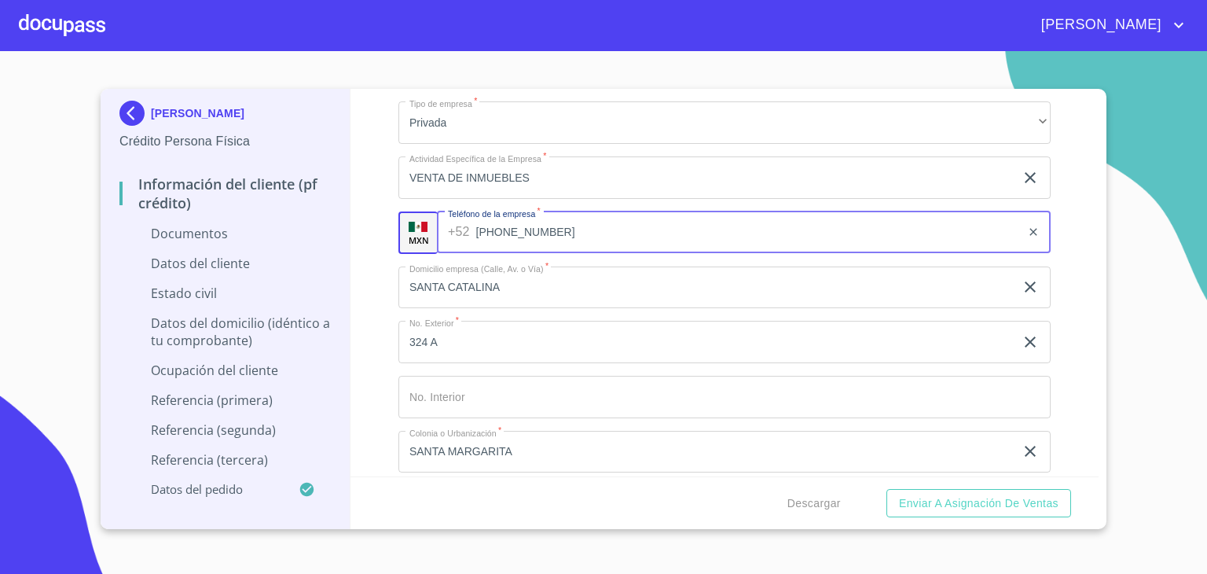
drag, startPoint x: 528, startPoint y: 229, endPoint x: 446, endPoint y: 236, distance: 82.8
click at [446, 236] on div "+52 (33)21345758 ​" at bounding box center [744, 232] width 614 height 42
click at [558, 231] on input "[PHONE_NUMBER]" at bounding box center [748, 232] width 545 height 42
drag, startPoint x: 558, startPoint y: 231, endPoint x: 475, endPoint y: 235, distance: 82.6
click at [476, 235] on input "[PHONE_NUMBER]" at bounding box center [748, 232] width 545 height 42
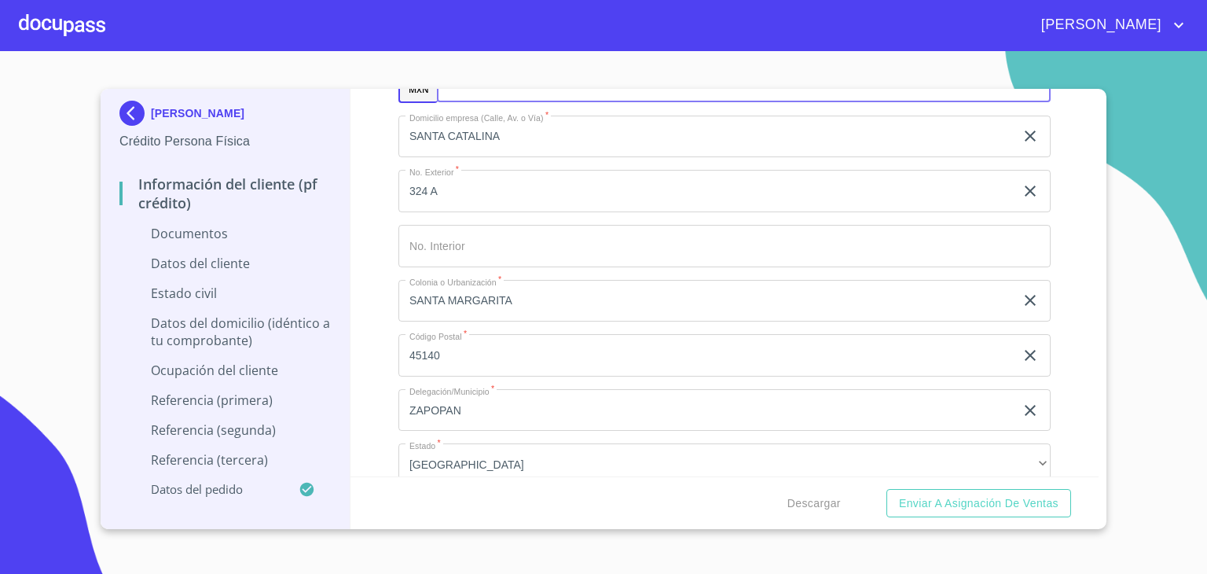
scroll to position [857, 0]
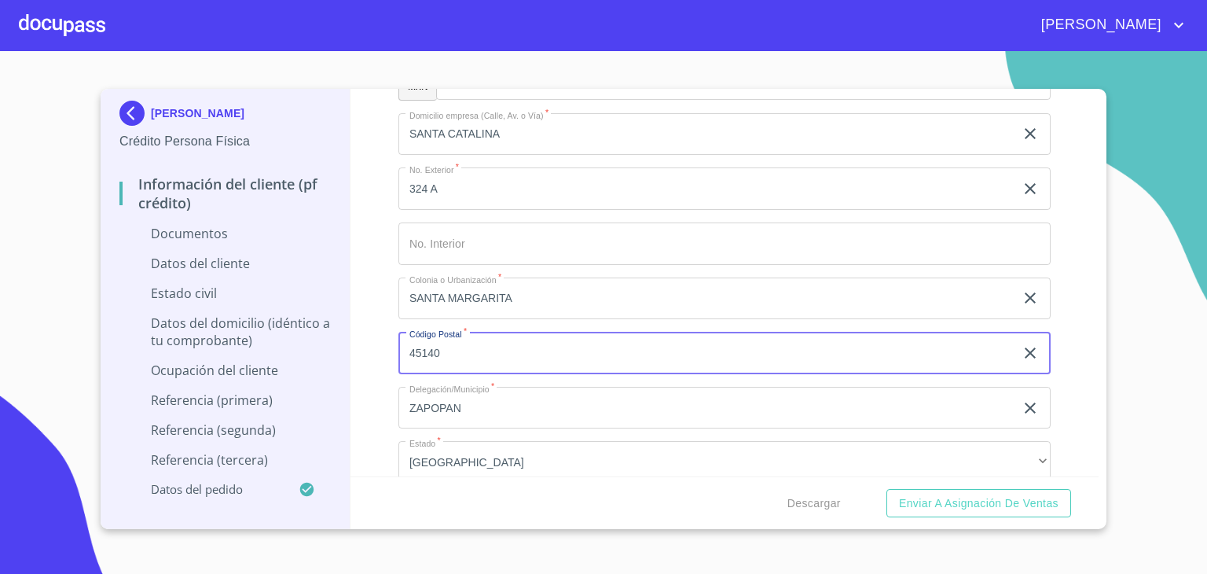
click at [553, 351] on input "45140" at bounding box center [706, 353] width 616 height 42
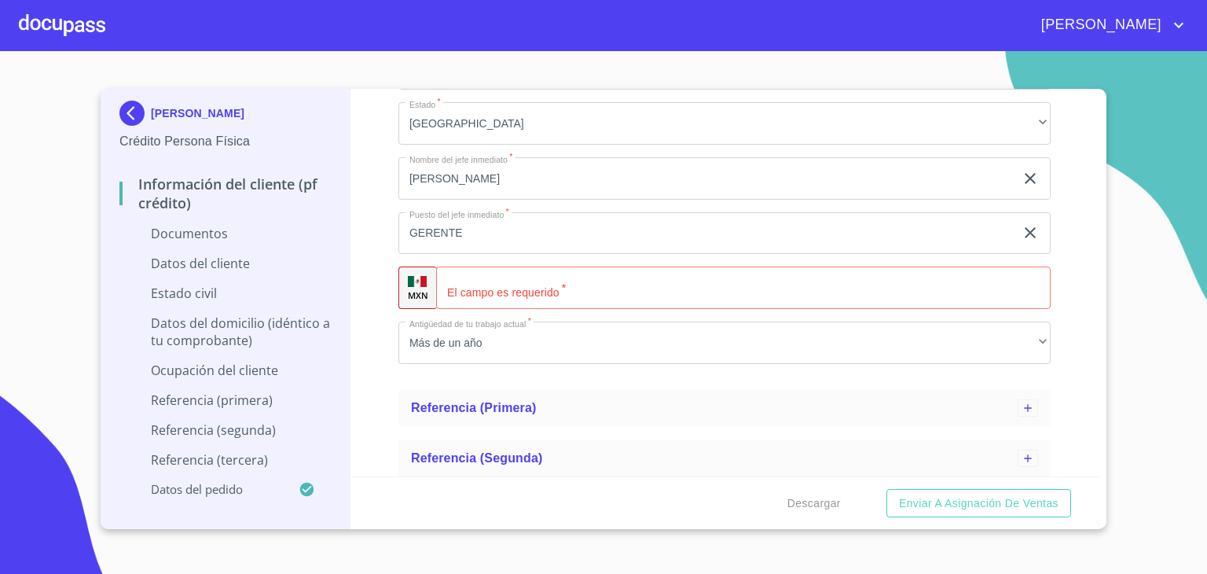
scroll to position [1210, 0]
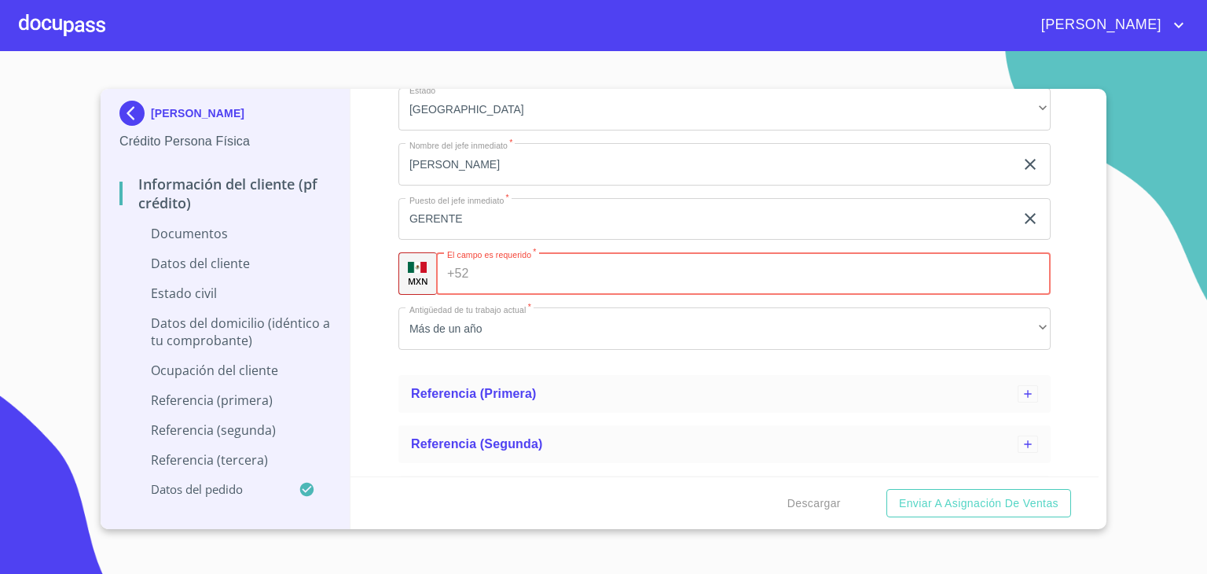
click at [560, 274] on input "Ocupación   *" at bounding box center [762, 273] width 575 height 42
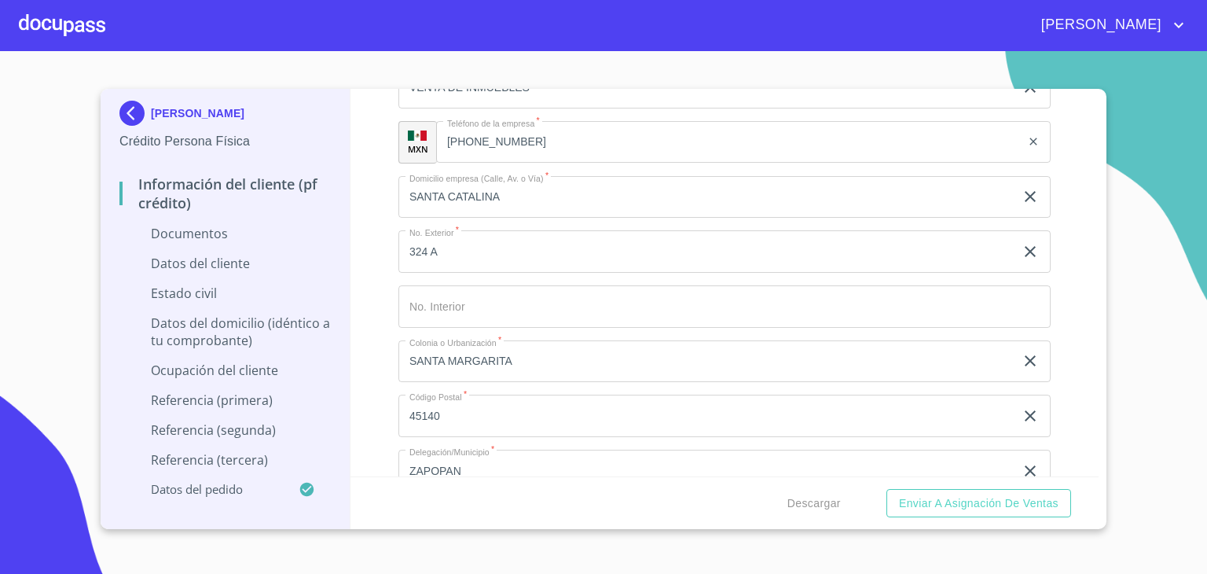
scroll to position [655, 0]
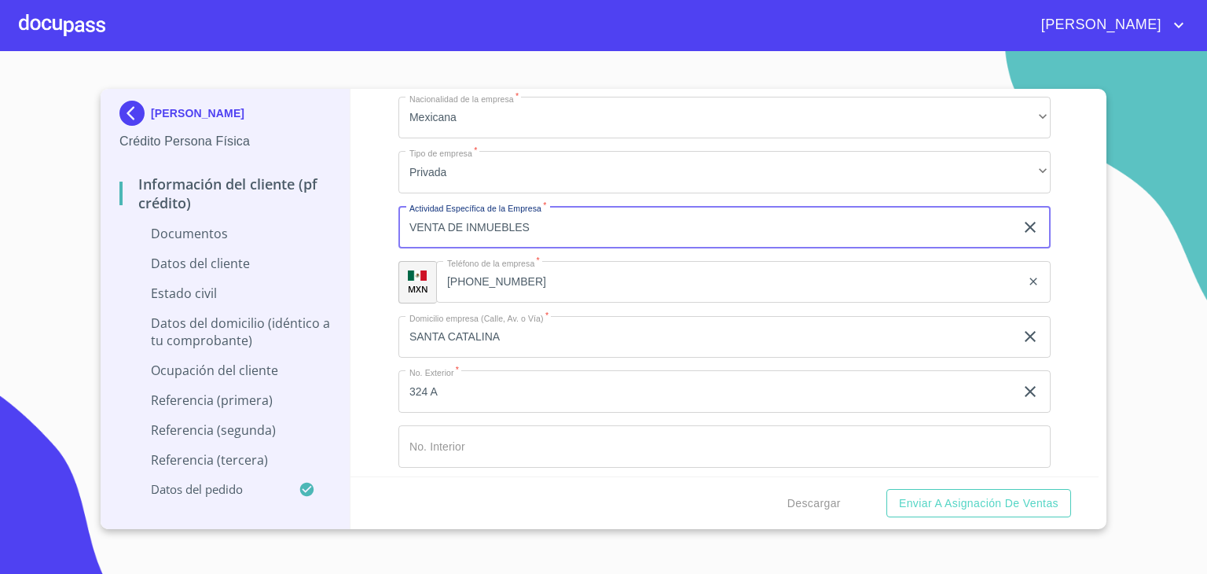
drag, startPoint x: 549, startPoint y: 230, endPoint x: 472, endPoint y: 234, distance: 77.9
click at [472, 234] on input "VENTA DE INMUEBLES" at bounding box center [706, 227] width 616 height 42
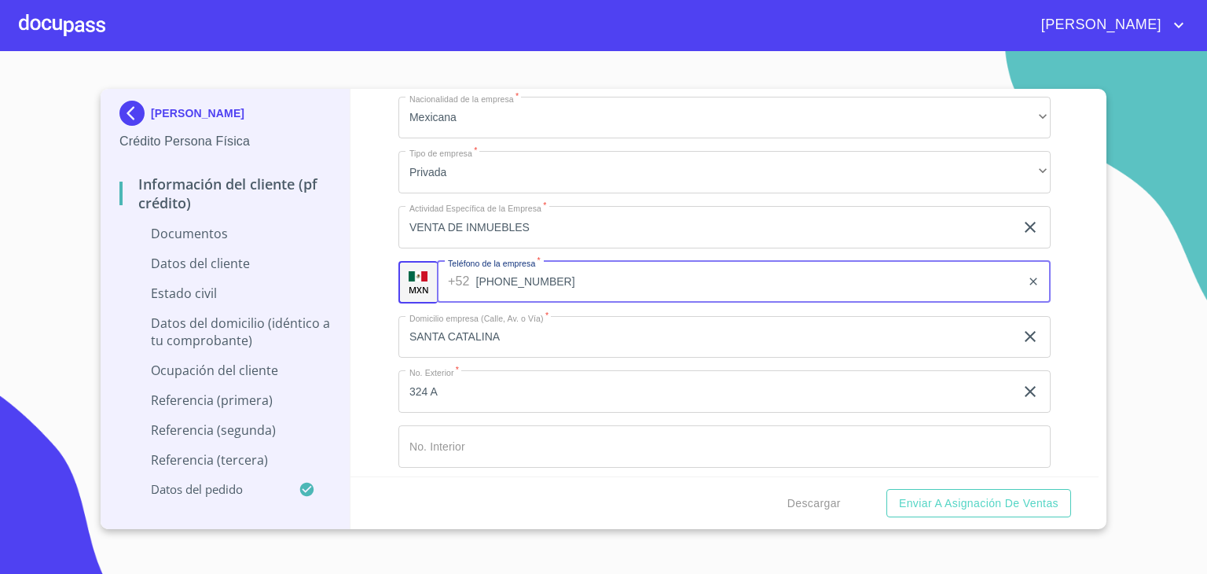
drag, startPoint x: 522, startPoint y: 281, endPoint x: 421, endPoint y: 271, distance: 101.1
click at [421, 271] on div "MXN Teléfono de la empresa   * +52 (33)21345758 ​" at bounding box center [724, 282] width 652 height 42
drag, startPoint x: 551, startPoint y: 281, endPoint x: 451, endPoint y: 284, distance: 99.8
click at [451, 284] on div "+52 (33)21345758 ​" at bounding box center [744, 282] width 614 height 42
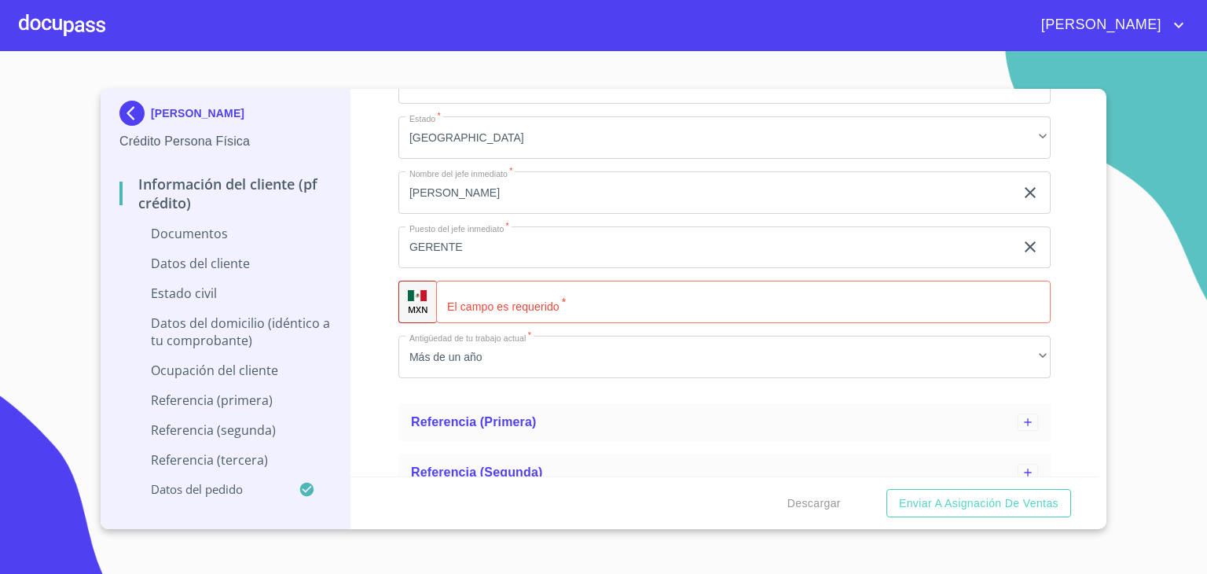
scroll to position [1305, 0]
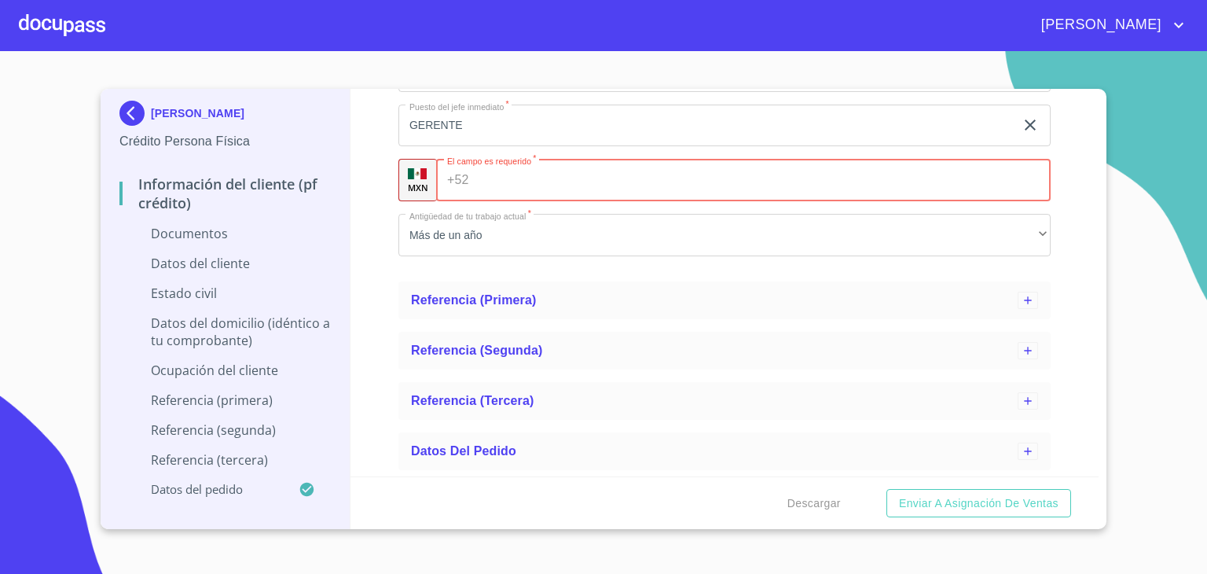
click at [543, 185] on input "Ocupación   *" at bounding box center [762, 180] width 575 height 42
paste input "[PHONE_NUMBER]"
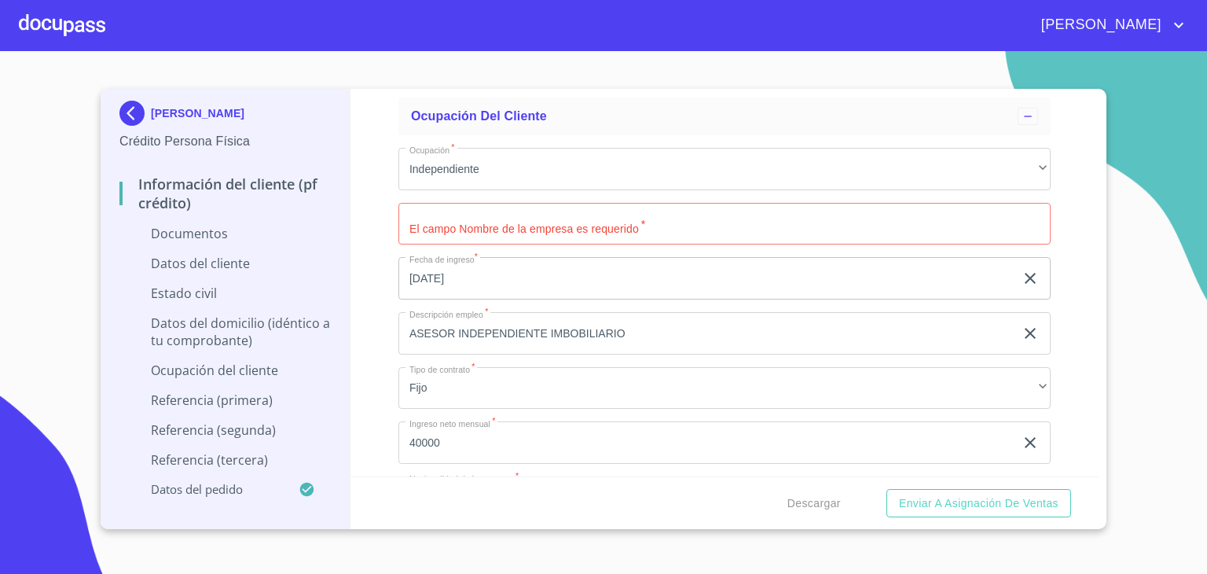
scroll to position [0, 0]
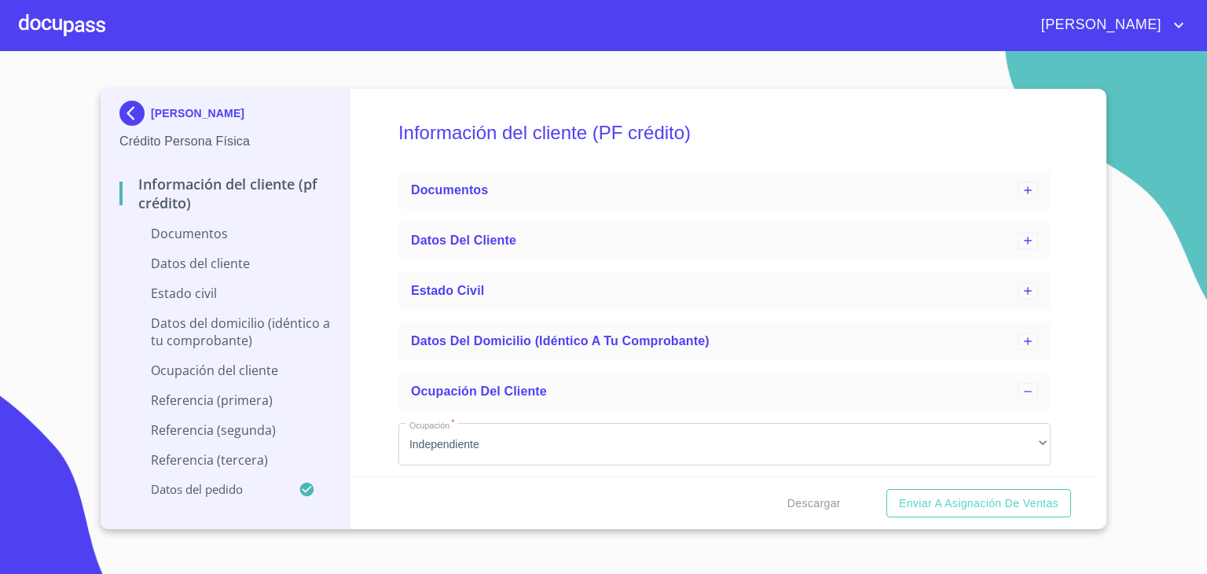
type input "[PHONE_NUMBER]"
click at [184, 233] on p "Documentos" at bounding box center [224, 233] width 211 height 17
click at [216, 267] on p "Datos del cliente" at bounding box center [224, 263] width 211 height 17
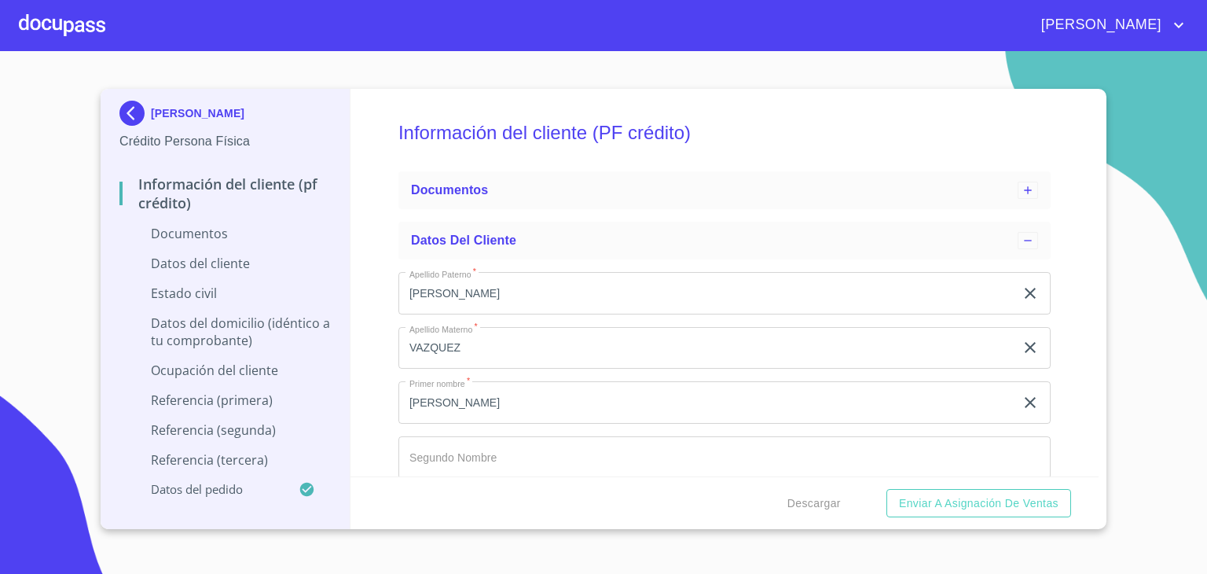
click at [187, 297] on p "Estado Civil" at bounding box center [224, 293] width 211 height 17
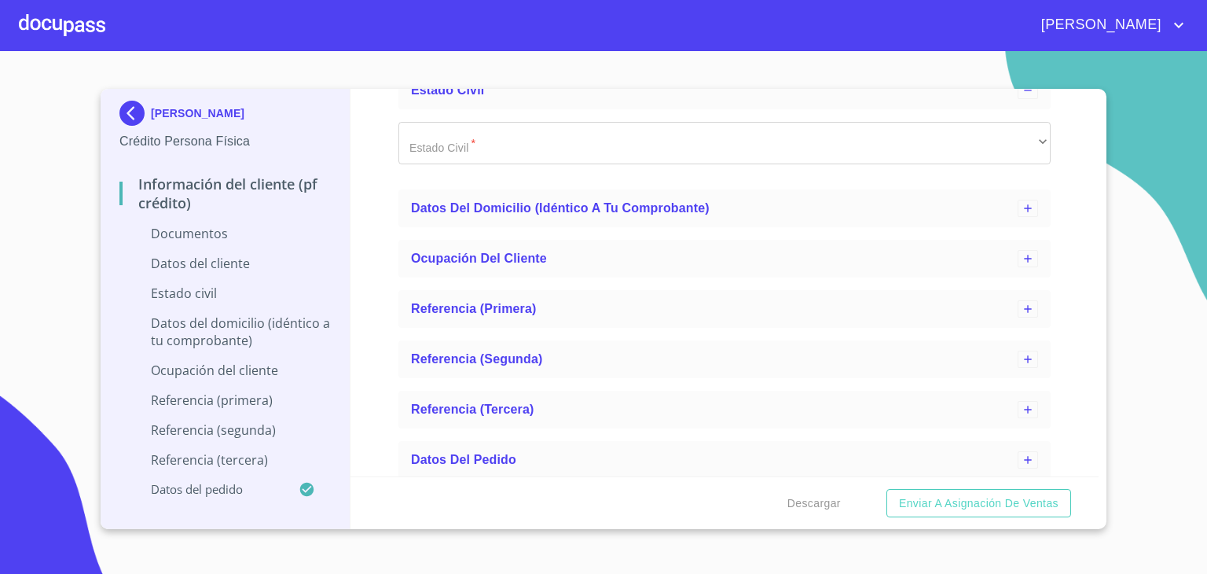
scroll to position [209, 0]
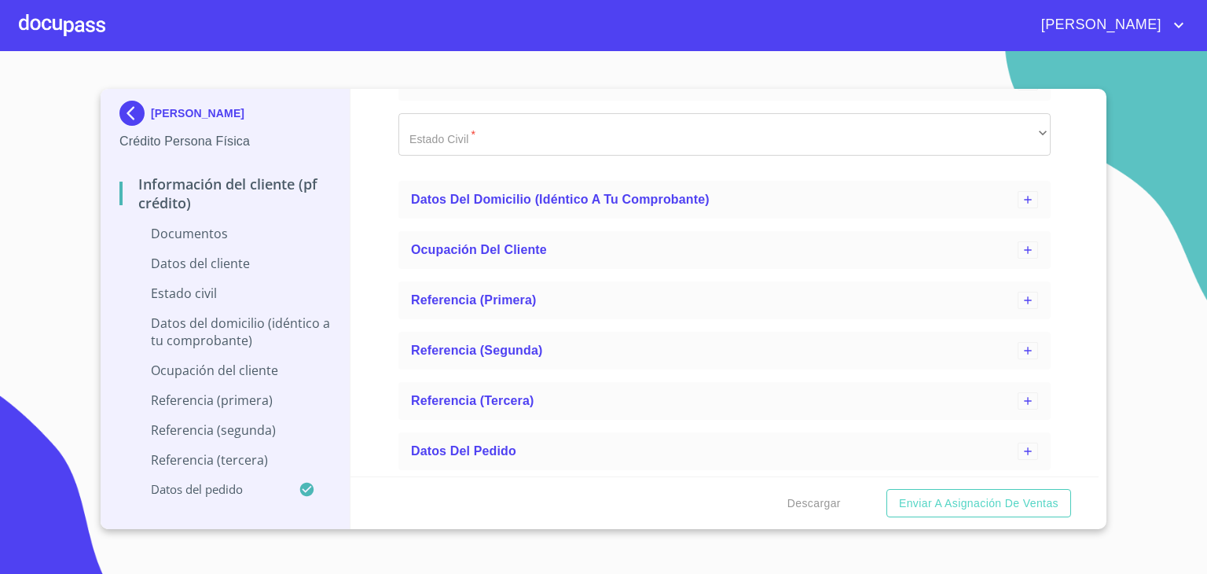
click at [206, 325] on p "Datos del domicilio (idéntico a tu comprobante)" at bounding box center [224, 331] width 211 height 35
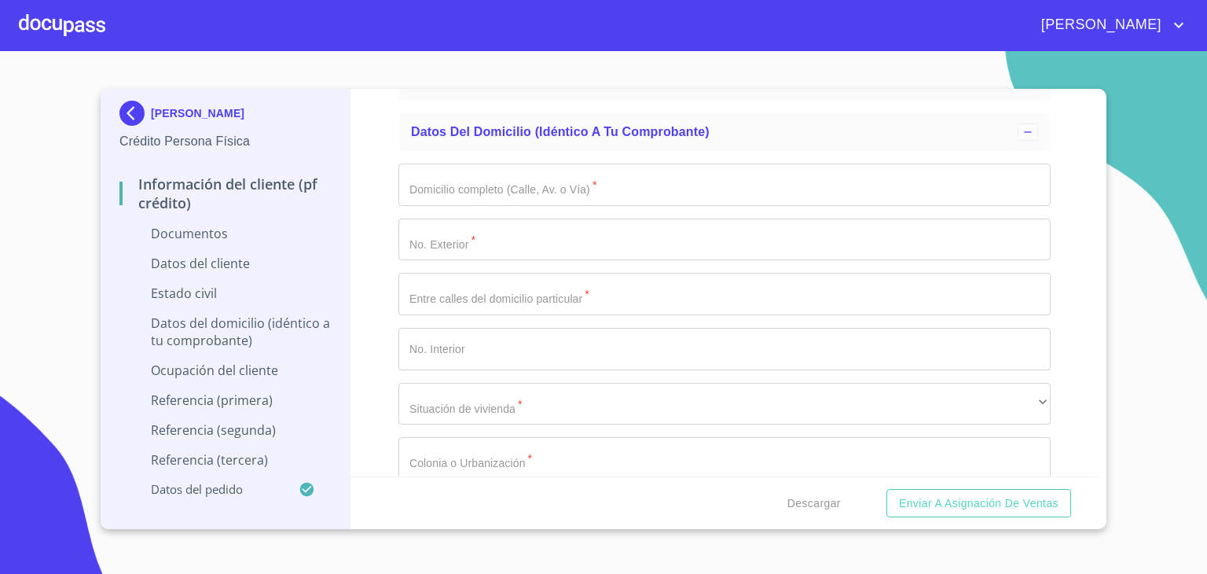
click at [216, 369] on p "Ocupación del Cliente" at bounding box center [224, 370] width 211 height 17
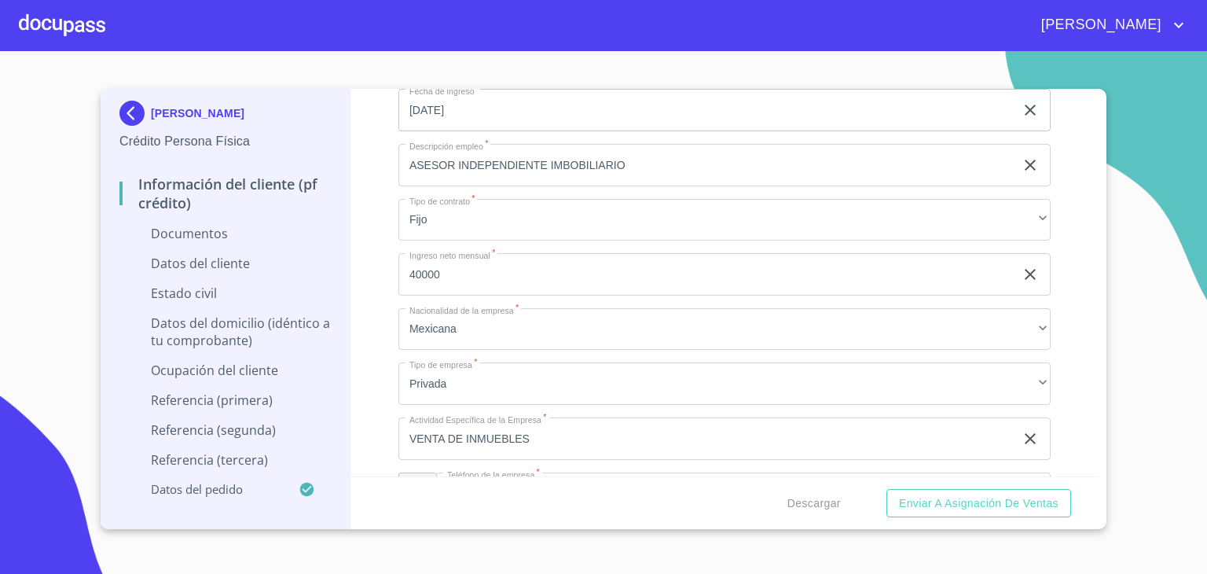
scroll to position [444, 0]
